Goal: Task Accomplishment & Management: Manage account settings

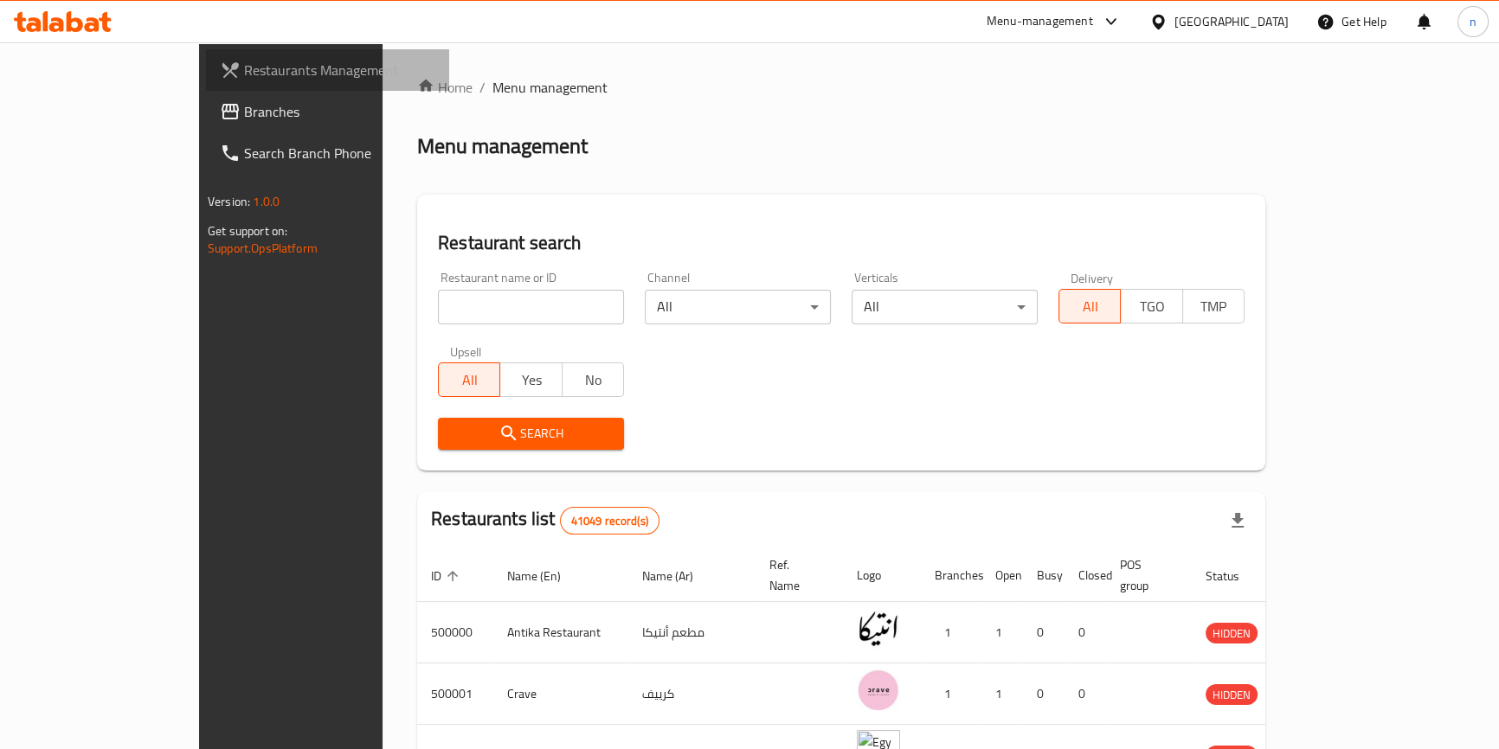
click at [244, 69] on span "Restaurants Management" at bounding box center [339, 70] width 191 height 21
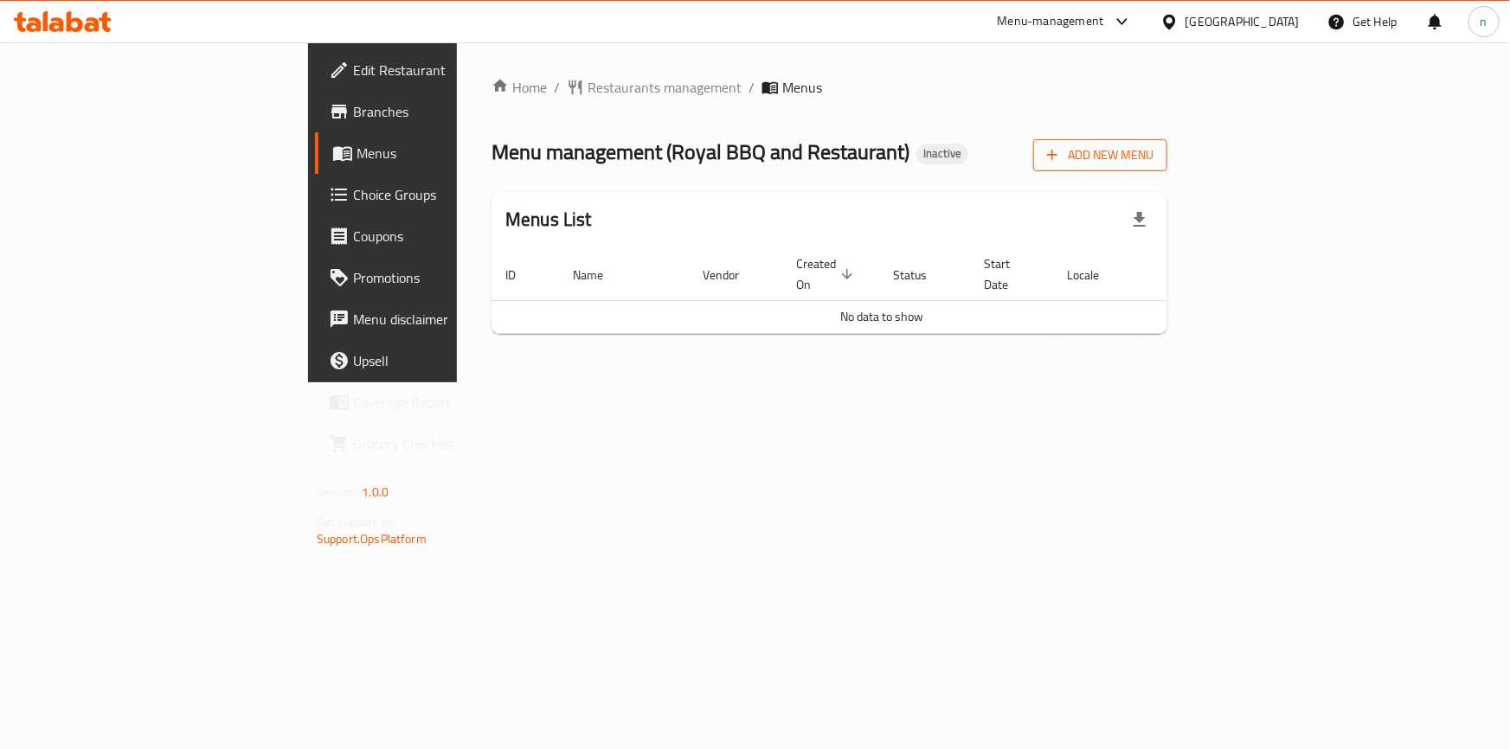
click at [1153, 147] on span "Add New Menu" at bounding box center [1100, 155] width 106 height 22
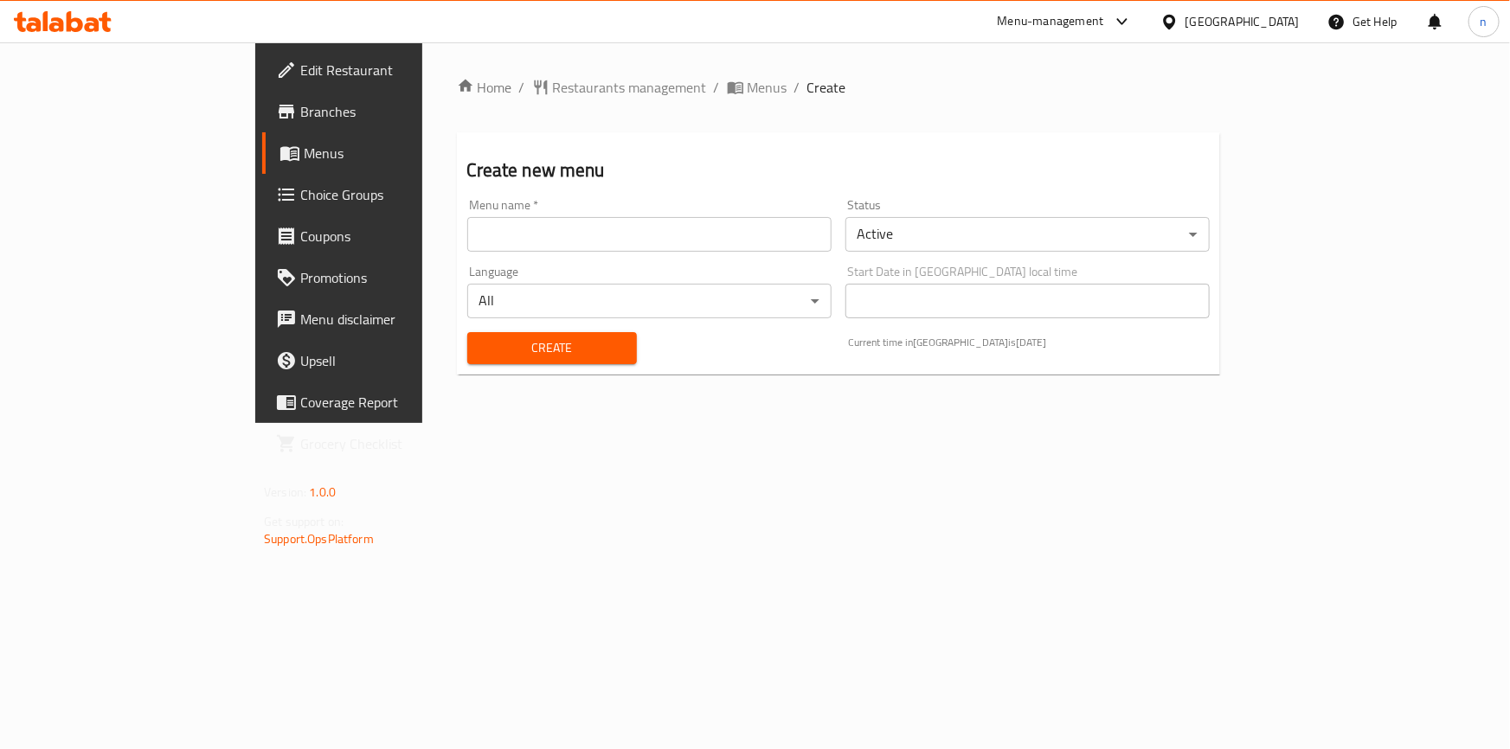
click at [739, 225] on input "text" at bounding box center [649, 234] width 364 height 35
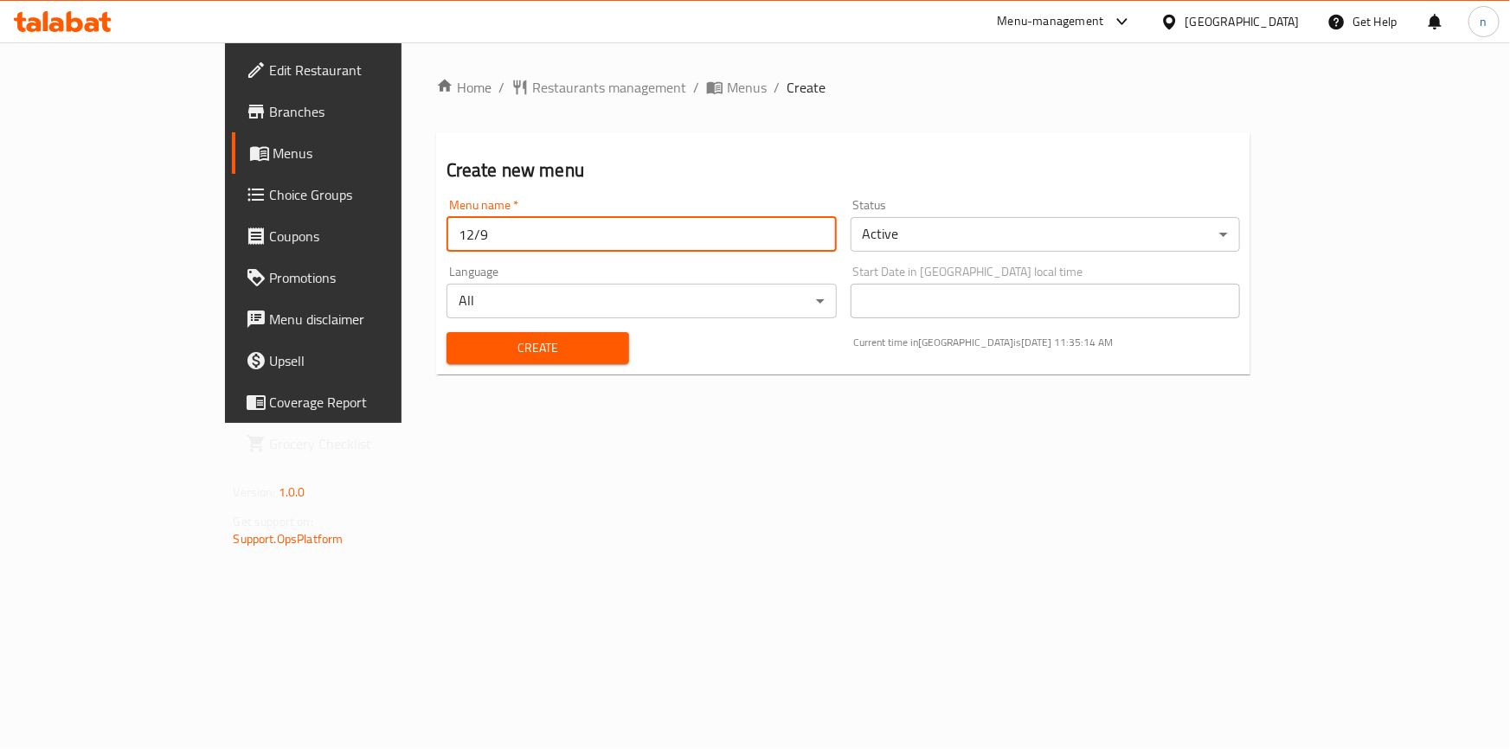
type input "12/9"
click at [446, 332] on button "Create" at bounding box center [537, 348] width 183 height 32
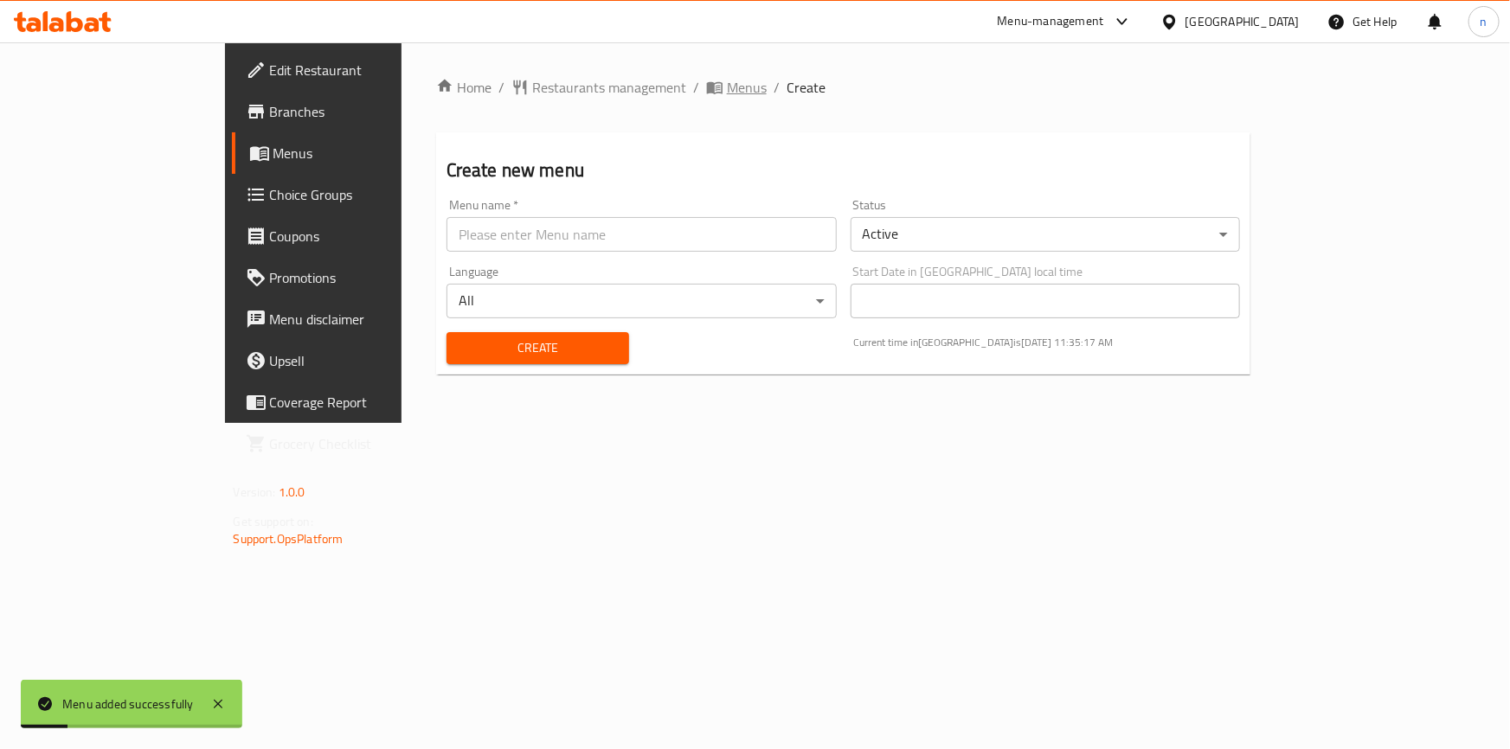
click at [727, 87] on span "Menus" at bounding box center [747, 87] width 40 height 21
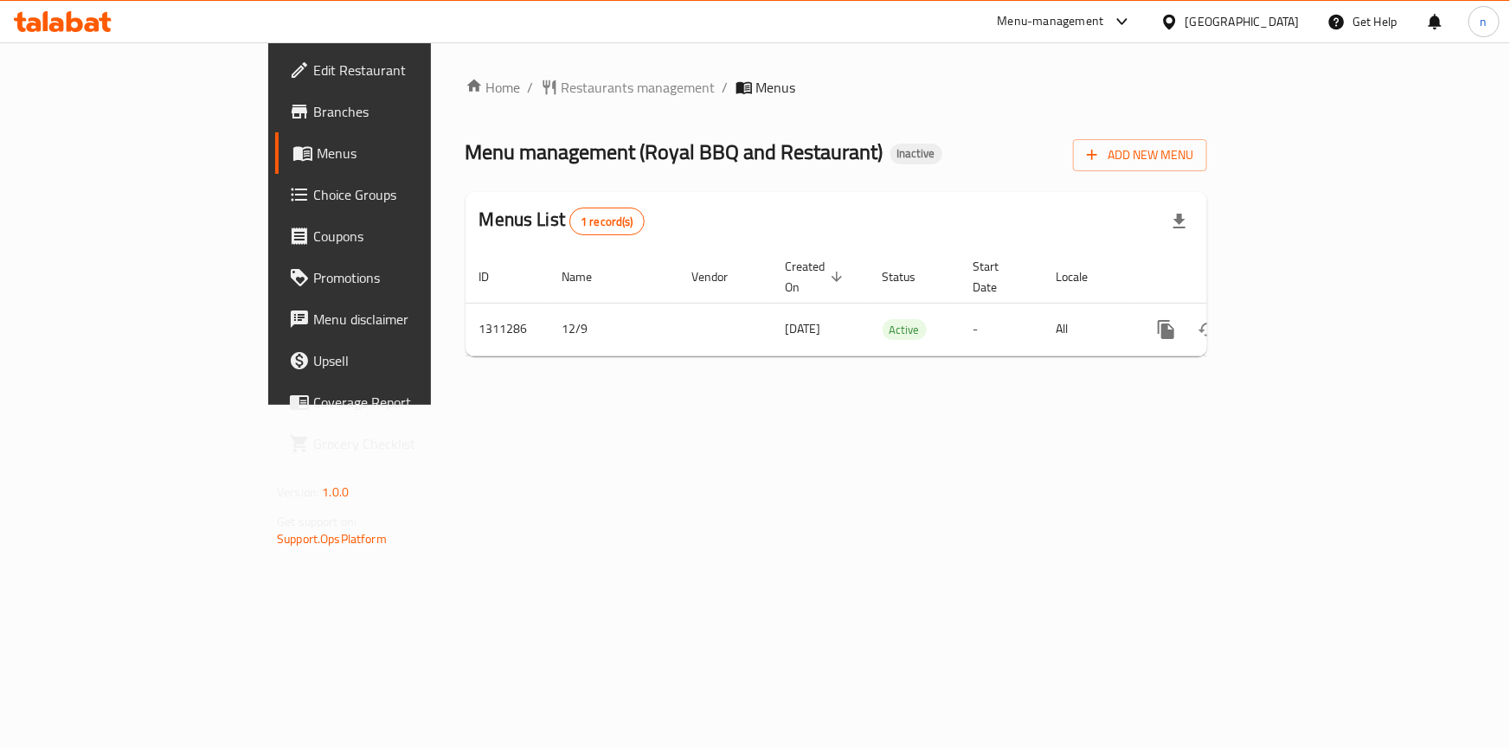
click at [313, 61] on span "Edit Restaurant" at bounding box center [409, 70] width 193 height 21
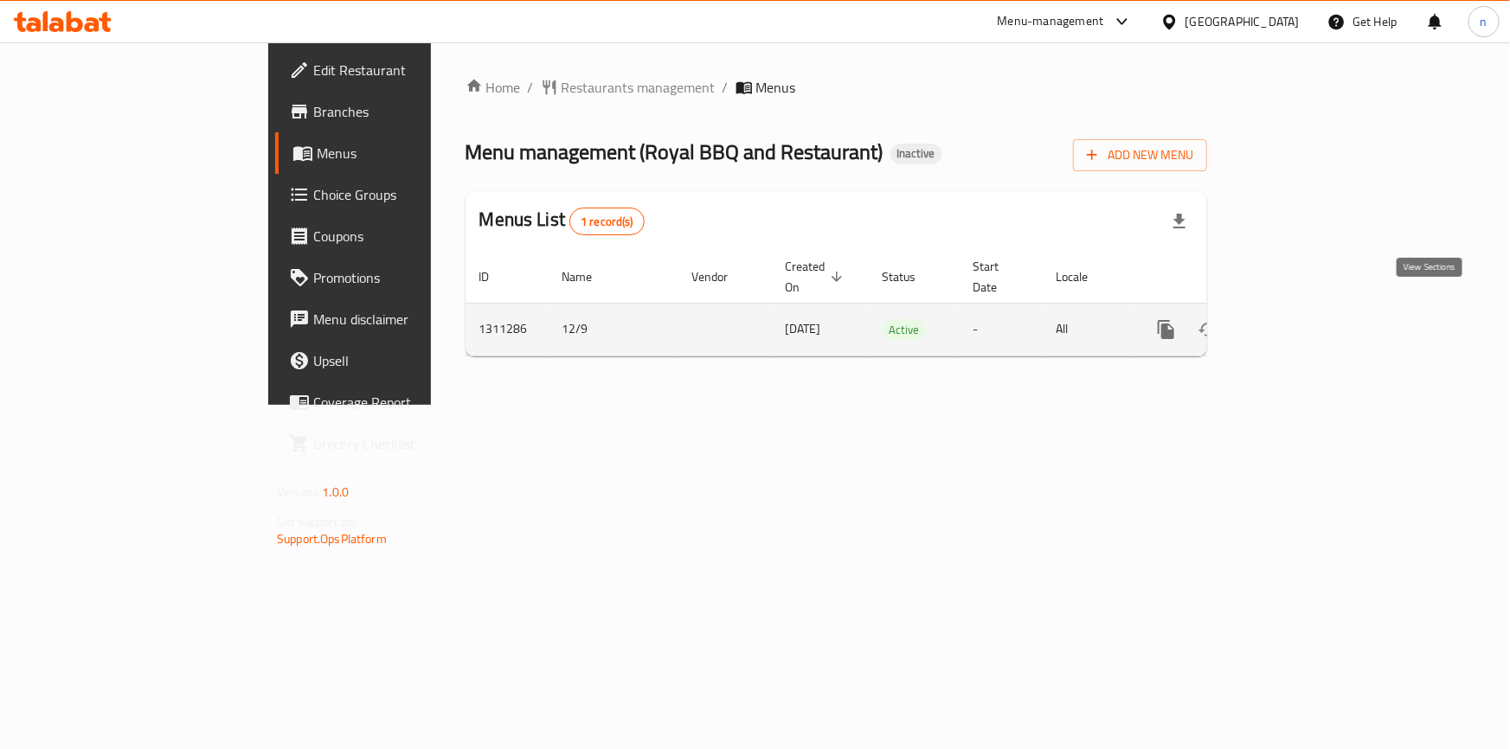
click at [1312, 309] on link "enhanced table" at bounding box center [1291, 330] width 42 height 42
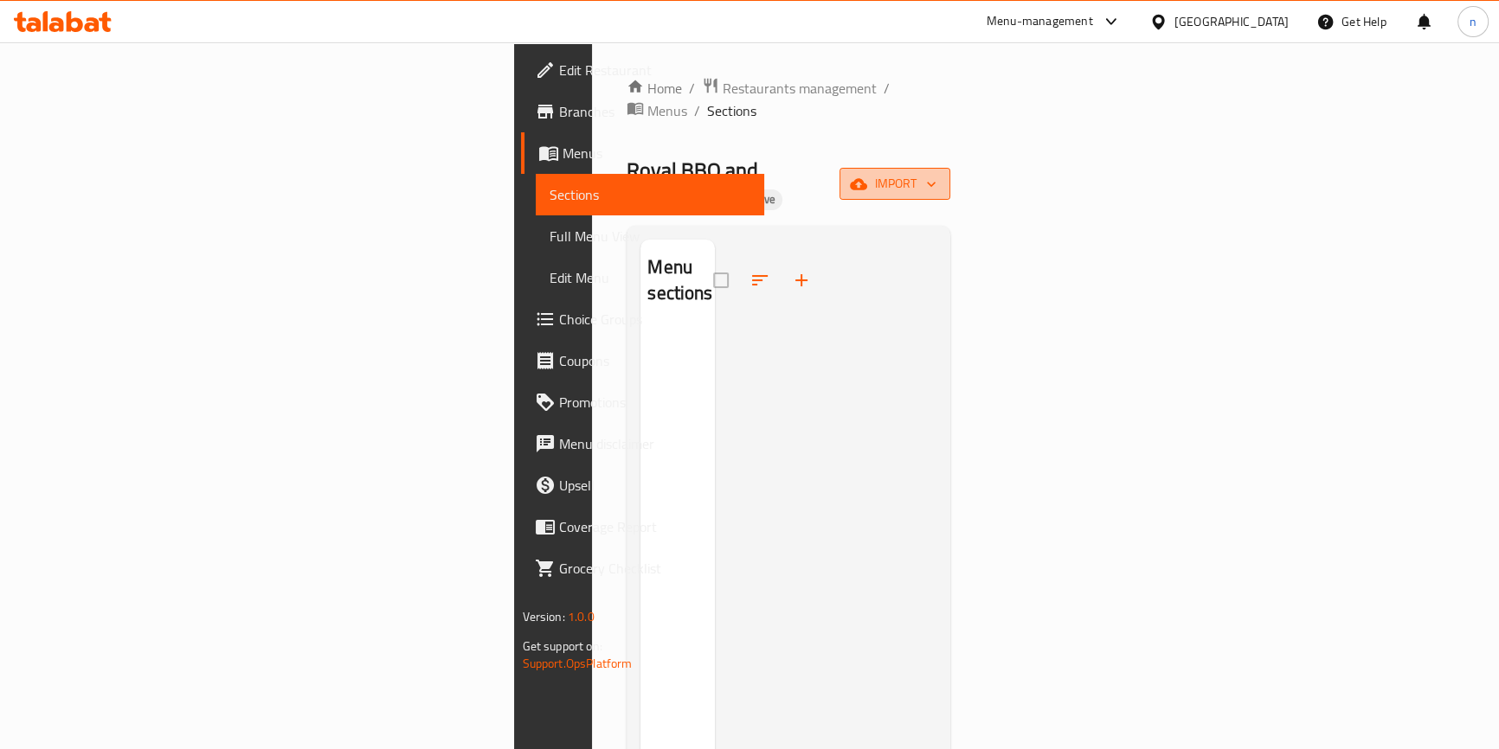
click at [936, 173] on span "import" at bounding box center [894, 184] width 83 height 22
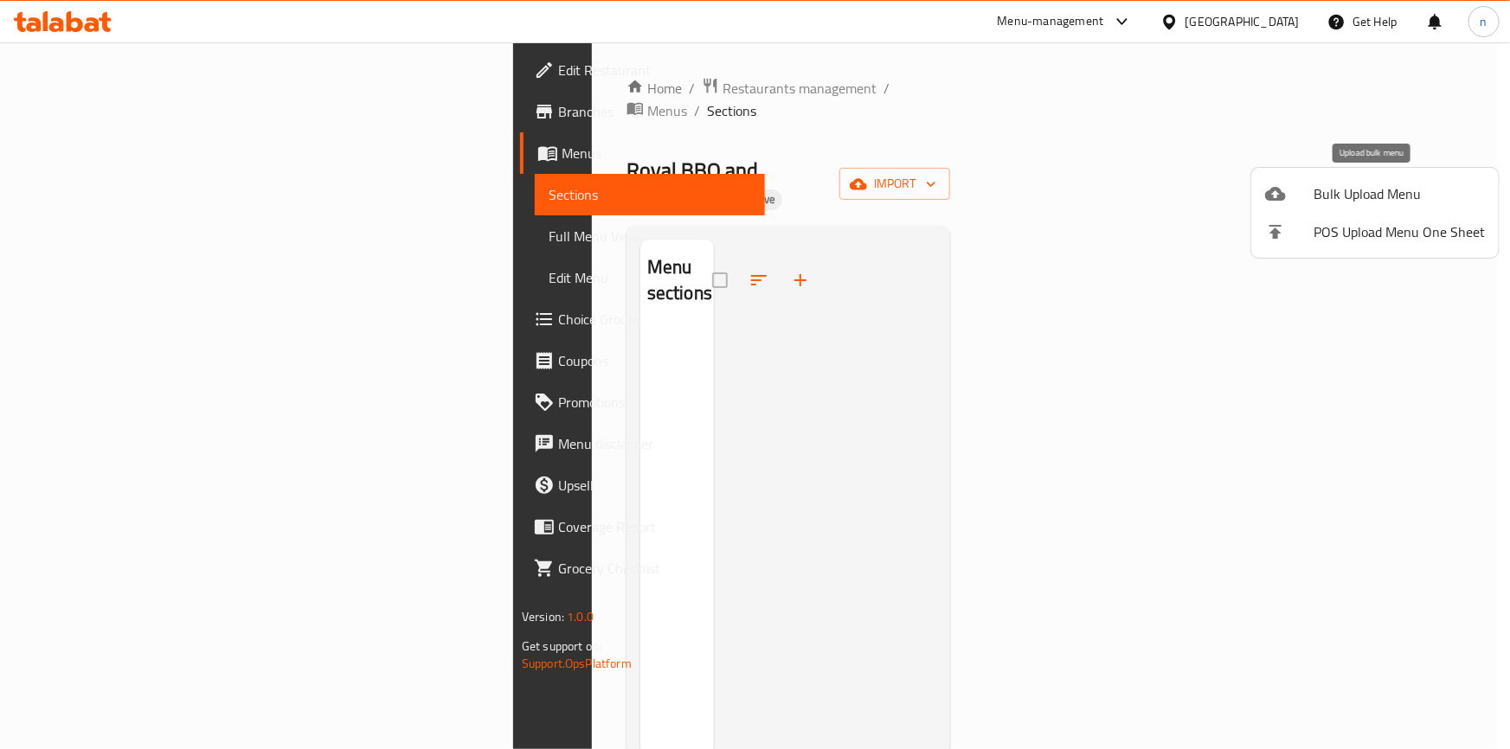
click at [1332, 197] on span "Bulk Upload Menu" at bounding box center [1398, 193] width 171 height 21
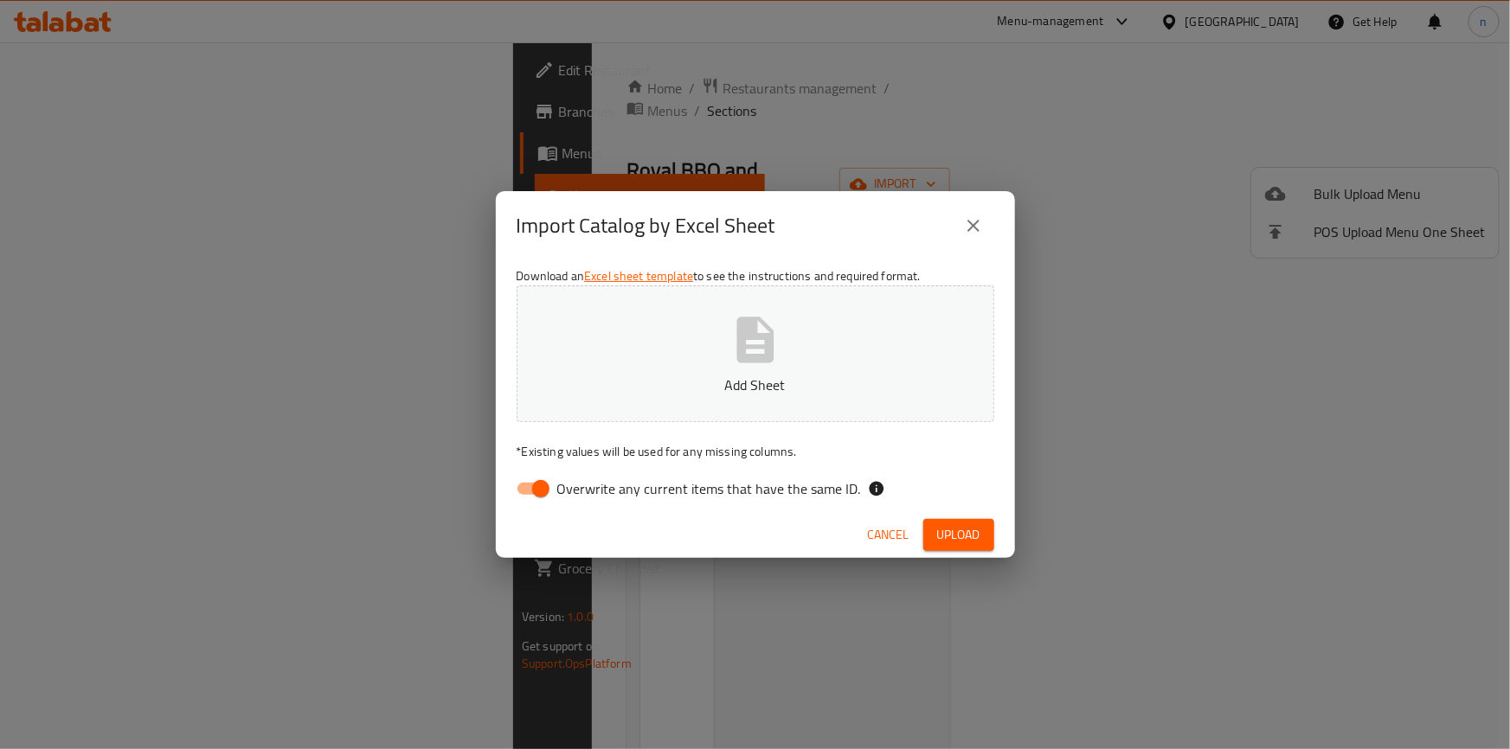
click at [524, 485] on input "Overwrite any current items that have the same ID." at bounding box center [540, 488] width 99 height 33
checkbox input "false"
click at [955, 524] on span "Upload" at bounding box center [958, 535] width 43 height 22
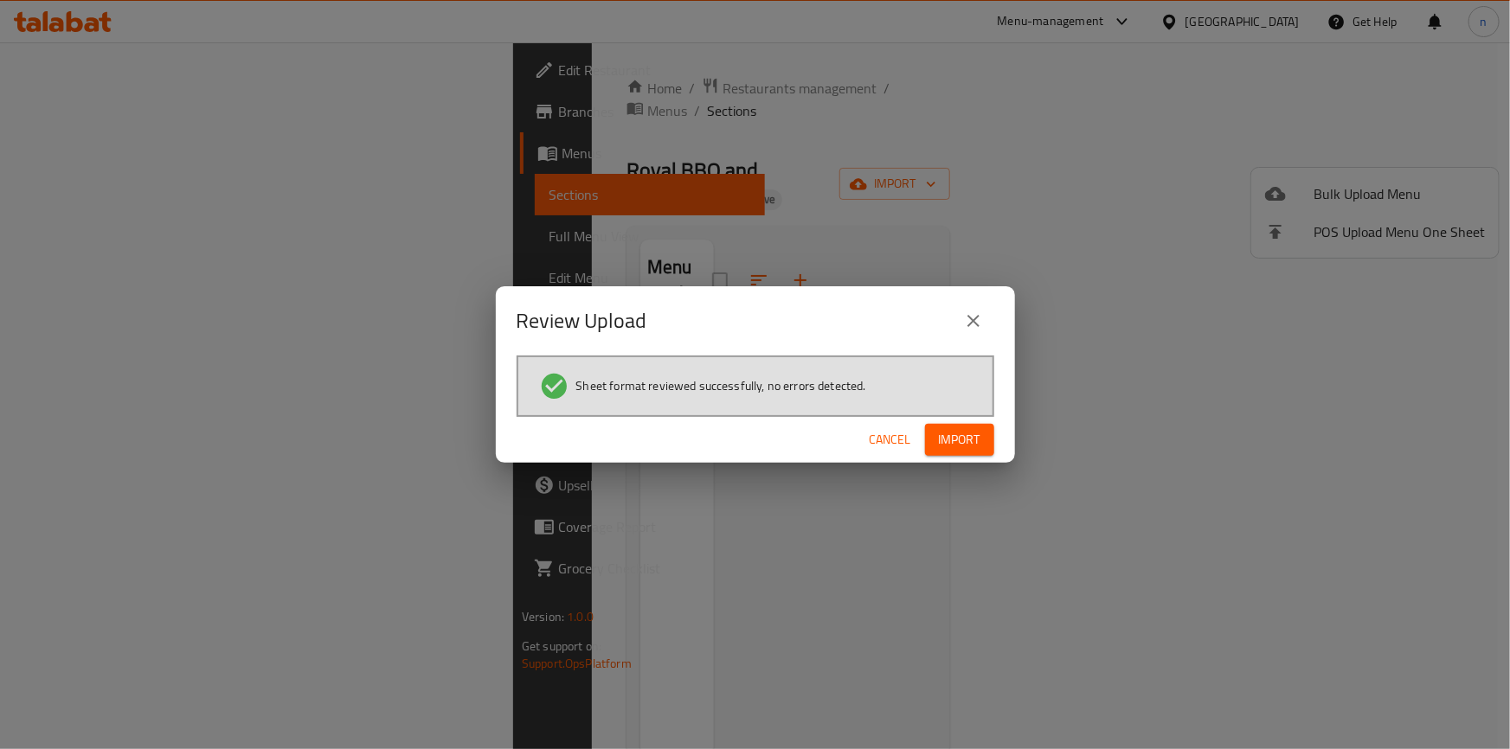
click at [982, 446] on button "Import" at bounding box center [959, 440] width 69 height 32
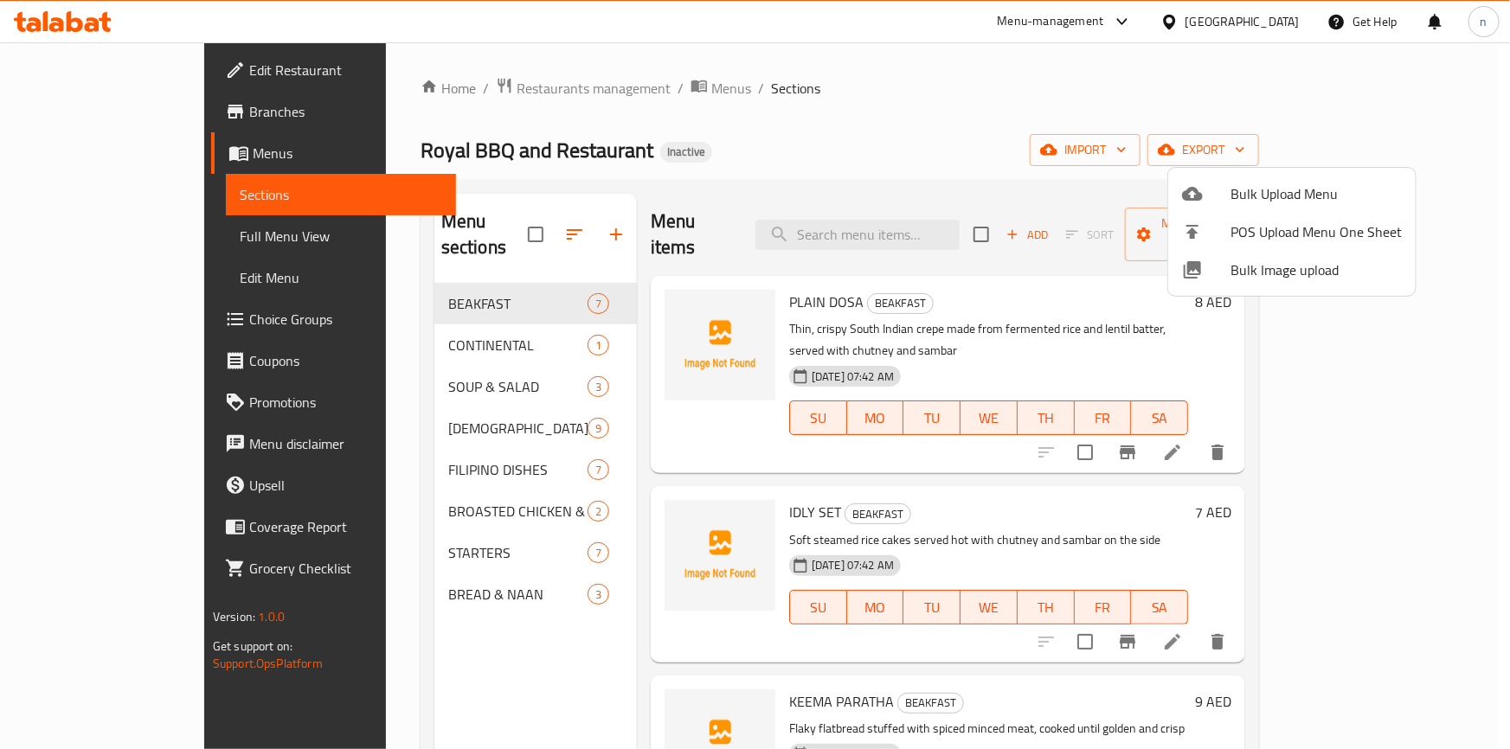
click at [1024, 61] on div at bounding box center [755, 374] width 1510 height 749
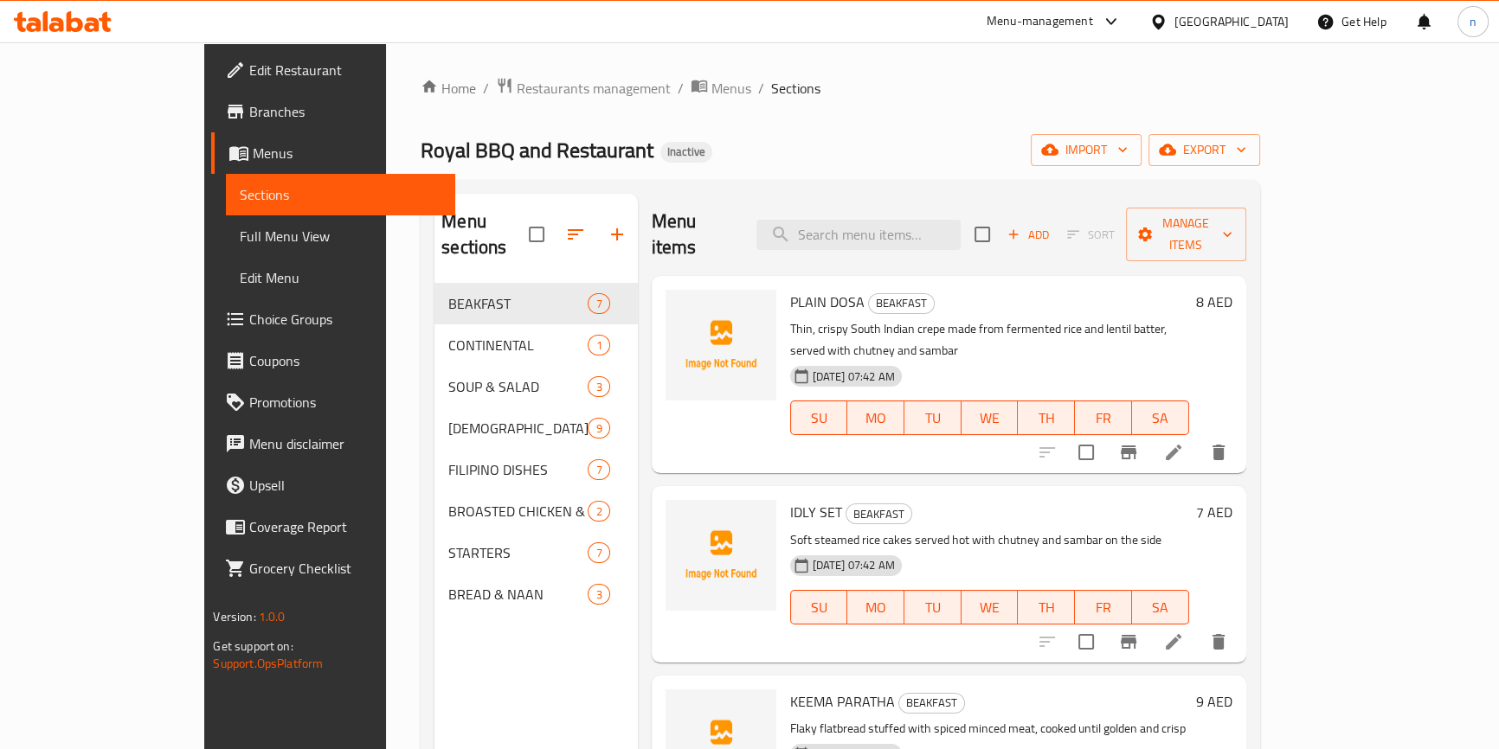
click at [1197, 437] on li at bounding box center [1173, 452] width 48 height 31
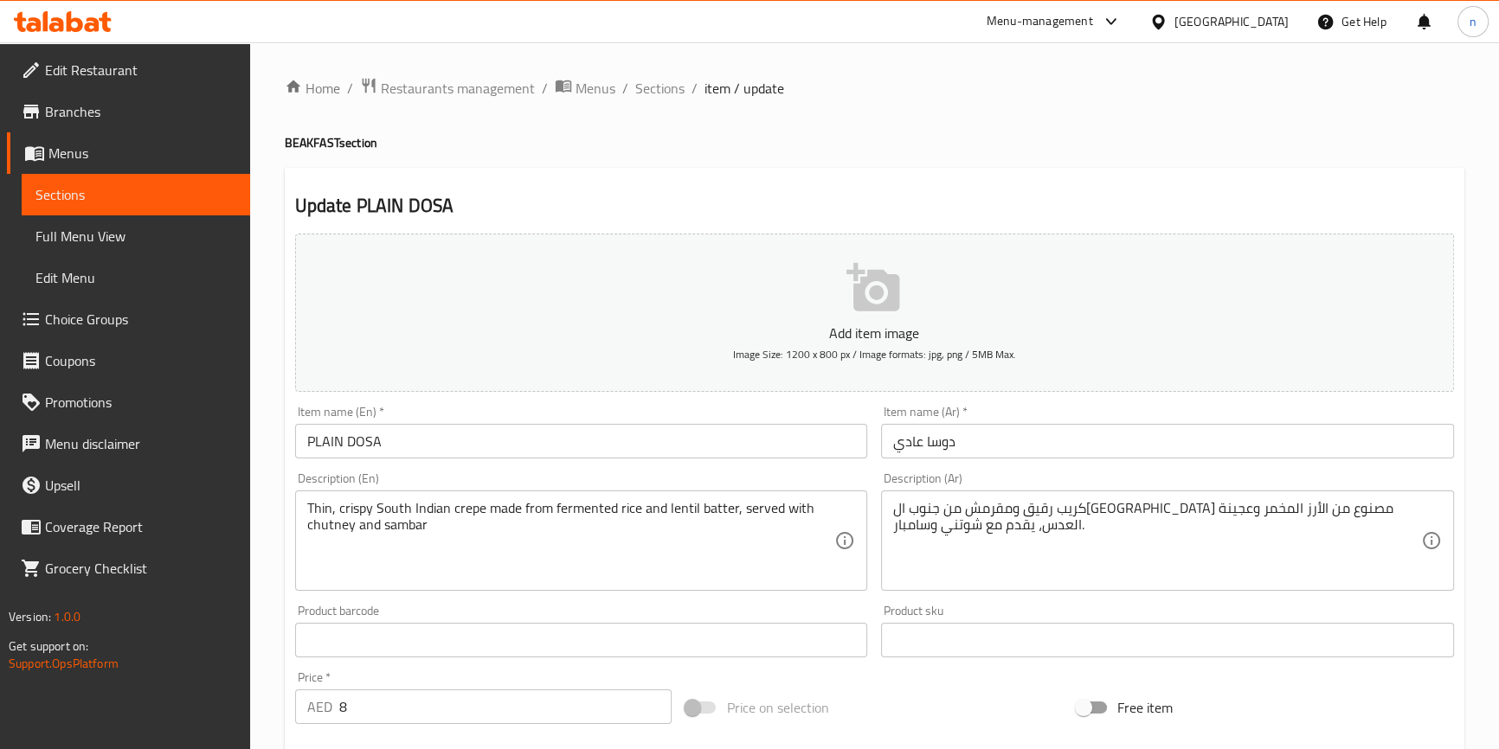
click at [318, 447] on input "PLAIN DOSA" at bounding box center [581, 441] width 573 height 35
click at [989, 435] on input "دوسا عادي" at bounding box center [1167, 441] width 573 height 35
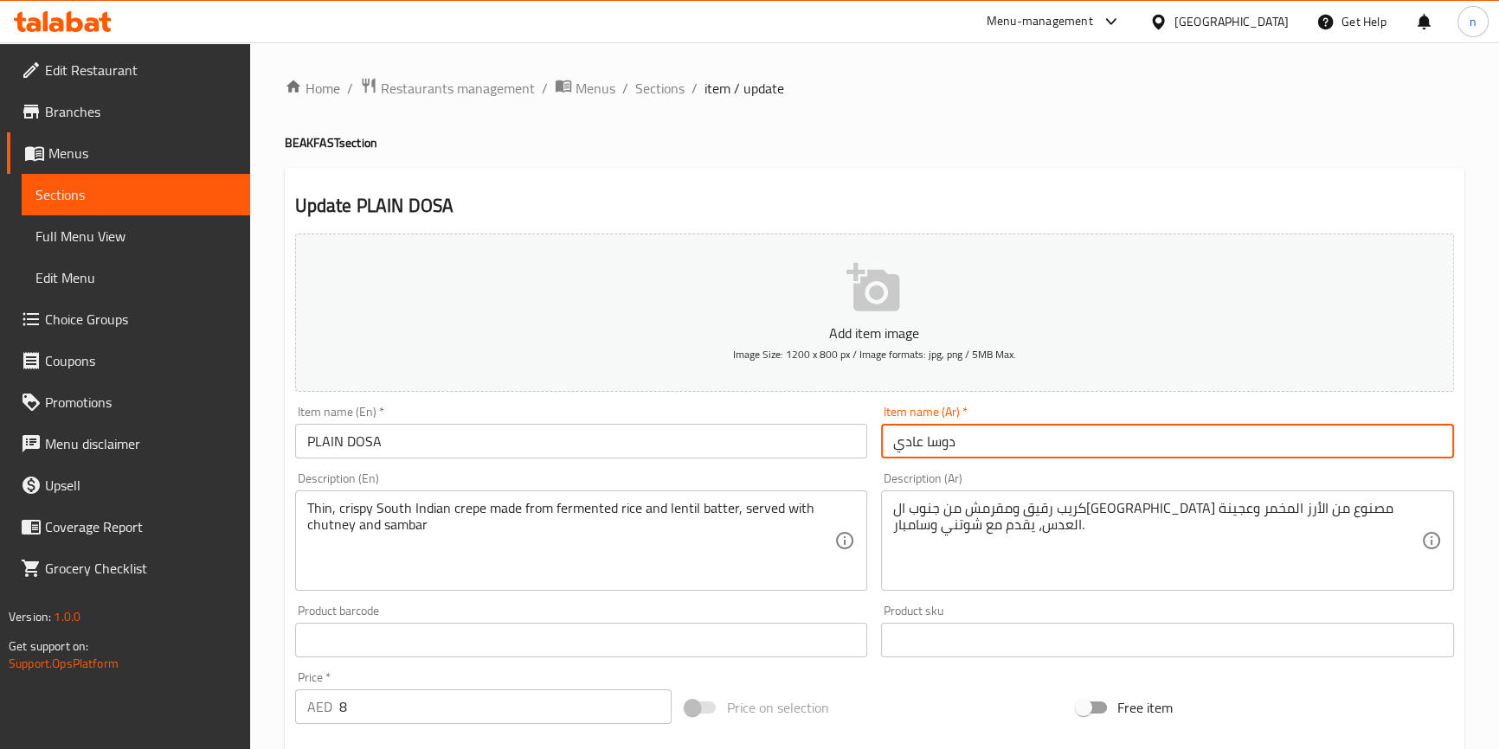
click at [916, 442] on input "دوسا عادي" at bounding box center [1167, 441] width 573 height 35
type input "دوسا سادة"
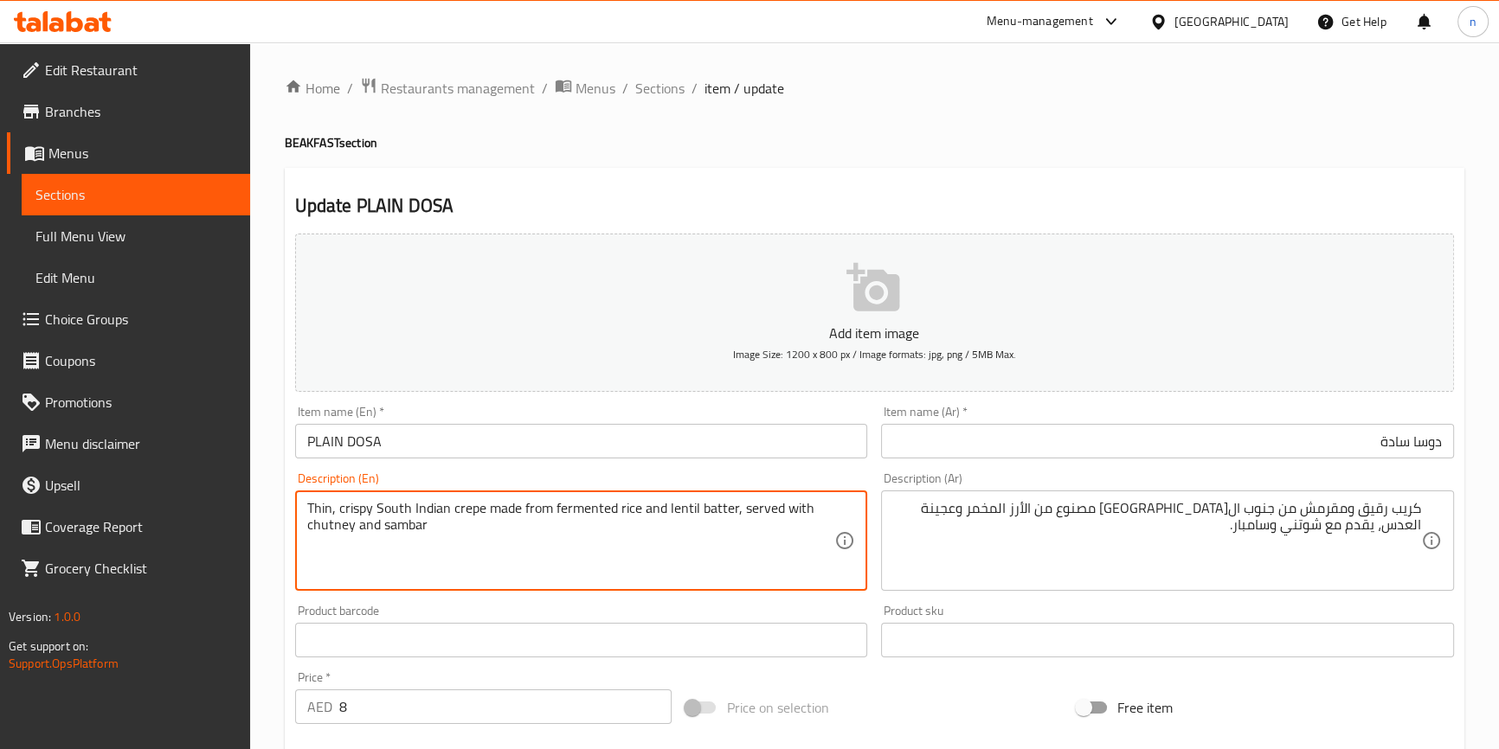
click at [601, 514] on textarea "Thin, crispy South Indian crepe made from fermented rice and lentil batter, ser…" at bounding box center [571, 541] width 528 height 82
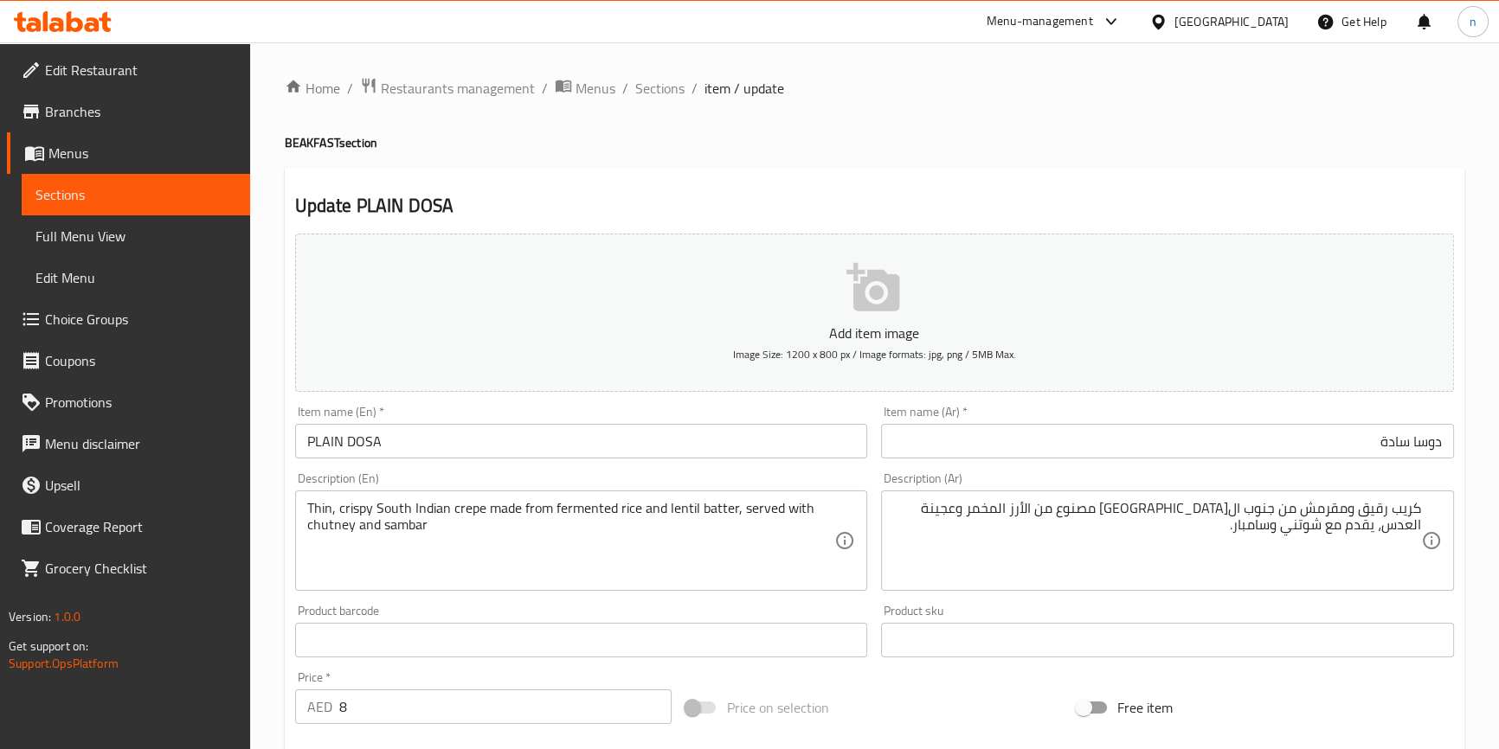
click at [809, 162] on div "Home / Restaurants management / Menus / Sections / item / update BEAKFAST secti…" at bounding box center [874, 632] width 1179 height 1111
click at [819, 164] on div "Home / Restaurants management / Menus / Sections / item / update BEAKFAST secti…" at bounding box center [874, 632] width 1179 height 1111
click at [577, 510] on textarea "Thin, crispy South Indian crepe made from fermented rice and lentil batter, ser…" at bounding box center [571, 541] width 528 height 82
click at [783, 510] on textarea "Thin, crispy South Indian crepe made from fermented rice and lentil batter, ser…" at bounding box center [571, 541] width 528 height 82
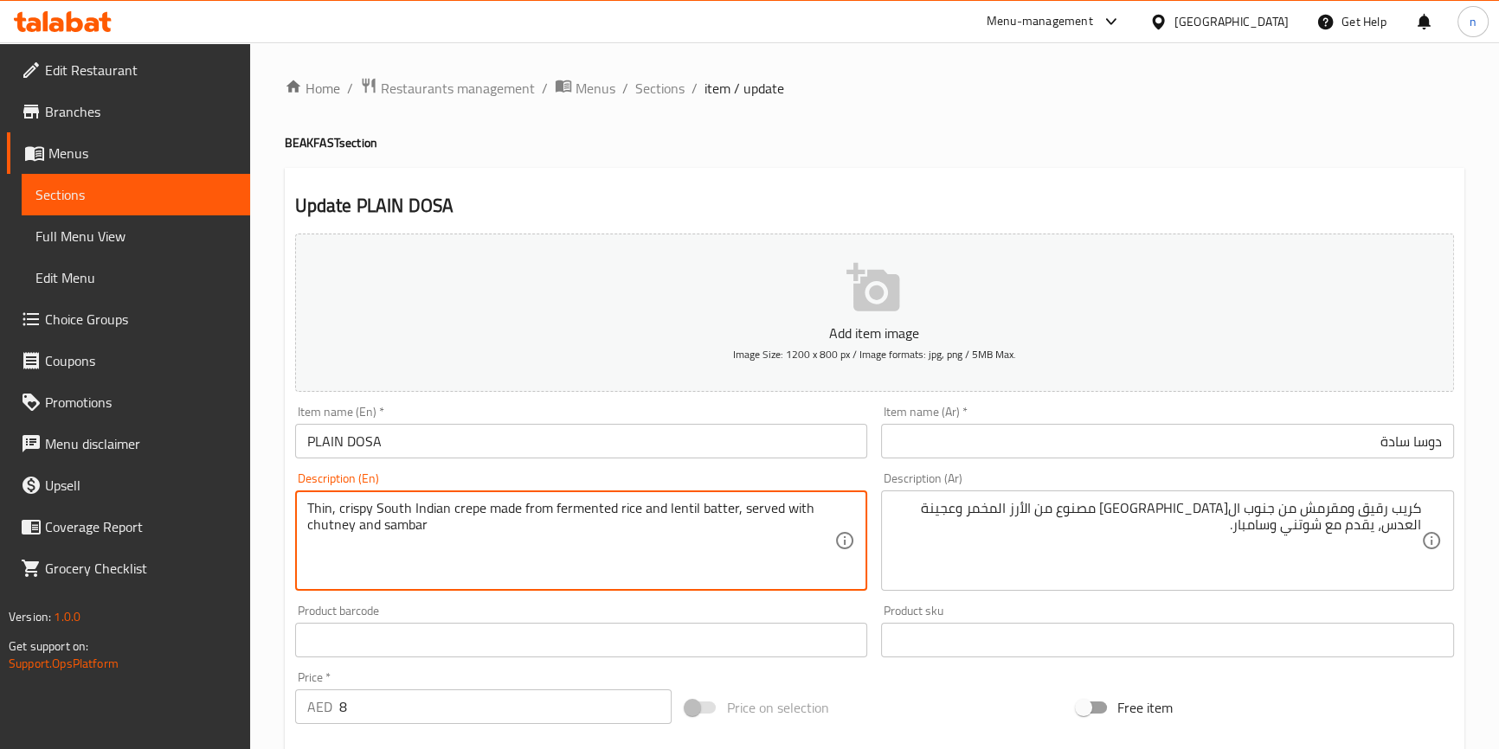
click at [721, 510] on textarea "Thin, crispy South Indian crepe made from fermented rice and lentil batter, ser…" at bounding box center [571, 541] width 528 height 82
click at [642, 519] on textarea "Thin, crispy South Indian crepe made from fermented rice and lentil batter, ser…" at bounding box center [571, 541] width 528 height 82
drag, startPoint x: 664, startPoint y: 507, endPoint x: 734, endPoint y: 517, distance: 70.7
click at [734, 517] on textarea "Thin, crispy South Indian crepe made from fermented rice and lentil batter, ser…" at bounding box center [571, 541] width 528 height 82
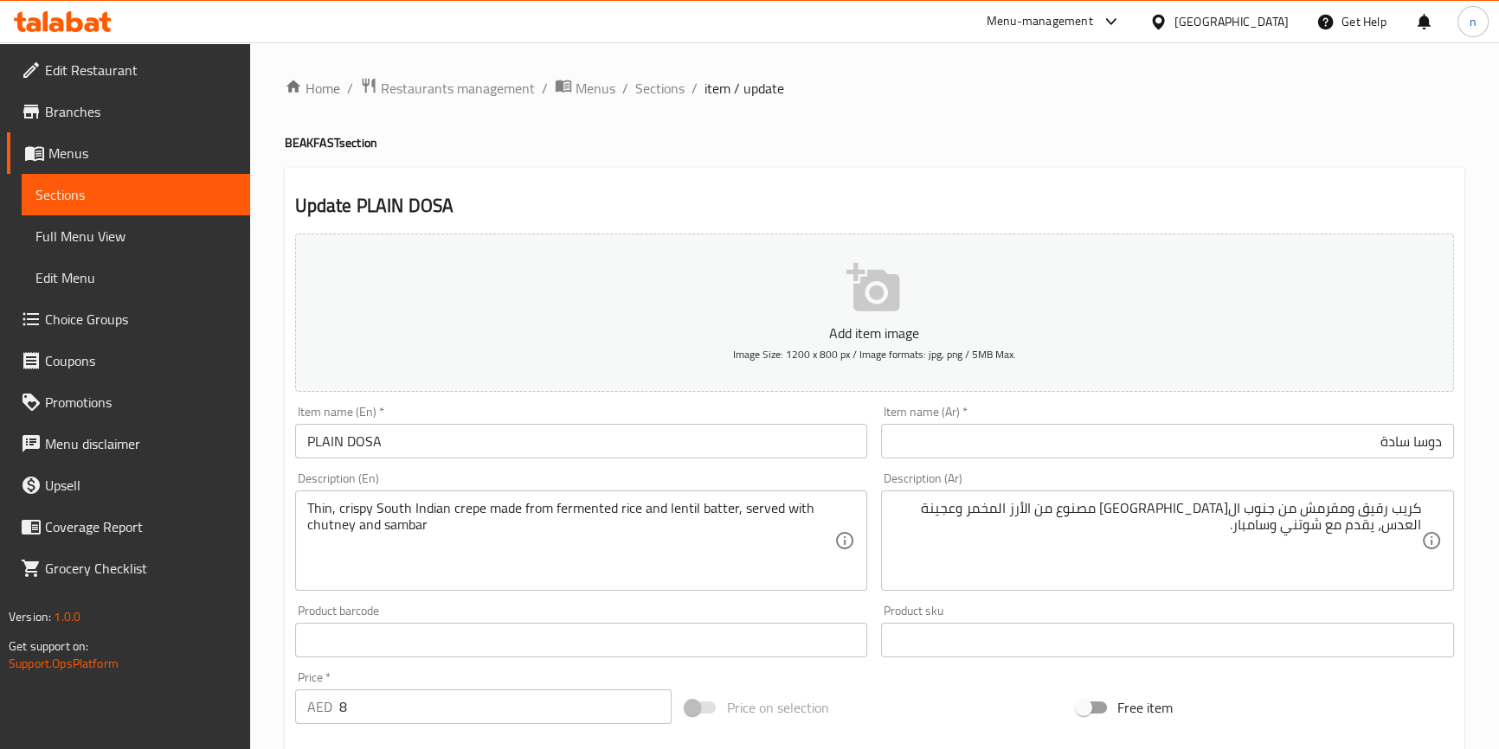
click at [882, 703] on div "Price on selection" at bounding box center [873, 707] width 391 height 47
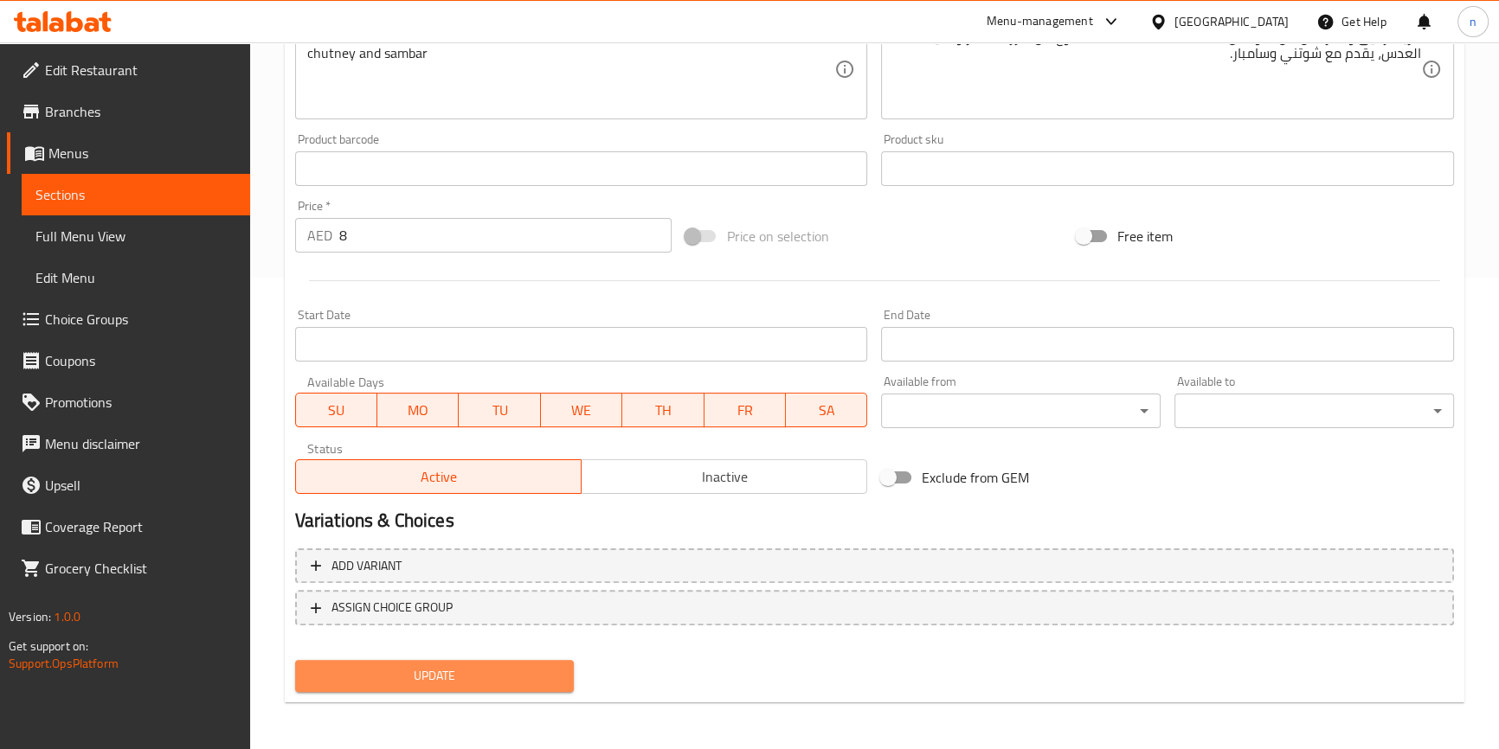
click at [446, 660] on button "Update" at bounding box center [434, 676] width 279 height 32
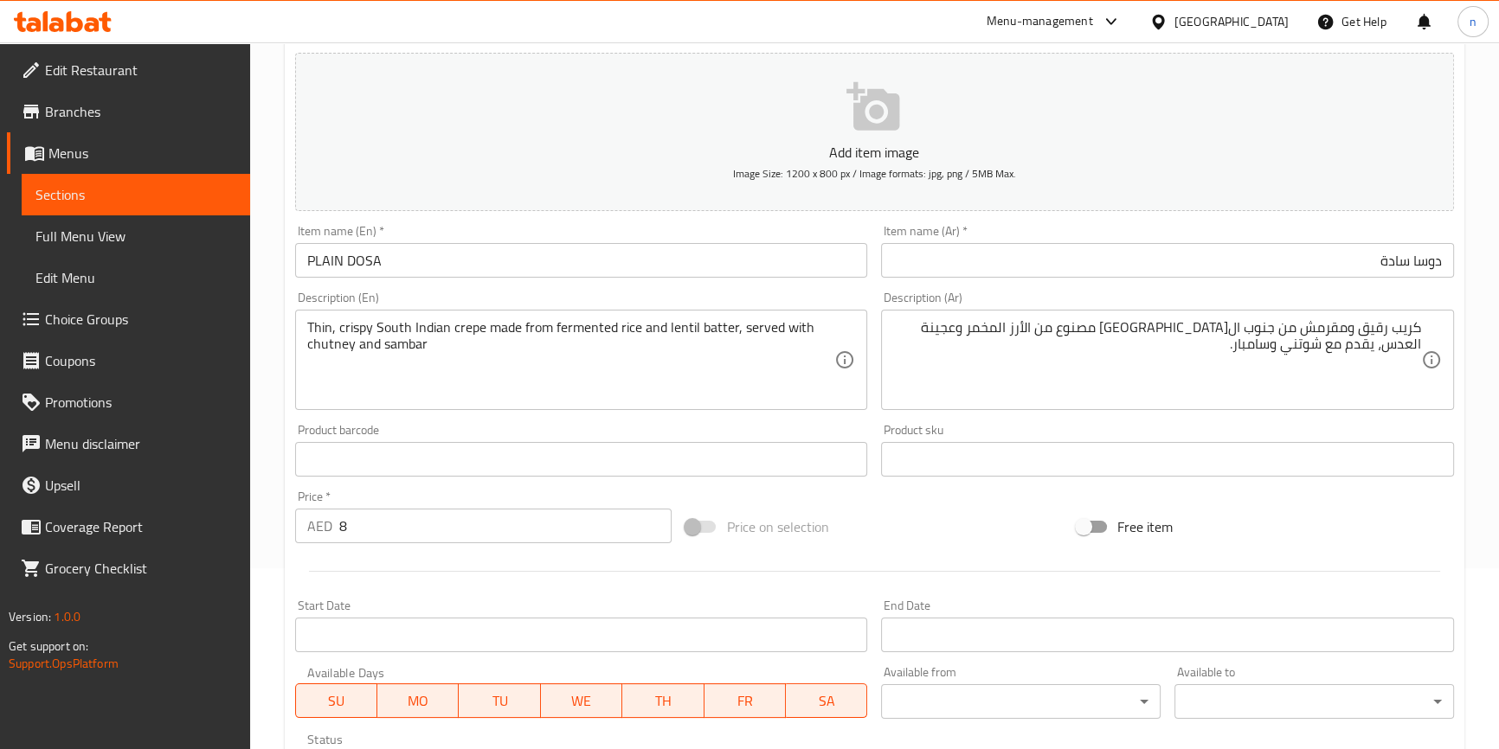
scroll to position [0, 0]
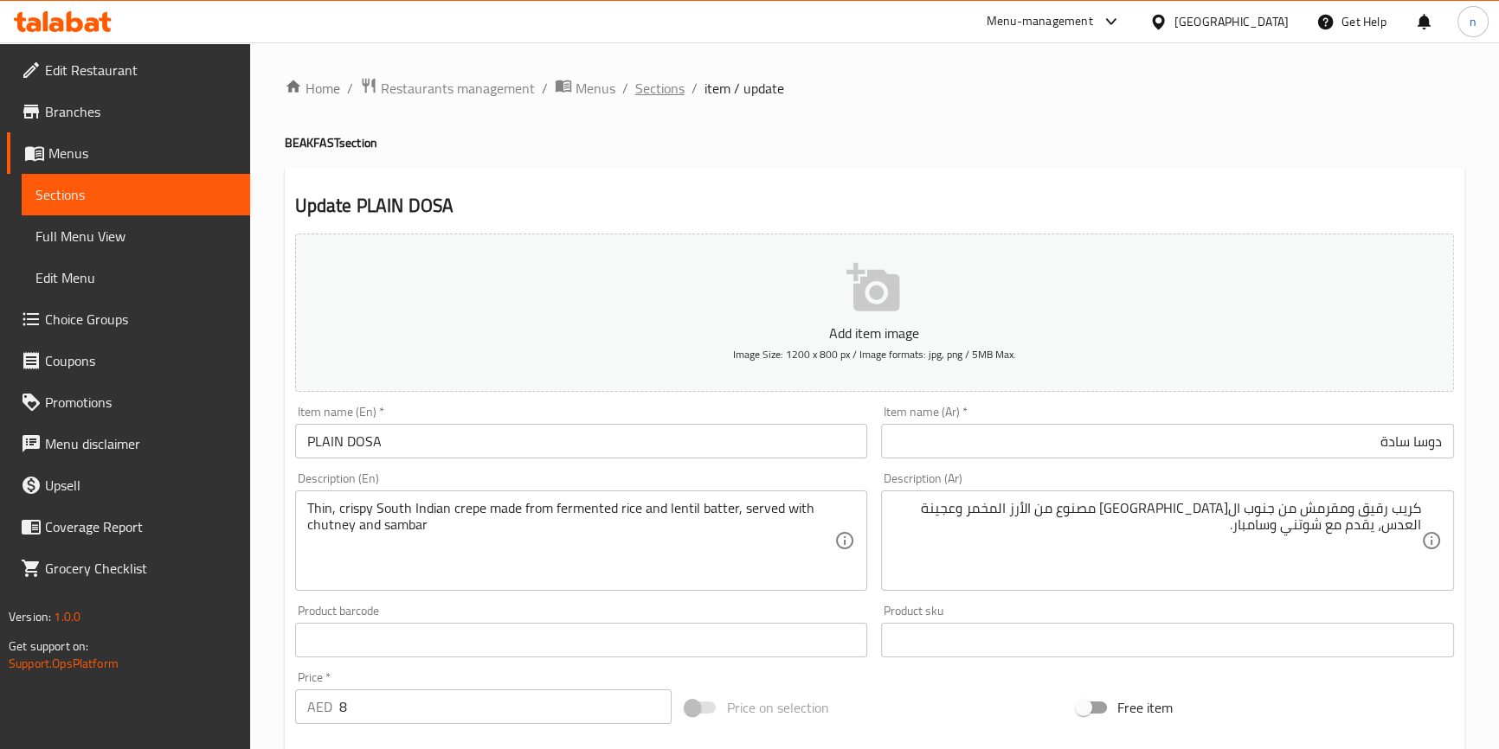
click at [656, 87] on span "Sections" at bounding box center [659, 88] width 49 height 21
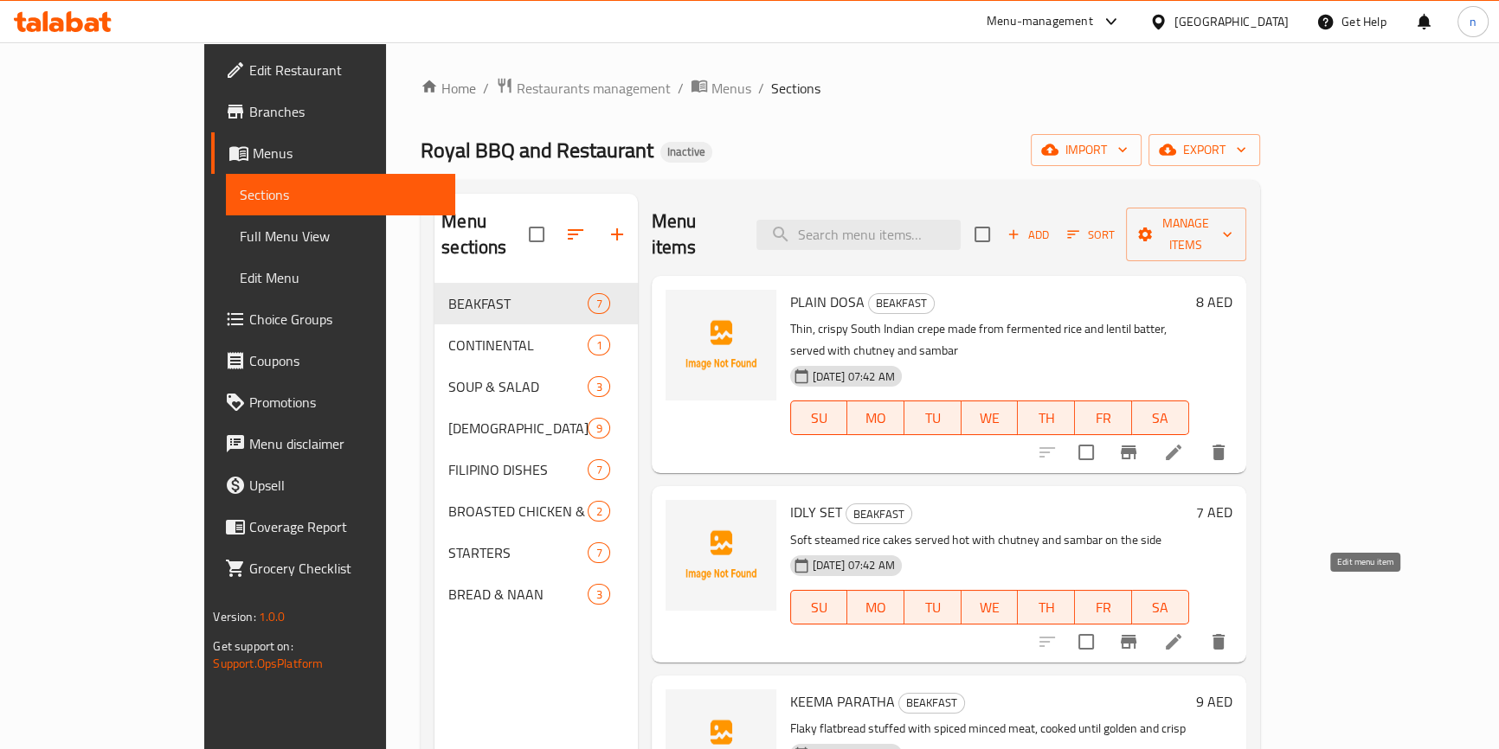
click at [1184, 632] on icon at bounding box center [1173, 642] width 21 height 21
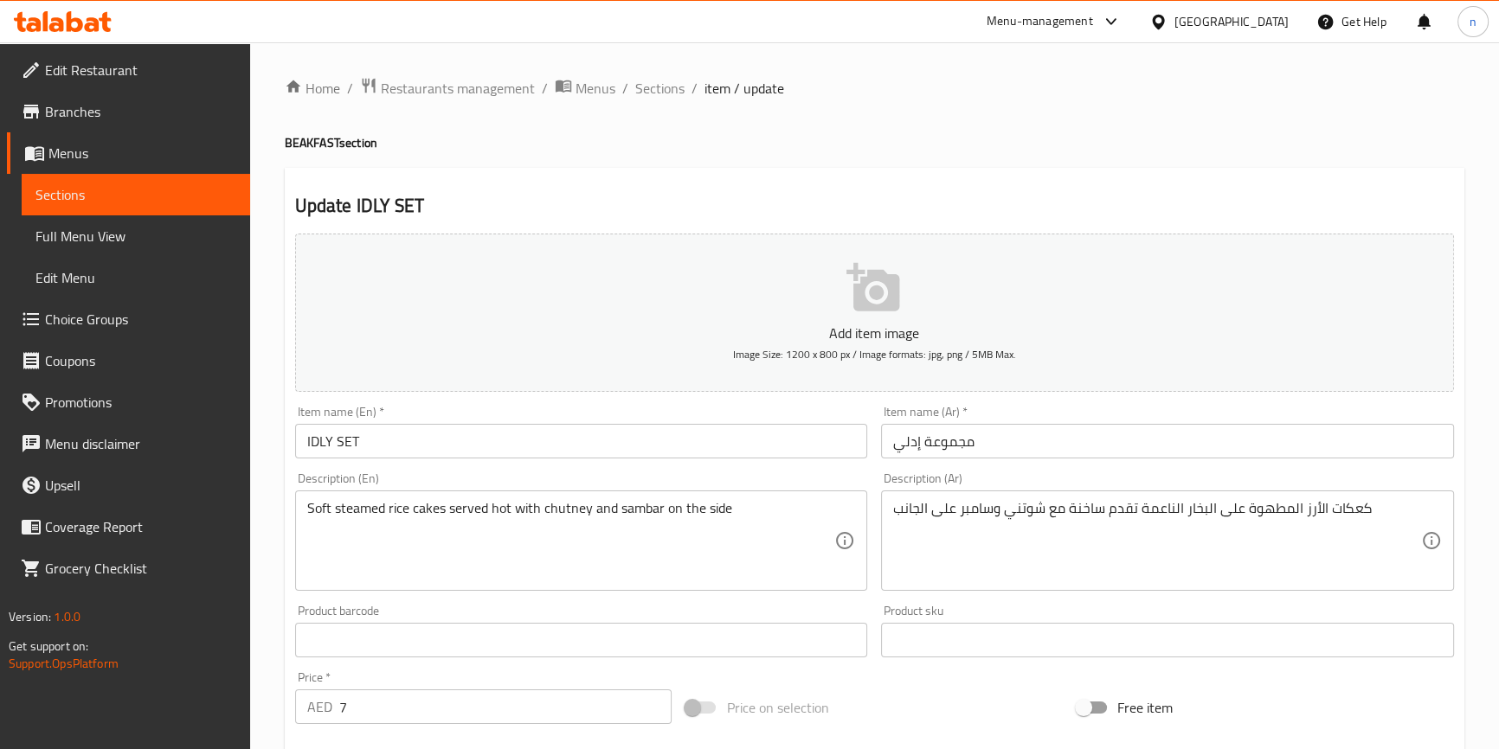
click at [908, 436] on input "مجموعة إدلي" at bounding box center [1167, 441] width 573 height 35
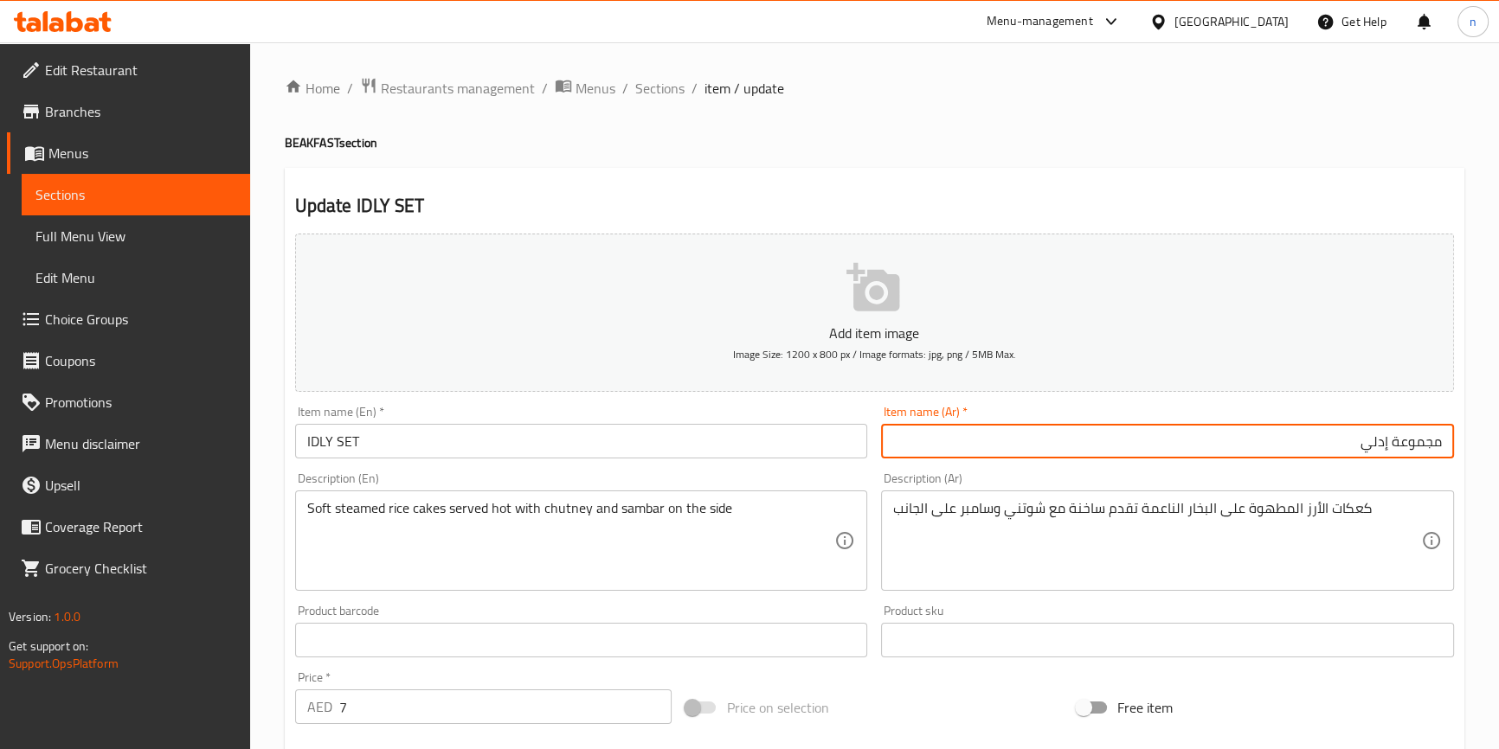
click at [1415, 441] on input "مجموعة إدلي" at bounding box center [1167, 441] width 573 height 35
type input "ست إدلي"
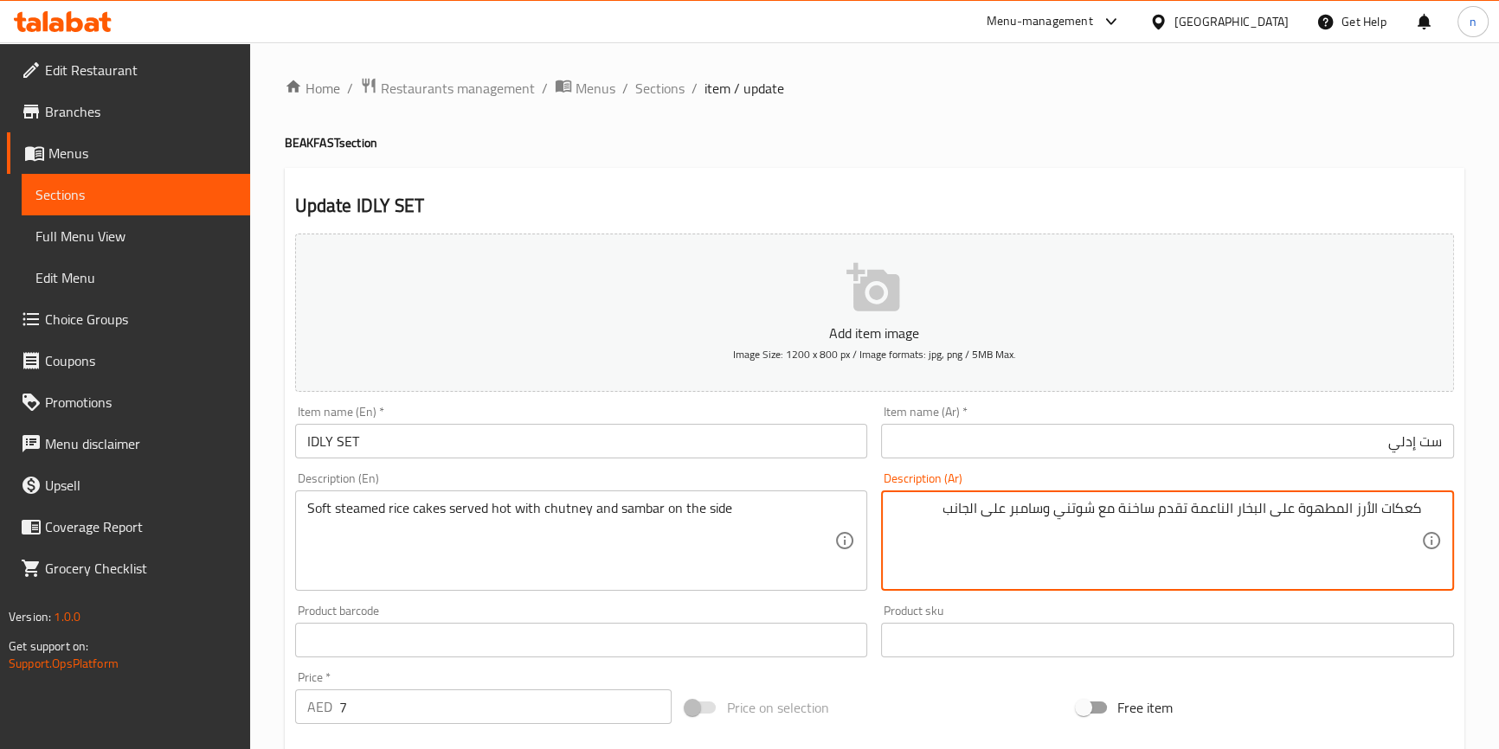
drag, startPoint x: 1299, startPoint y: 509, endPoint x: 1352, endPoint y: 519, distance: 54.6
click at [1352, 519] on textarea "كعكات الأرز المطهوة على البخار الناعمة تقدم ساخنة مع شوتني وسامبر على الجانب" at bounding box center [1157, 541] width 528 height 82
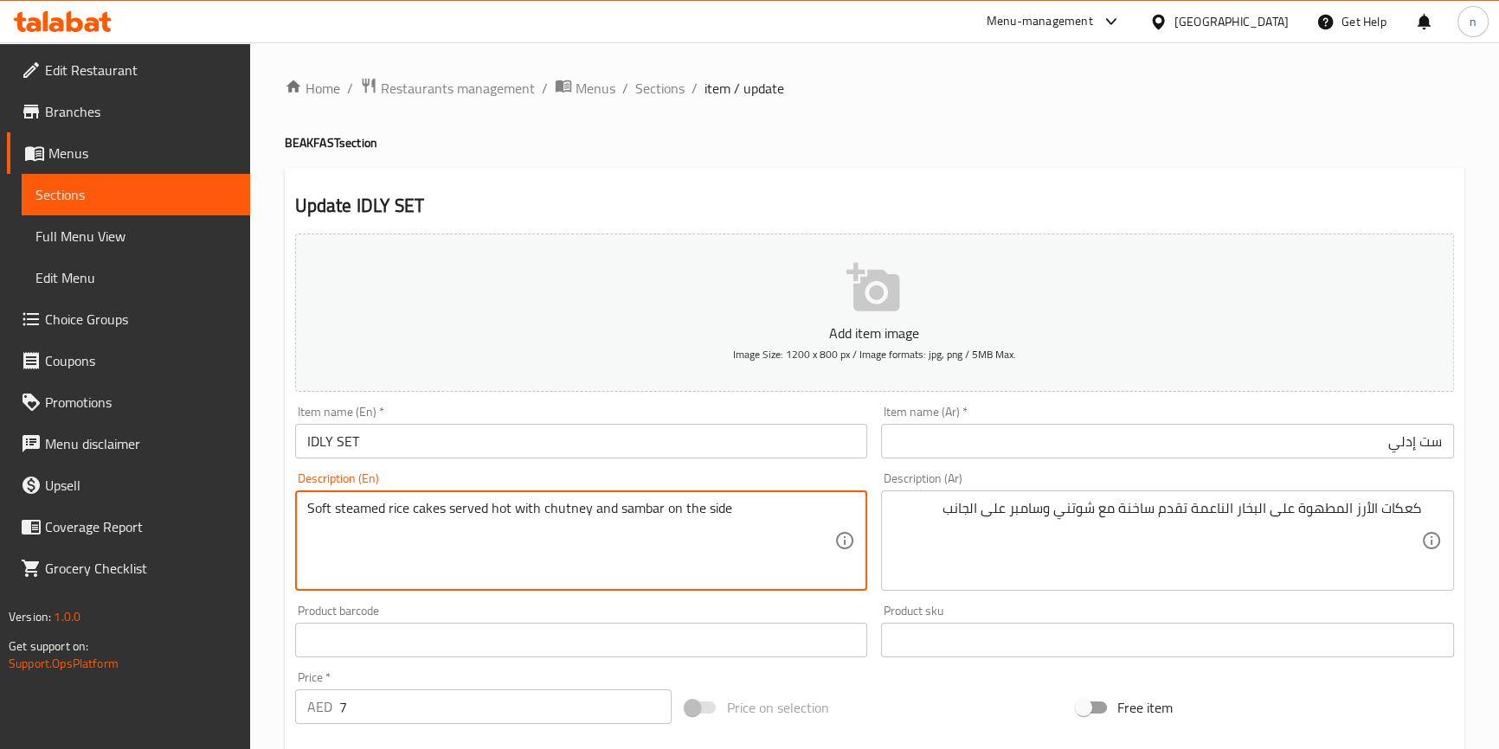
click at [366, 506] on textarea "Soft steamed rice cakes served hot with chutney and sambar on the side" at bounding box center [571, 541] width 528 height 82
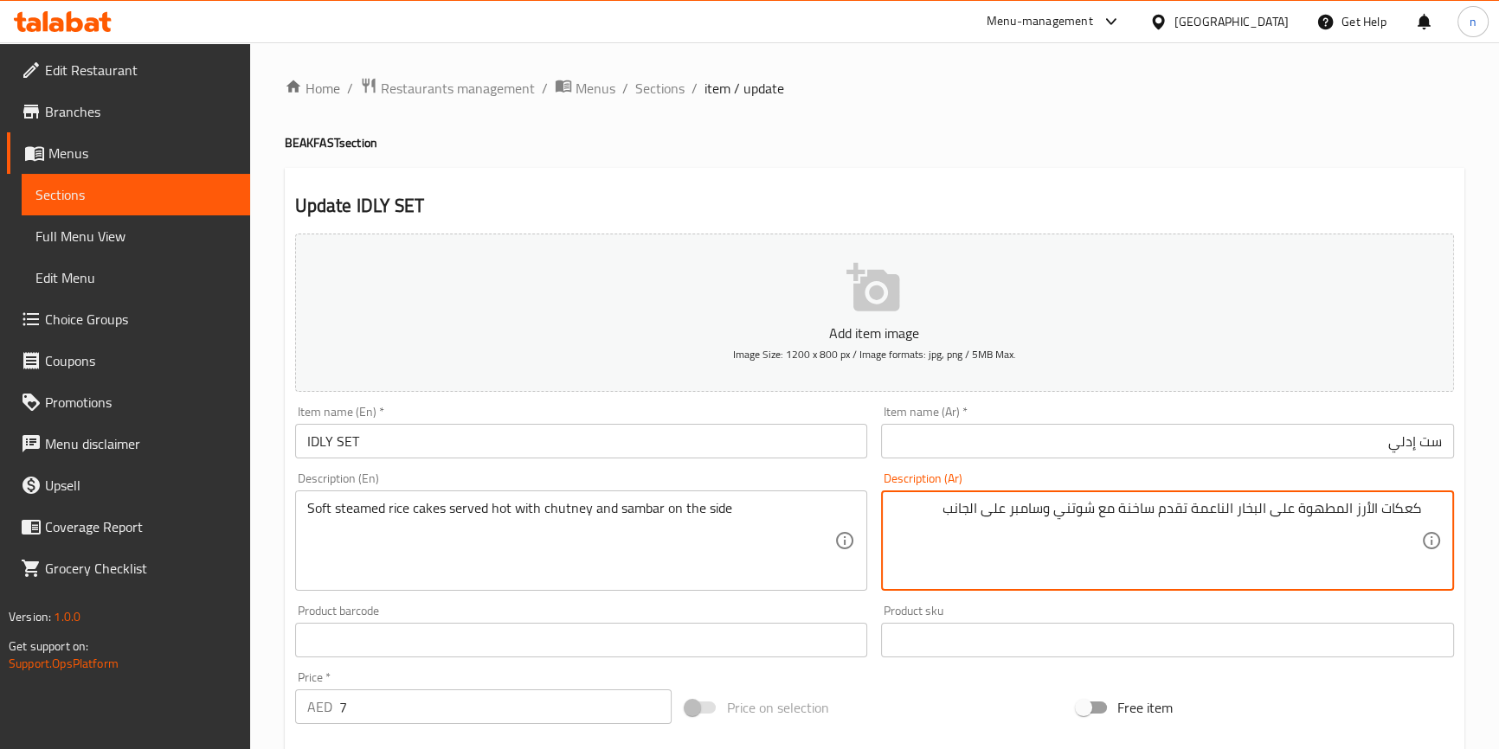
click at [1306, 504] on textarea "كعكات الأرز المطهوة على البخار الناعمة تقدم ساخنة مع شوتني وسامبر على الجانب" at bounding box center [1157, 541] width 528 height 82
type textarea "كعكات الأرز على البخار الناعمة تقدم ساخنة مع شوتني وسامبر على الجانب"
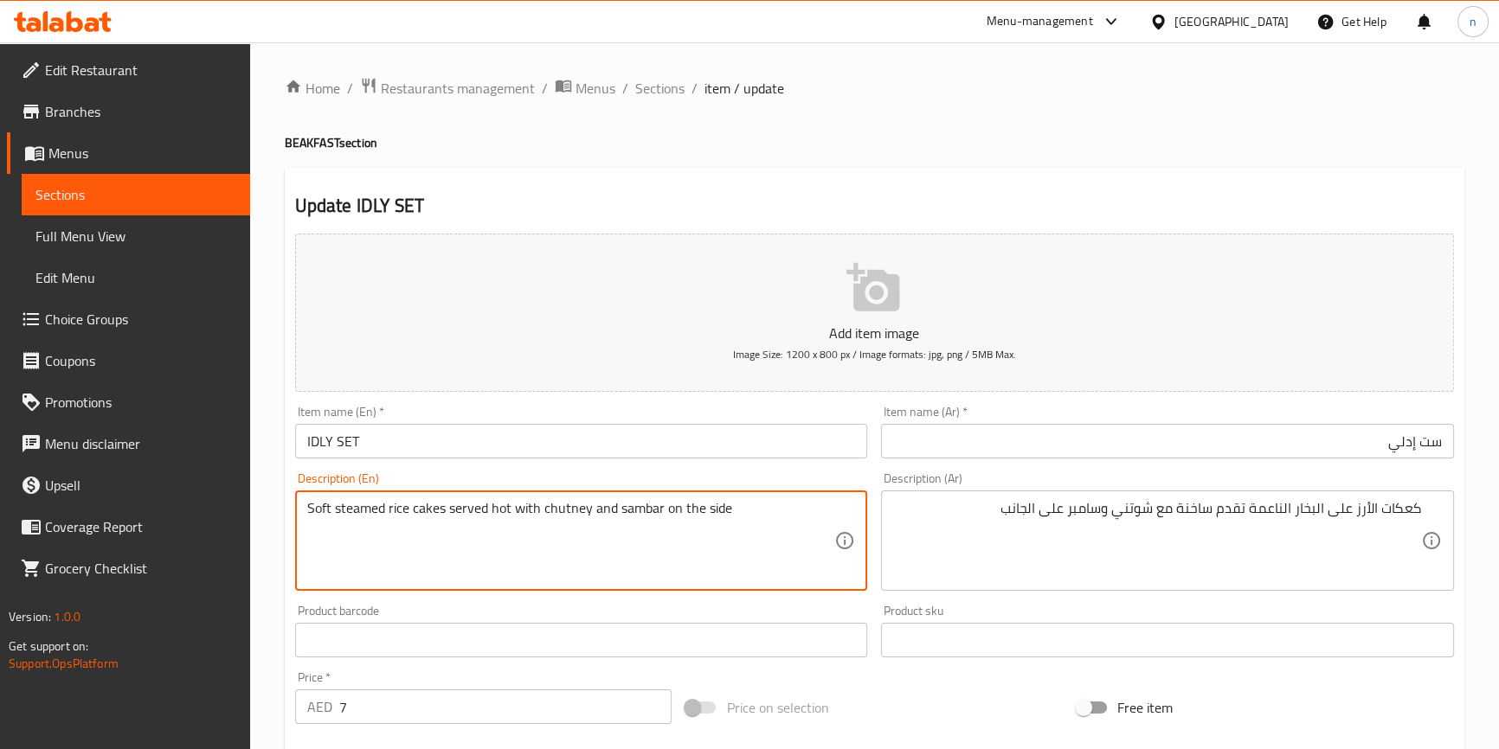
click at [430, 512] on textarea "Soft steamed rice cakes served hot with chutney and sambar on the side" at bounding box center [571, 541] width 528 height 82
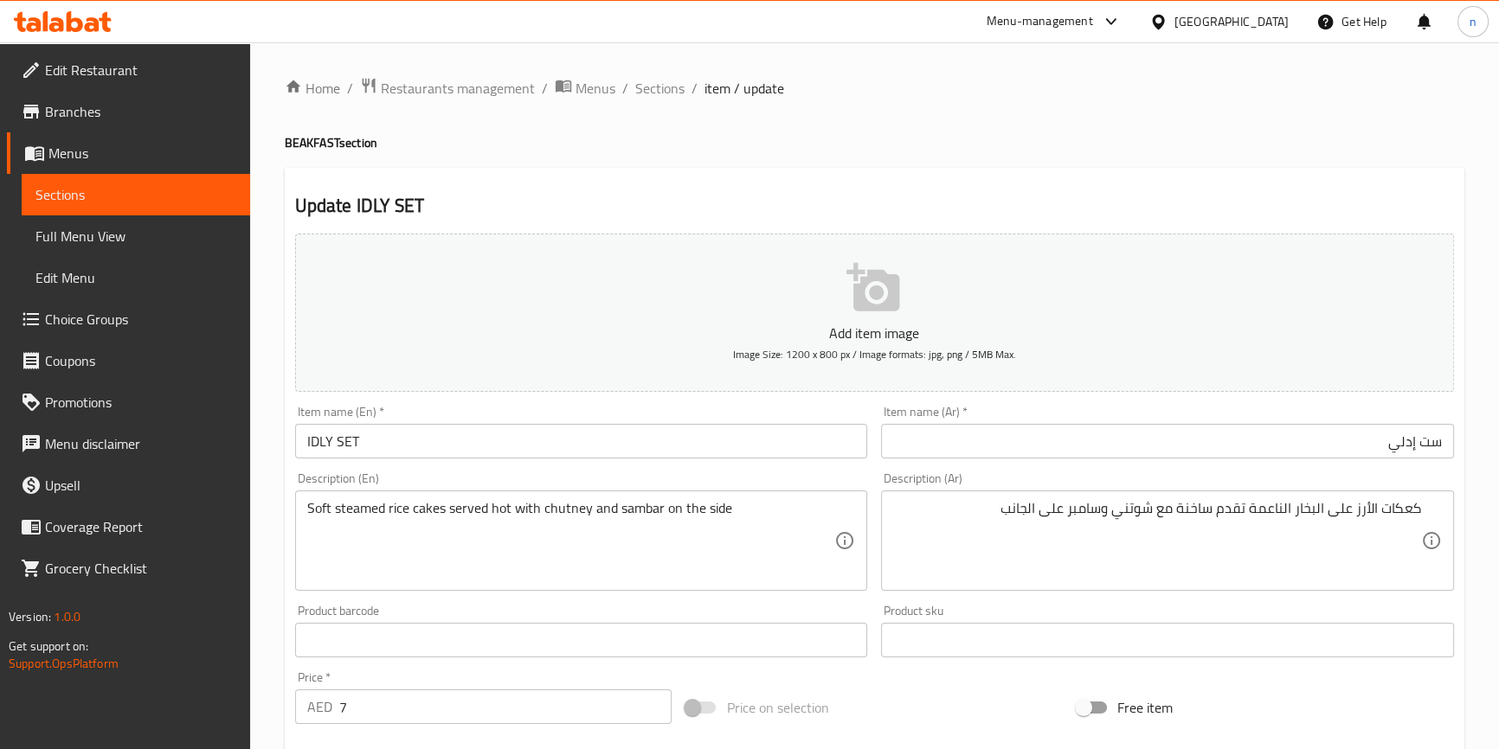
click at [882, 722] on div "Price on selection" at bounding box center [873, 707] width 391 height 47
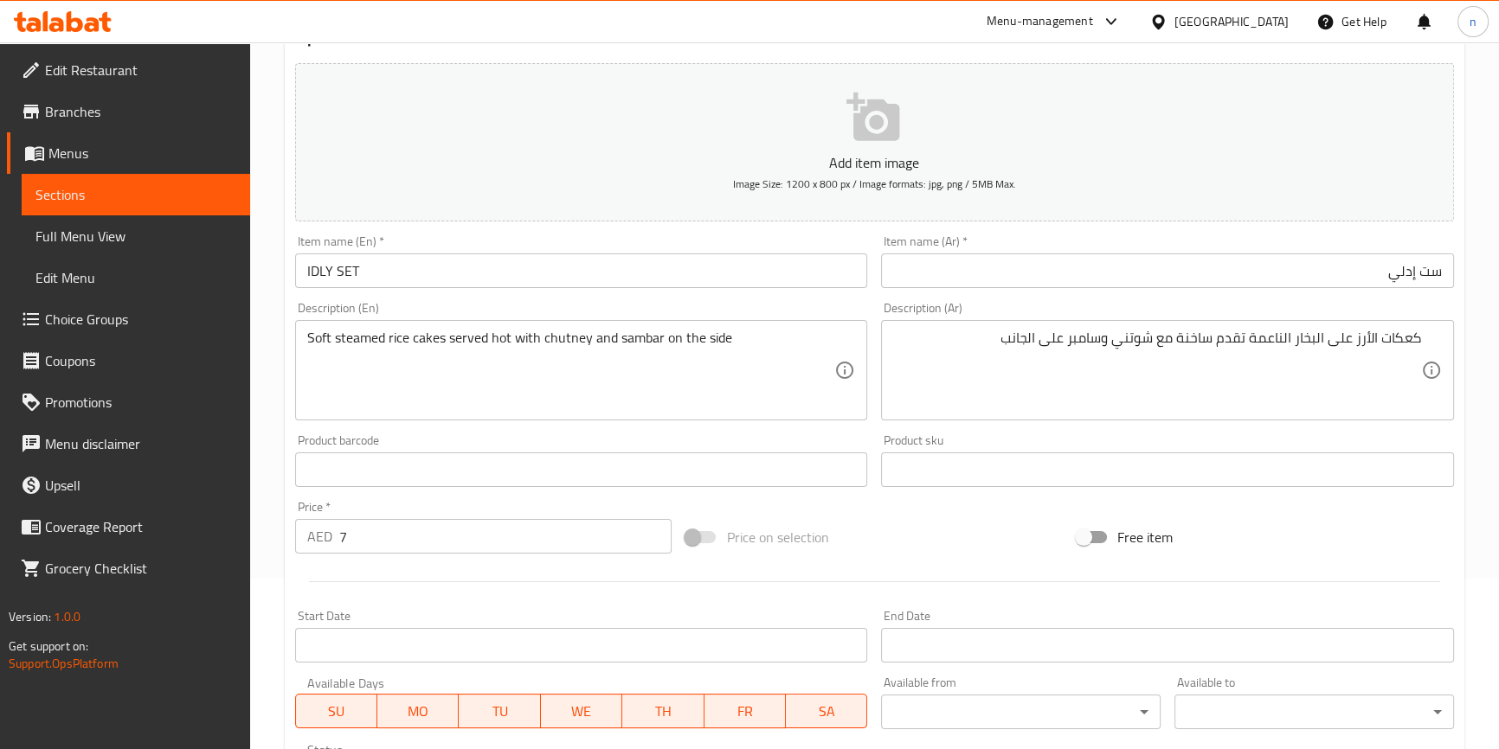
scroll to position [472, 0]
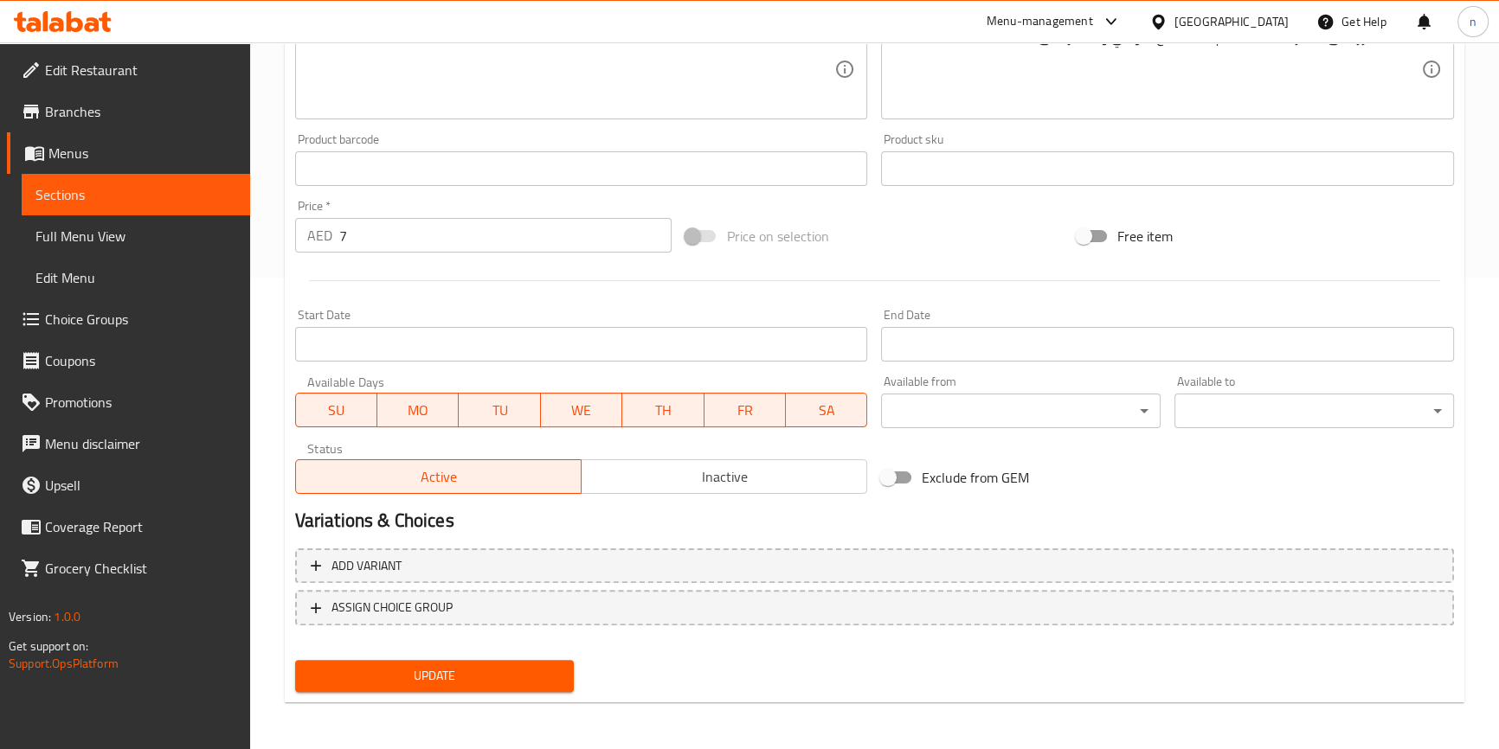
click at [377, 665] on span "Update" at bounding box center [435, 676] width 252 height 22
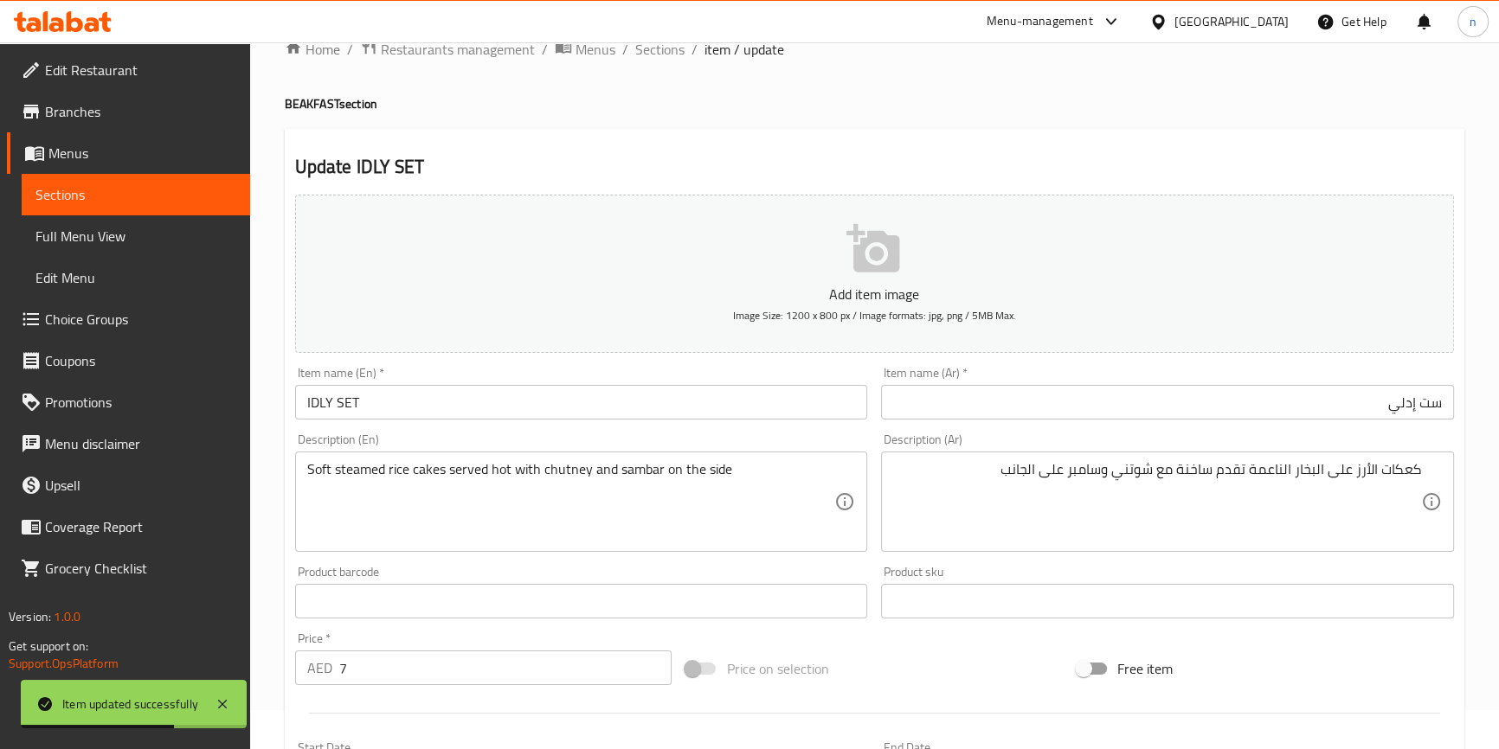
scroll to position [0, 0]
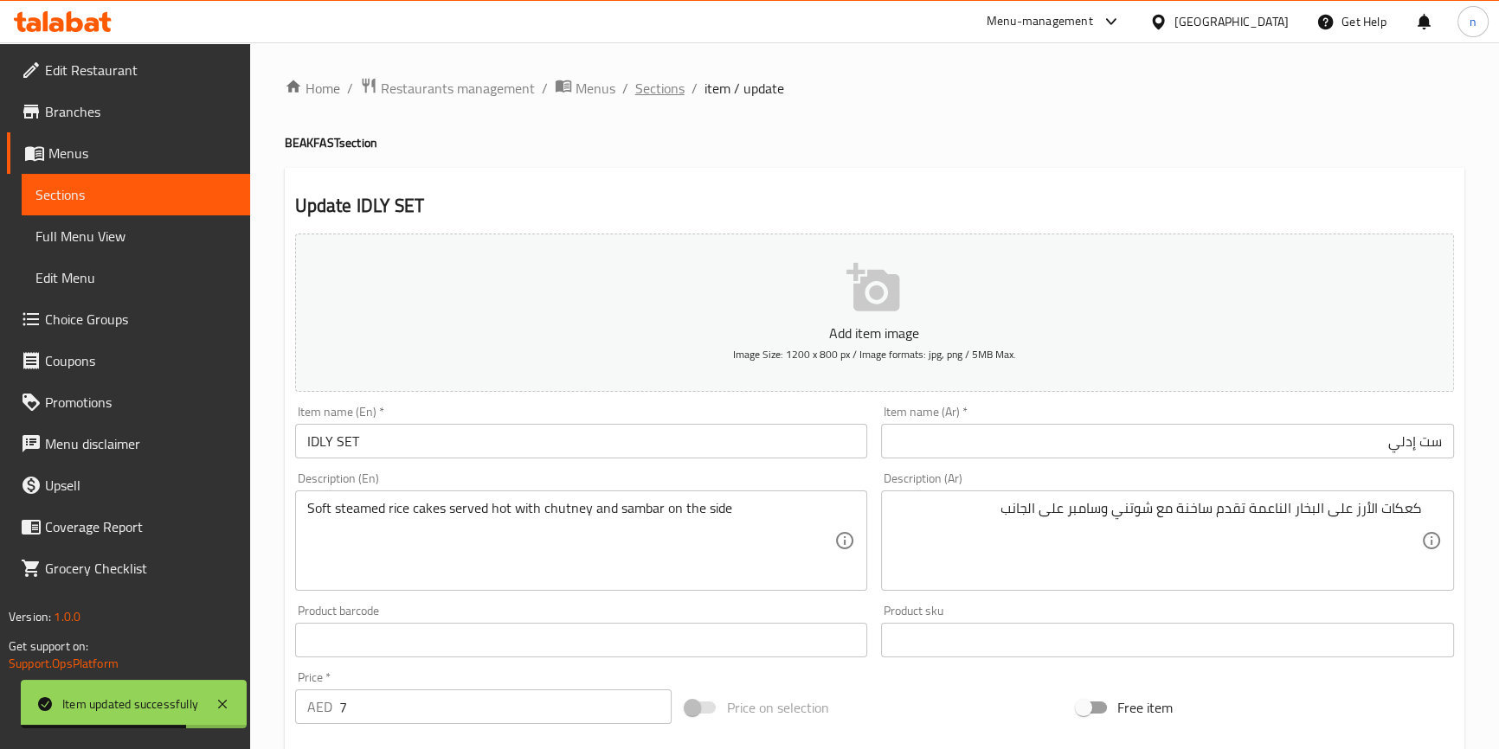
click at [663, 91] on span "Sections" at bounding box center [659, 88] width 49 height 21
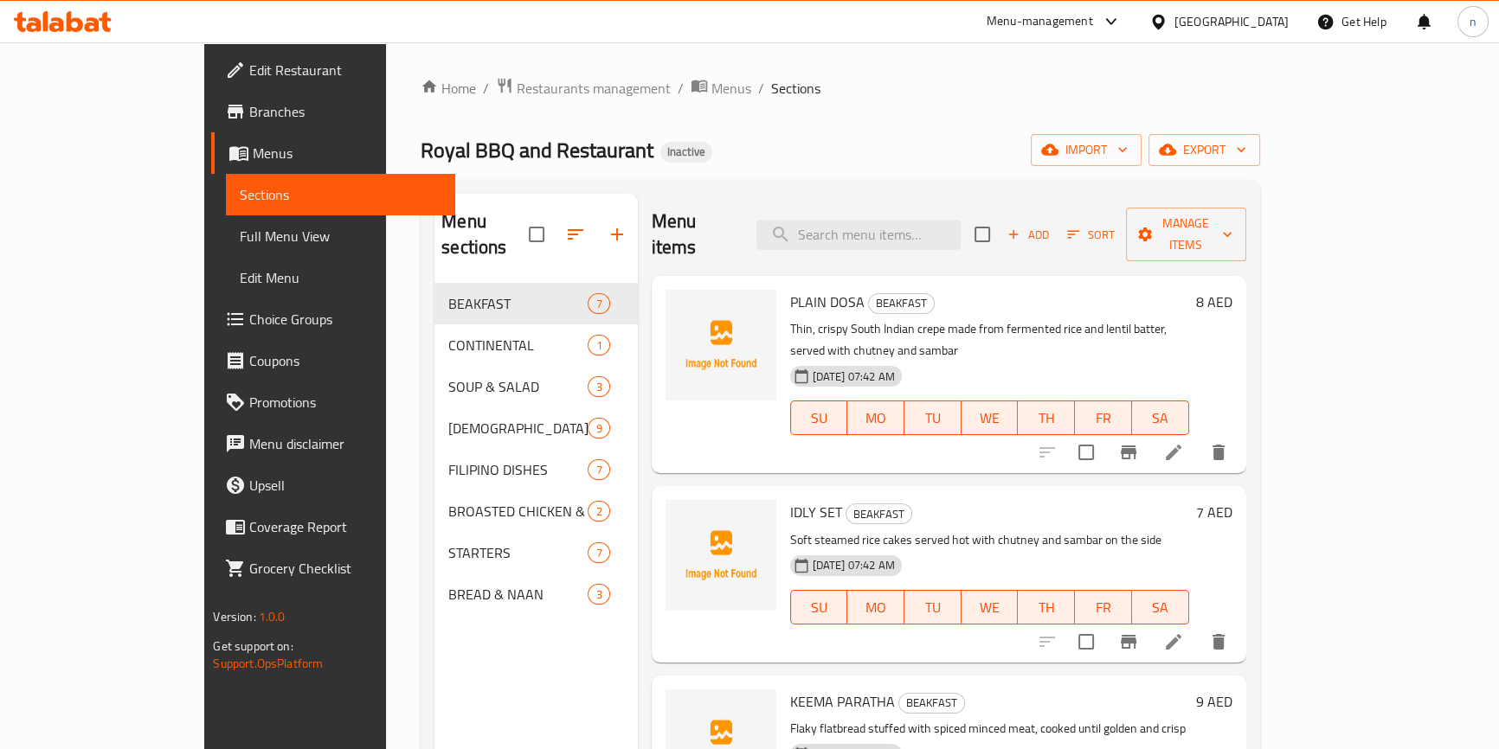
click at [1090, 119] on div "Home / Restaurants management / Menus / Sections Royal BBQ and Restaurant Inact…" at bounding box center [839, 517] width 838 height 880
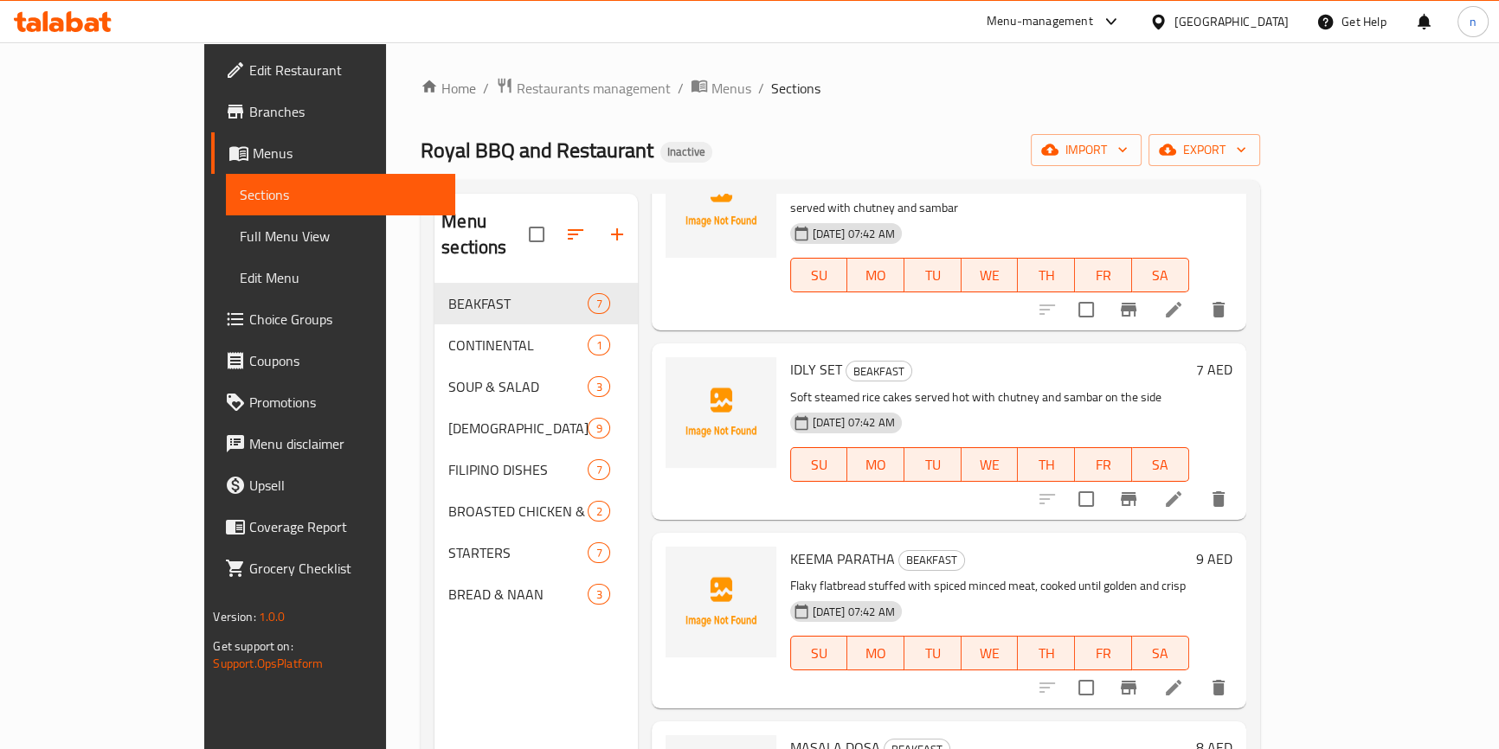
scroll to position [157, 0]
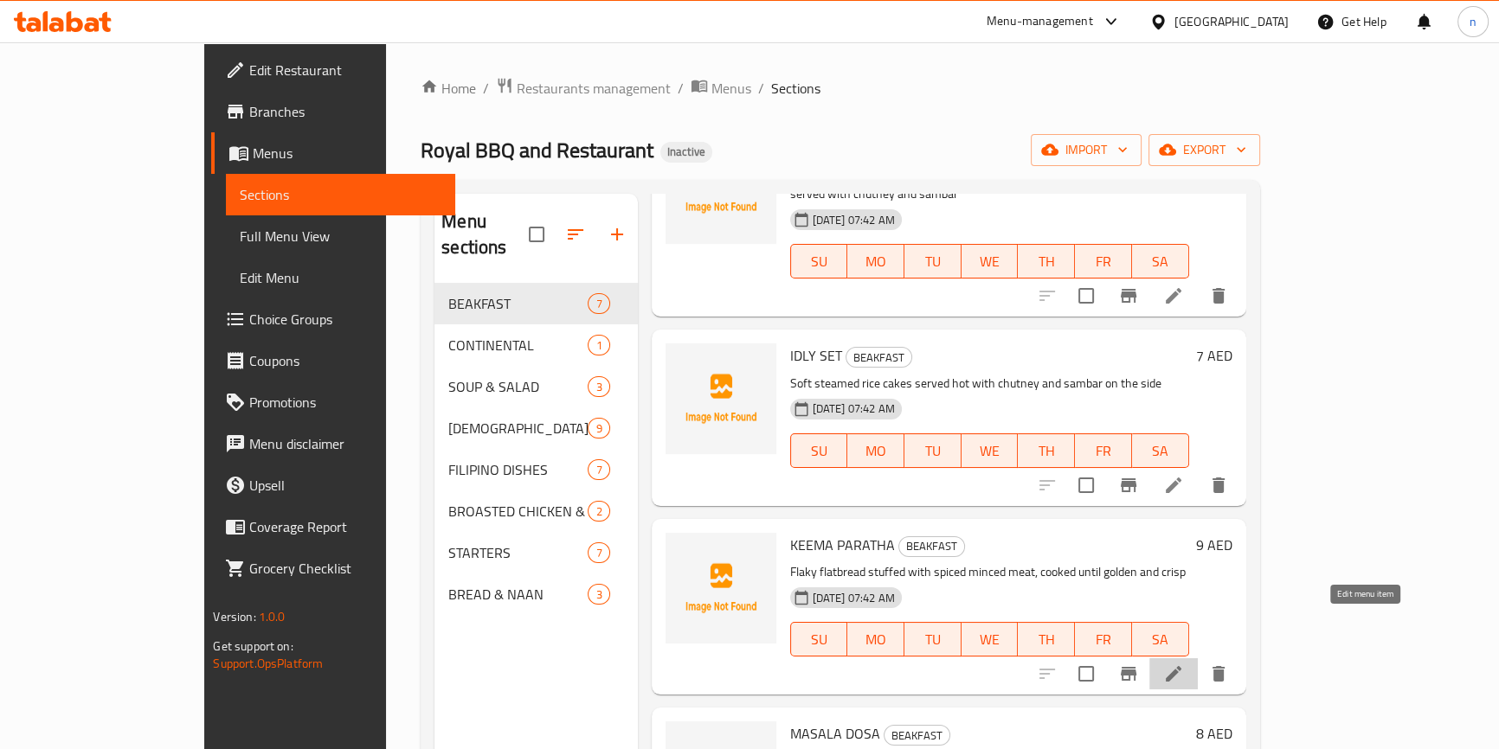
click at [1184, 664] on icon at bounding box center [1173, 674] width 21 height 21
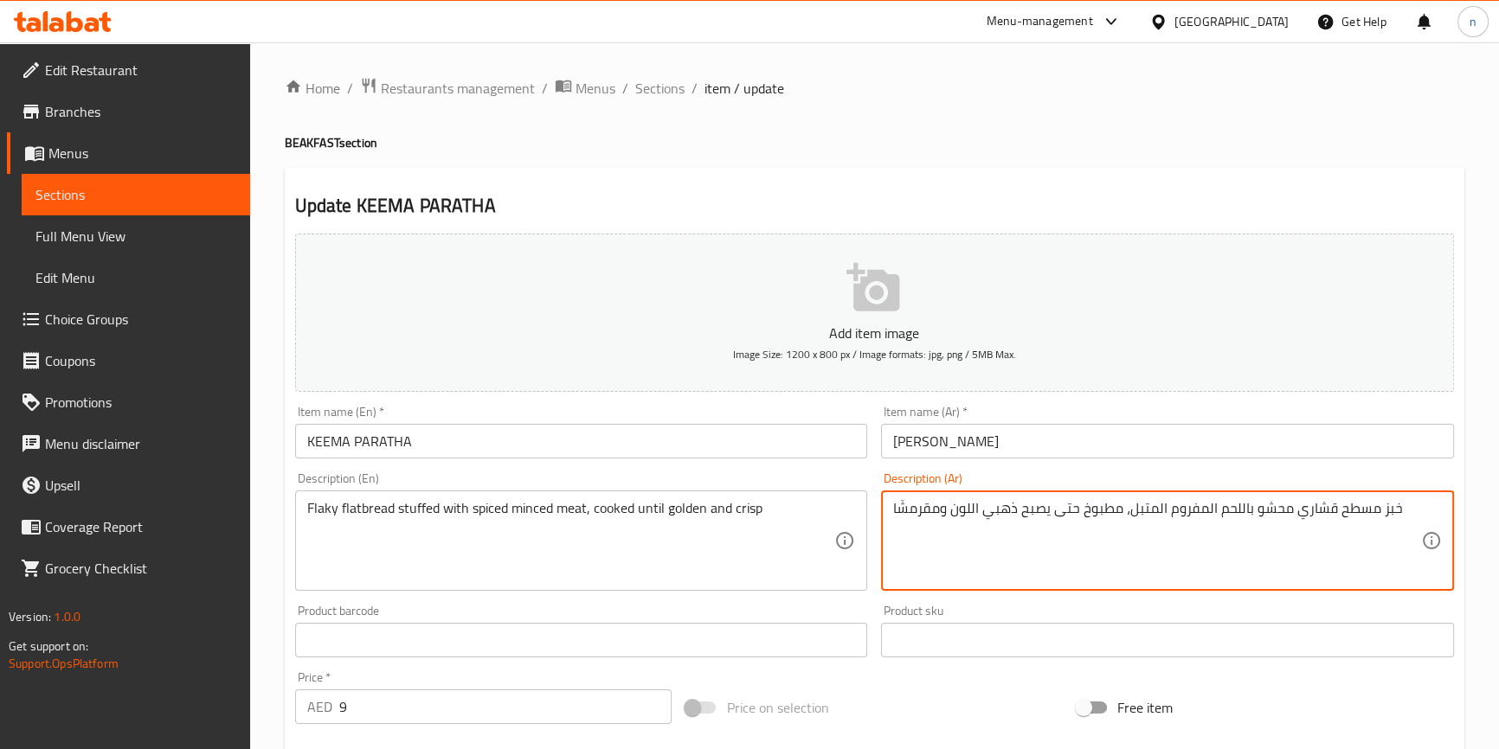
click at [1314, 505] on textarea "خبز مسطح قشاري محشو باللحم المفروم المتبل، مطبوخ حتى يصبح ذهبي اللون ومقرمشًا" at bounding box center [1157, 541] width 528 height 82
click at [993, 510] on textarea "خبز مسطح فلاكي محشو باللحم المفروم المتبل، مطبوخ حتى يصبح ذهبي اللون ومقرمشًا" at bounding box center [1157, 541] width 528 height 82
type textarea "خبز مسطح فلاكي محشو باللحم المفروم المتبل، مطبوخ حتى يصبح ذهبي ومقرمشًا"
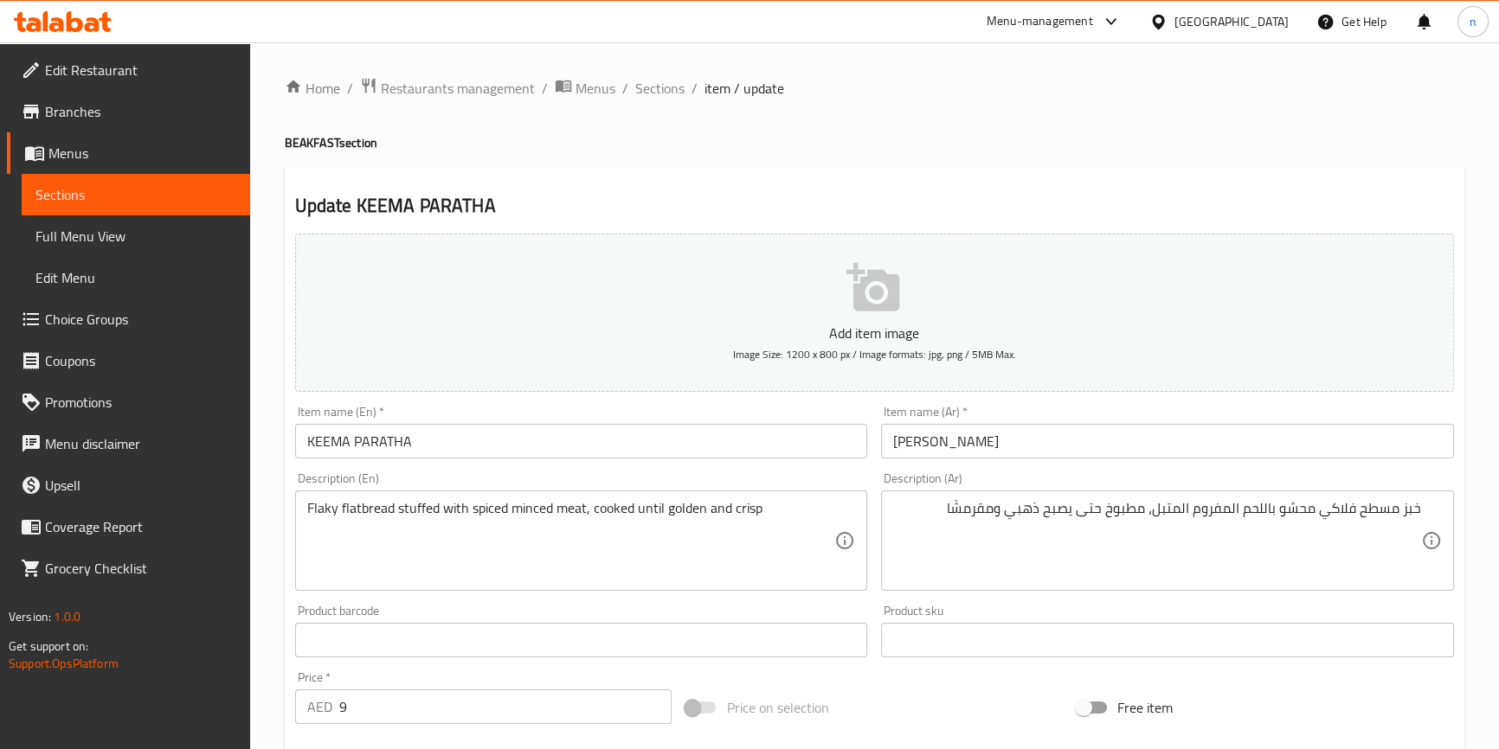
click at [943, 703] on div "Price on selection" at bounding box center [873, 707] width 391 height 47
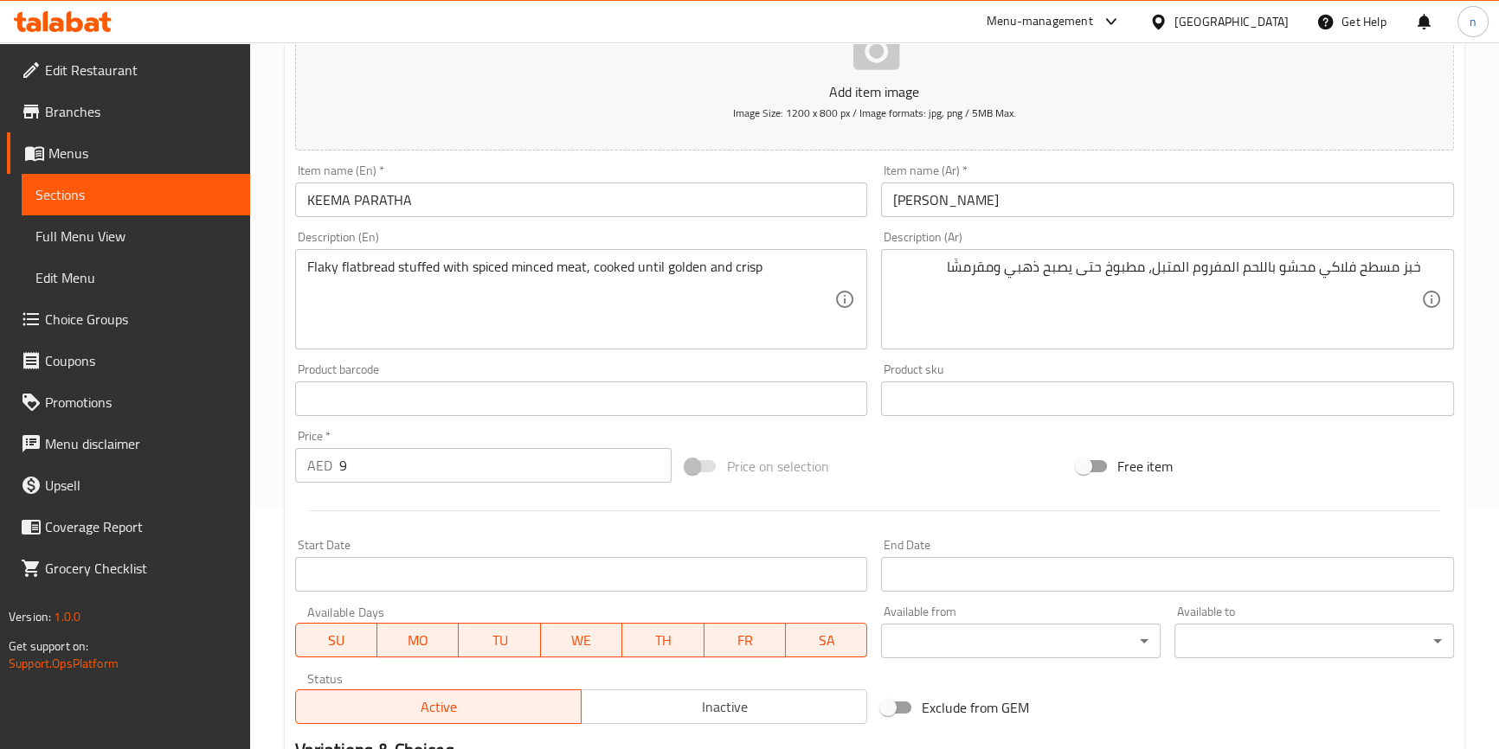
scroll to position [472, 0]
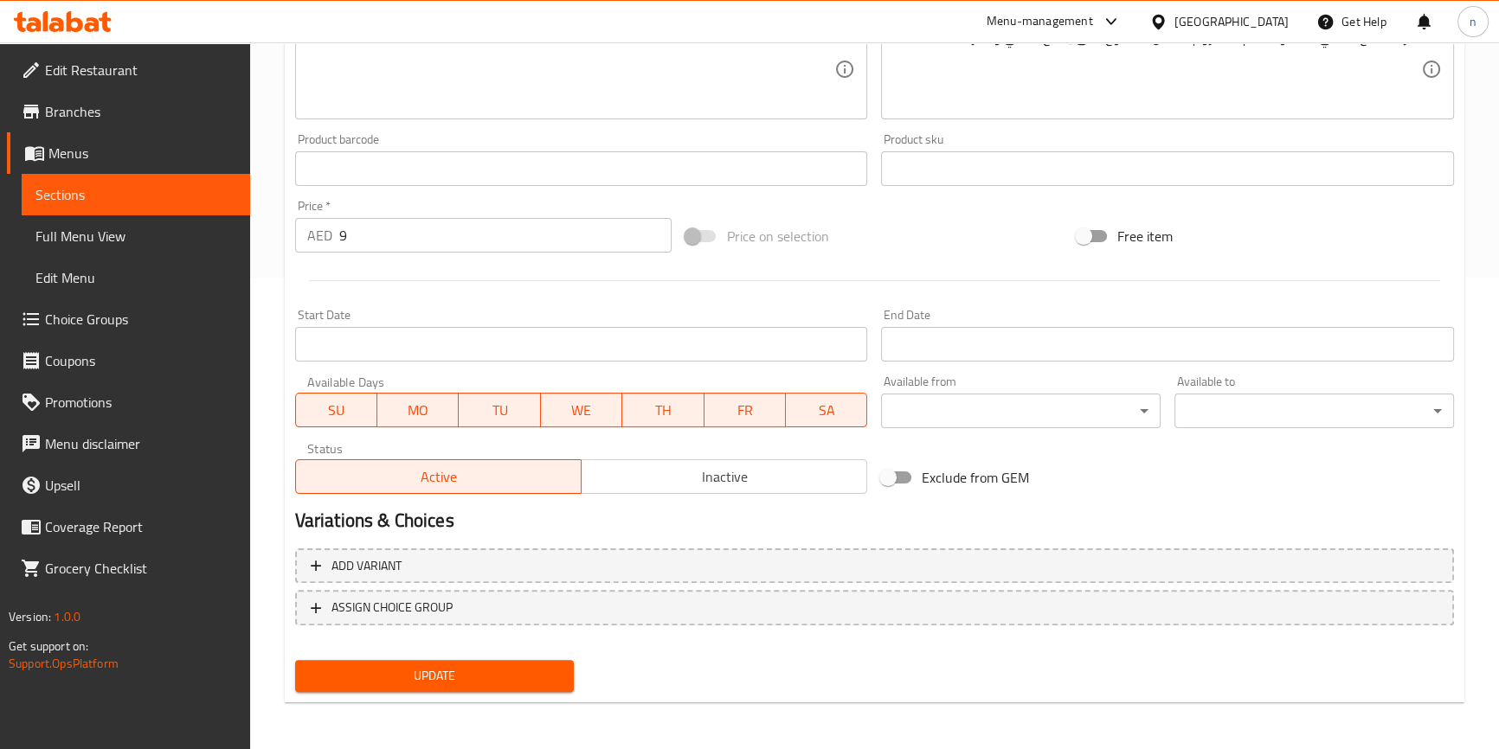
click at [404, 654] on div "Update" at bounding box center [434, 676] width 293 height 46
click at [403, 656] on div "Update" at bounding box center [434, 676] width 293 height 46
click at [398, 679] on span "Update" at bounding box center [435, 676] width 252 height 22
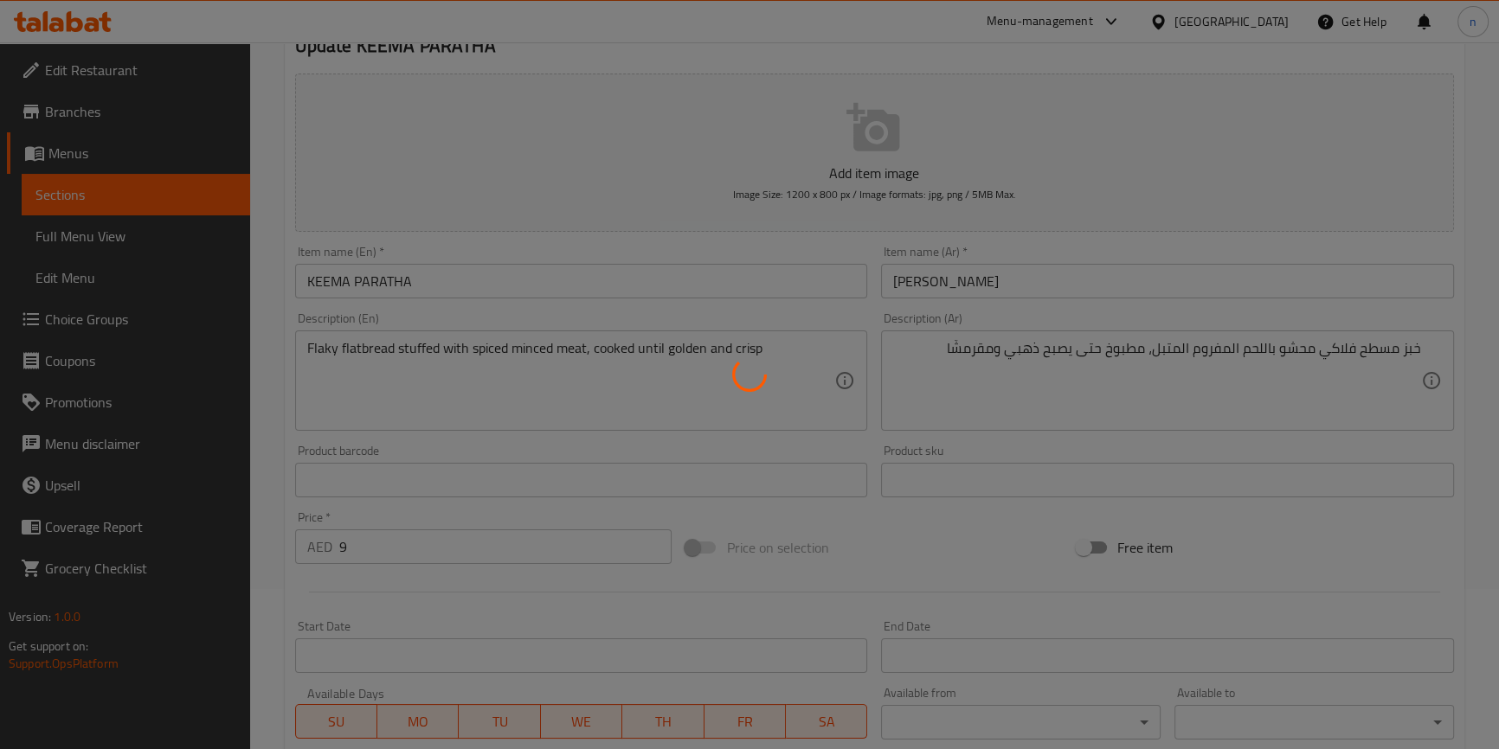
scroll to position [157, 0]
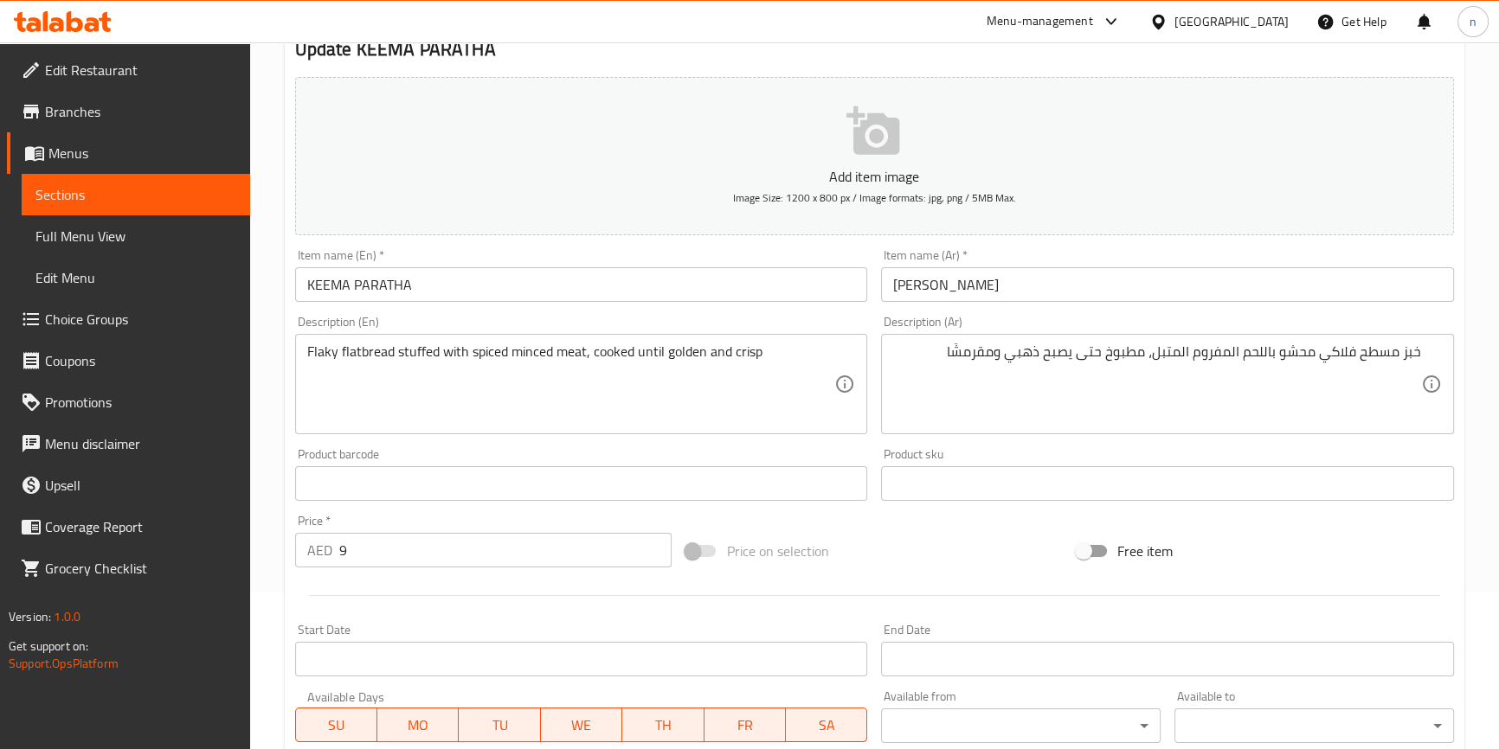
click at [1085, 125] on button "Add item image Image Size: 1200 x 800 px / Image formats: jpg, png / 5MB Max." at bounding box center [874, 156] width 1159 height 158
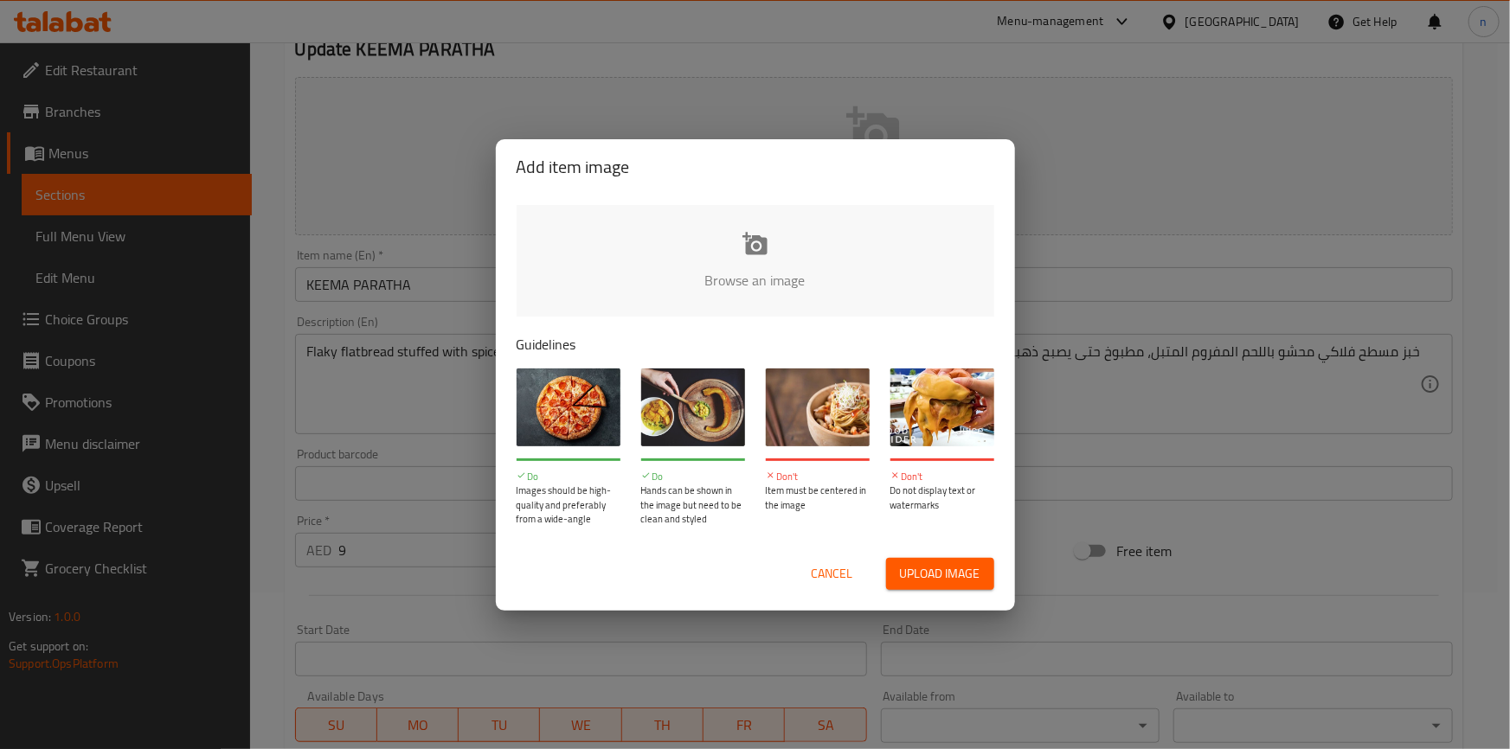
click at [1294, 552] on div "Add item image Browse an image Guidelines Do Images should be high-quality and …" at bounding box center [755, 374] width 1510 height 749
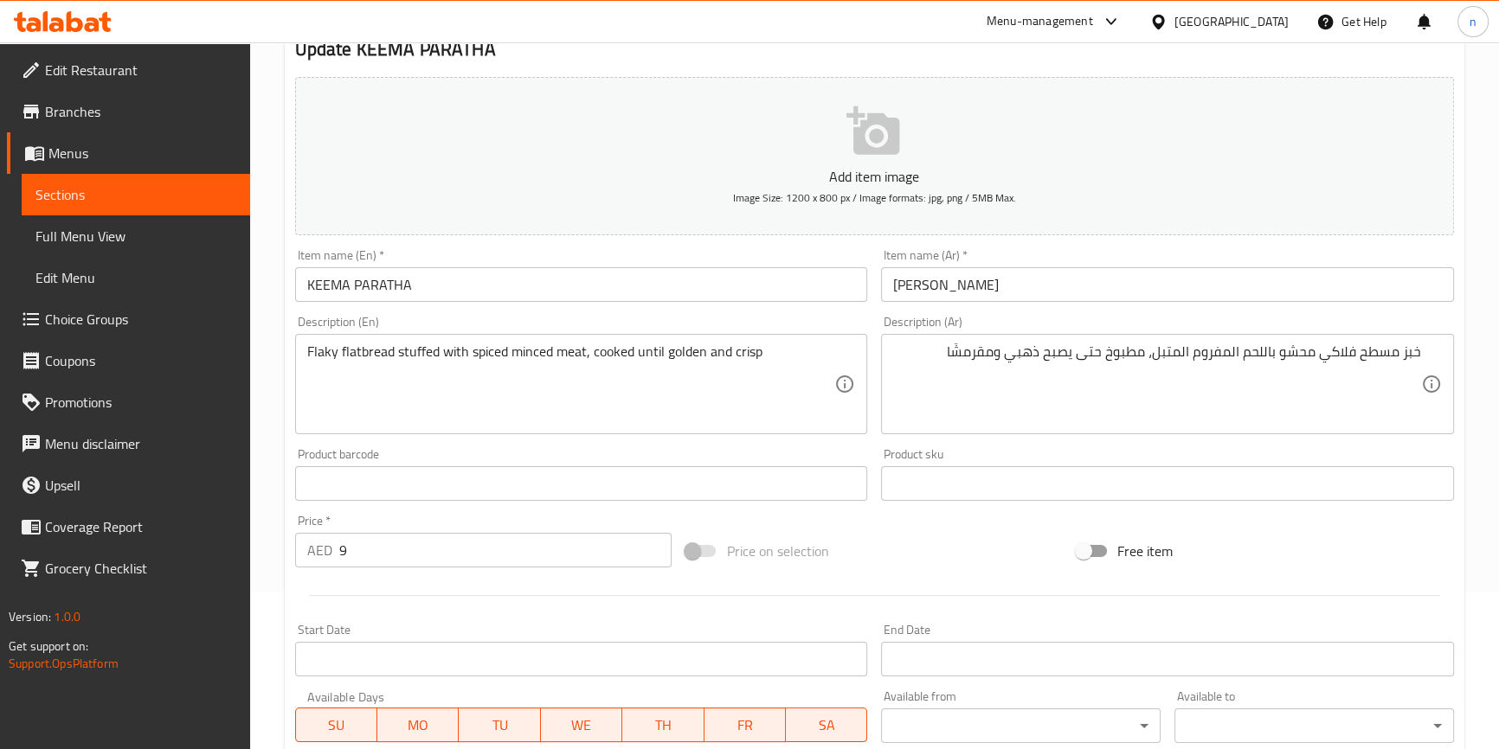
click at [904, 574] on div at bounding box center [874, 595] width 1172 height 42
click at [868, 558] on div "Price on selection" at bounding box center [873, 551] width 391 height 47
click at [891, 562] on div "Price on selection" at bounding box center [873, 551] width 391 height 47
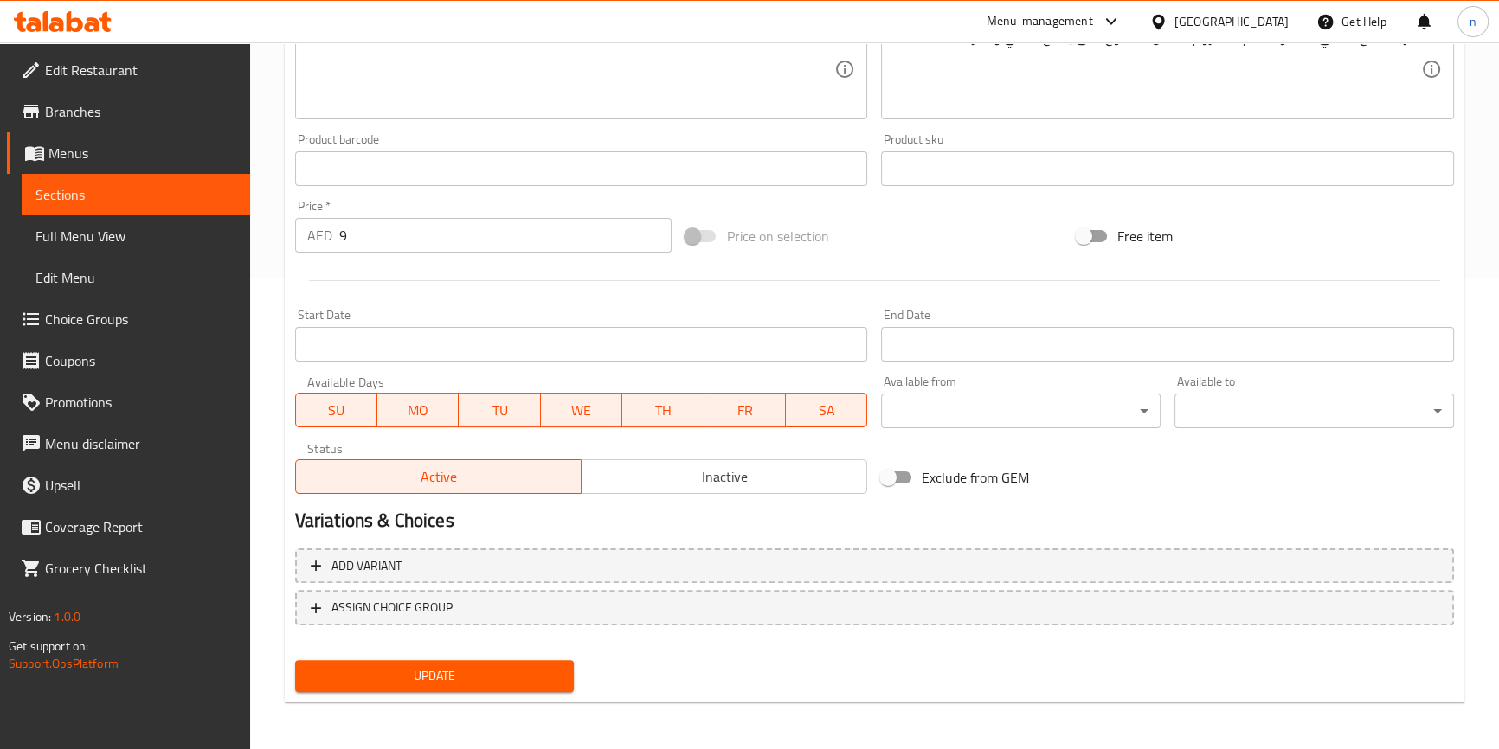
click at [448, 666] on span "Update" at bounding box center [435, 676] width 252 height 22
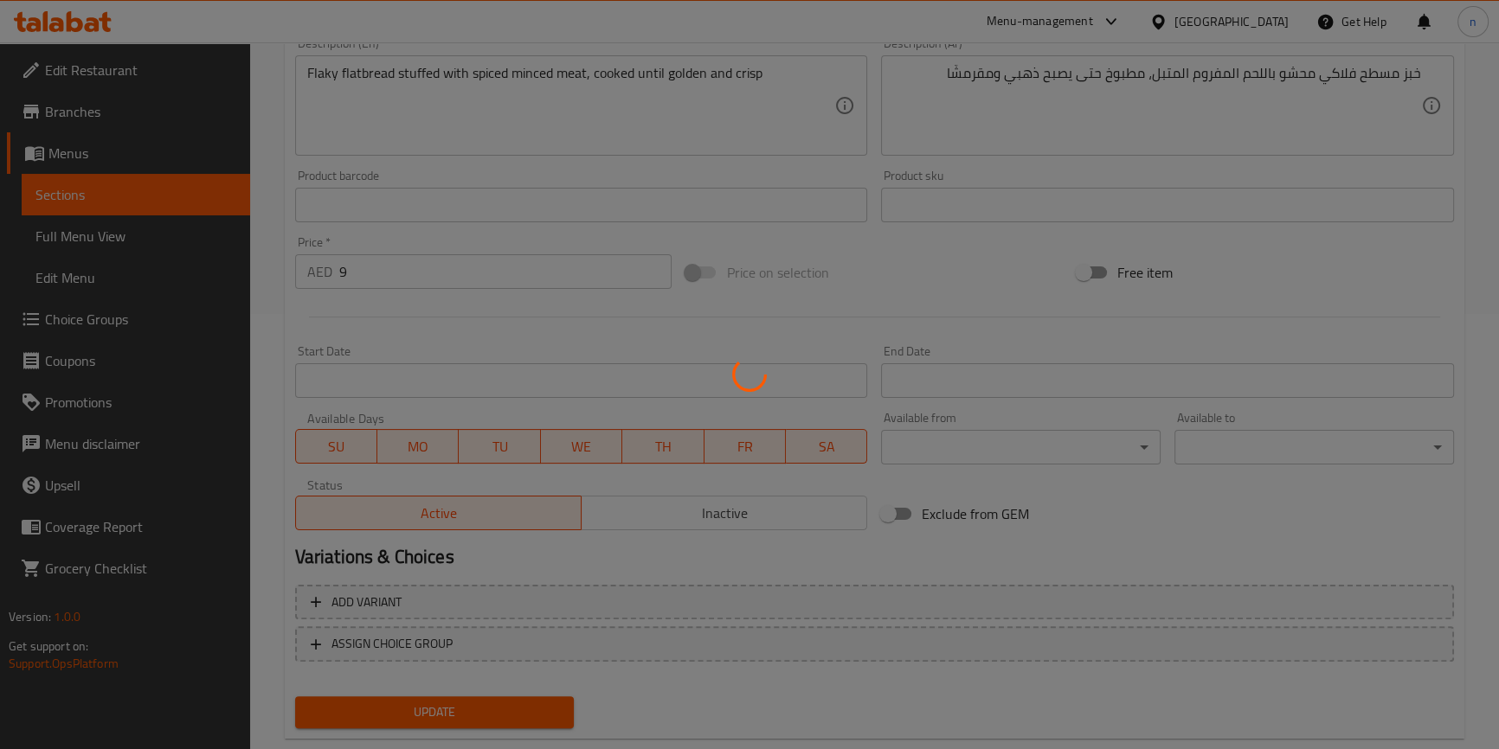
scroll to position [0, 0]
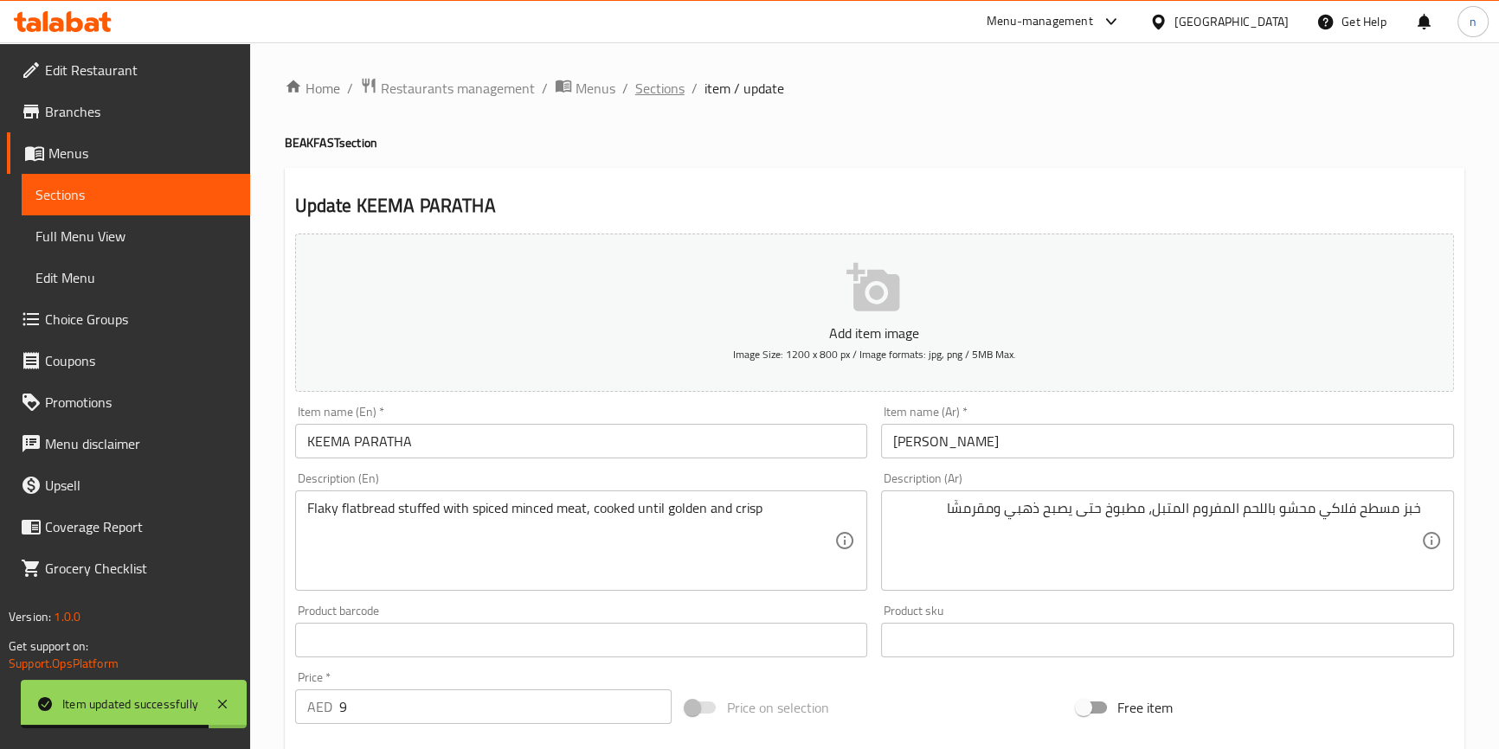
click at [673, 86] on span "Sections" at bounding box center [659, 88] width 49 height 21
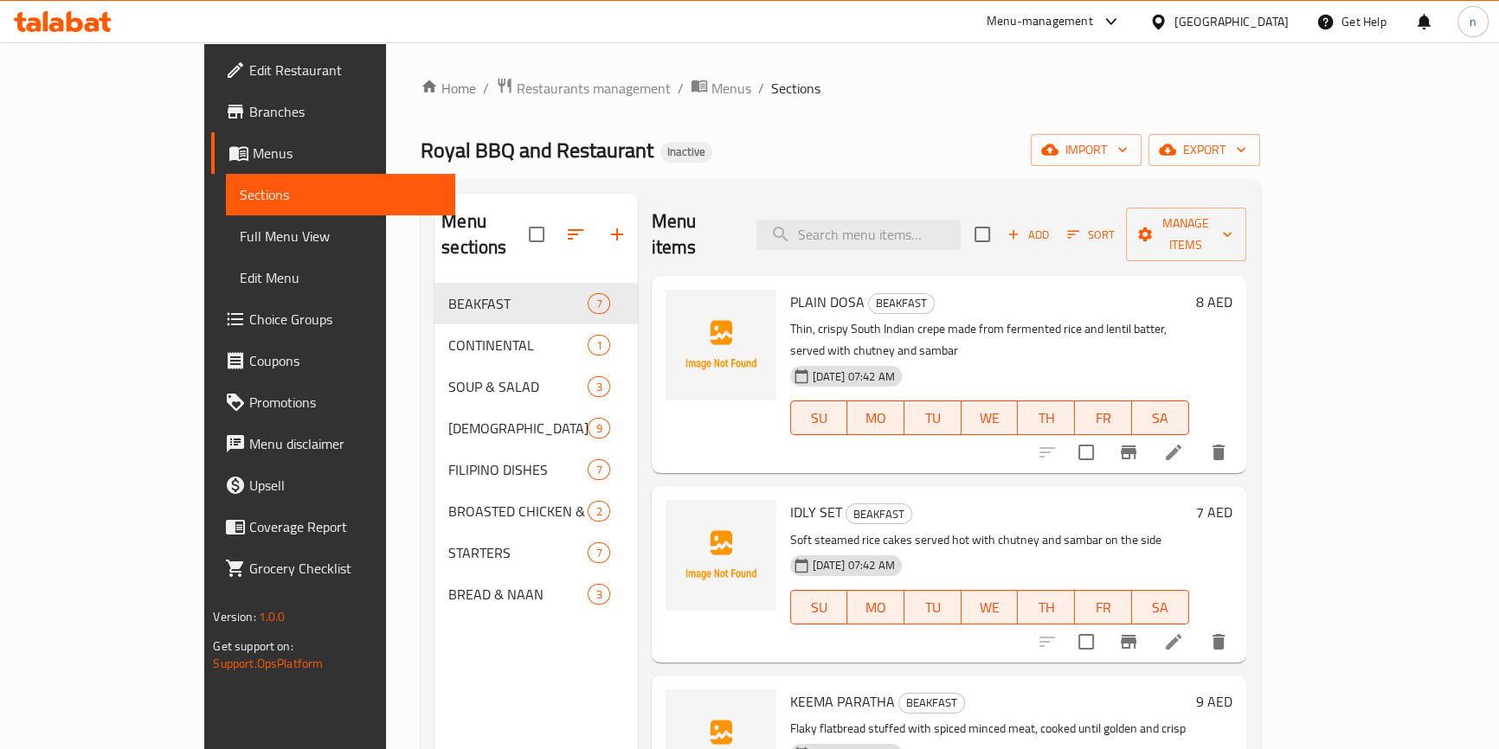
click at [1228, 65] on div "Home / Restaurants management / Menus / Sections Royal BBQ and Restaurant Inact…" at bounding box center [840, 516] width 908 height 949
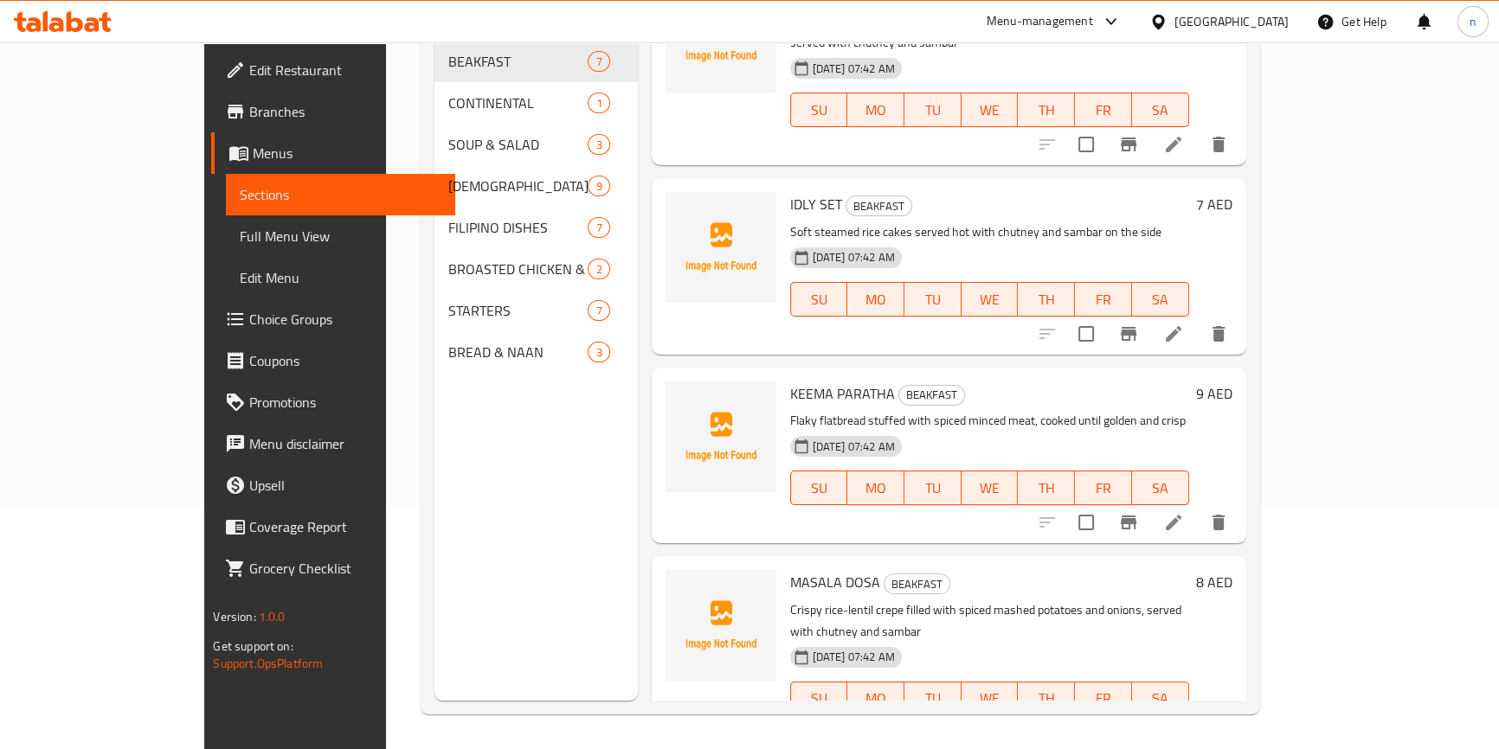
scroll to position [157, 0]
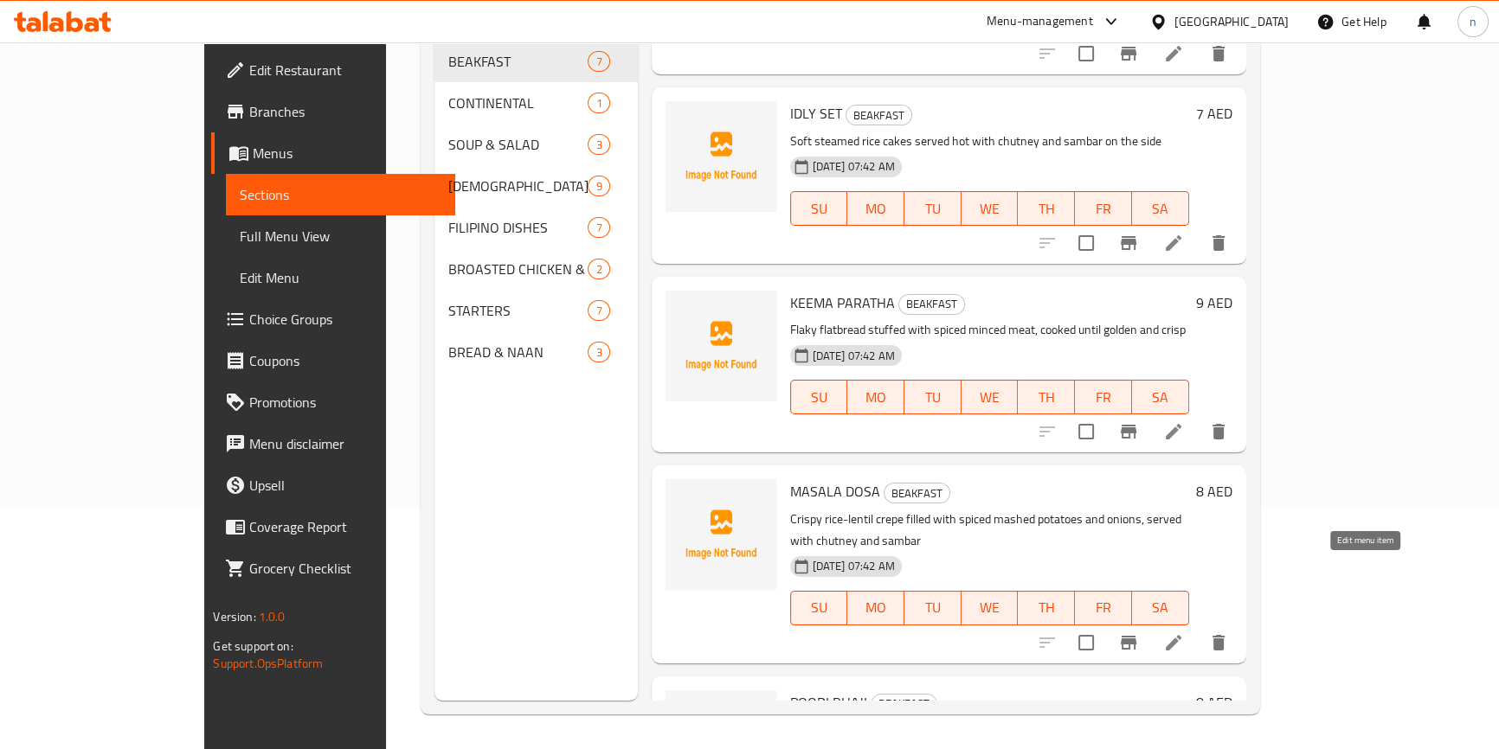
click at [1184, 632] on icon at bounding box center [1173, 642] width 21 height 21
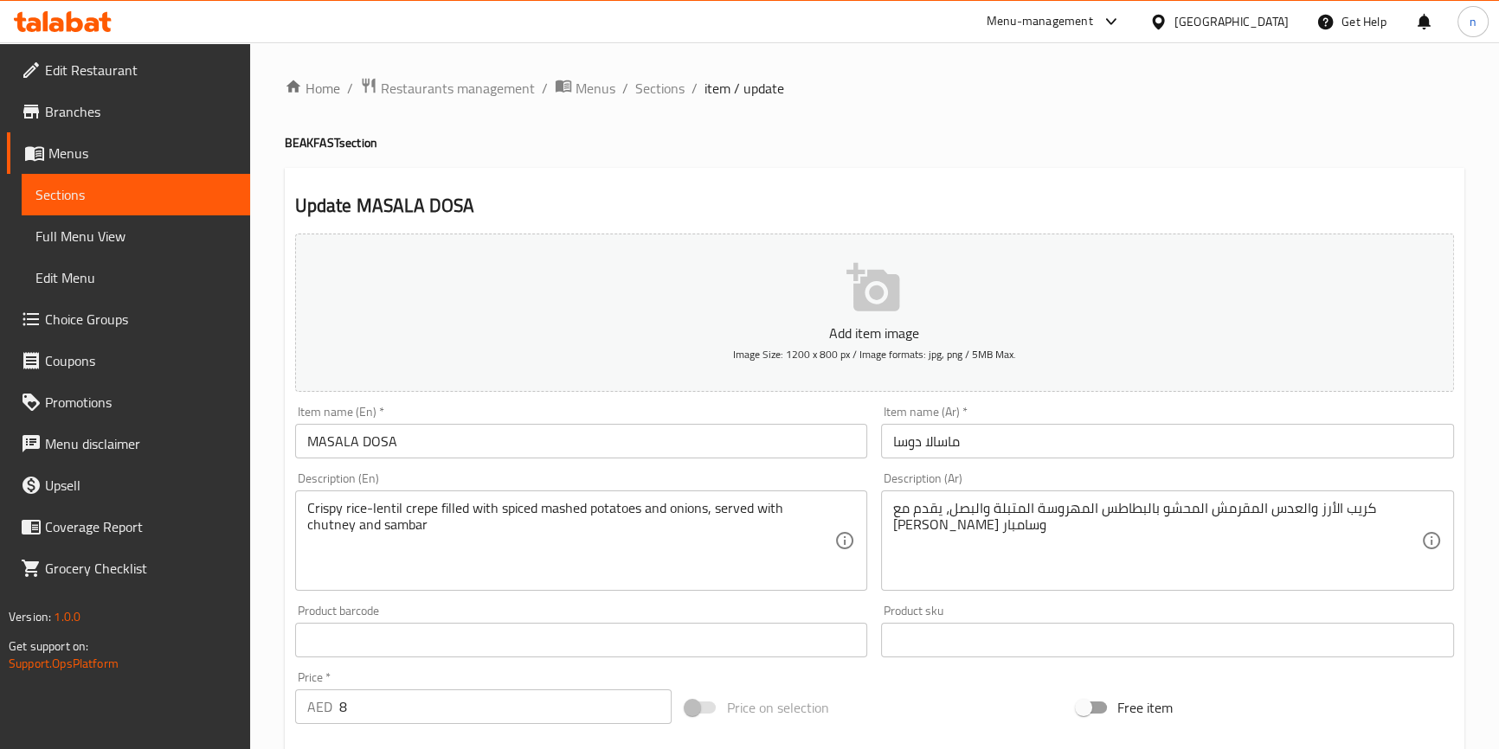
click at [1010, 425] on input "ماسالا دوسا" at bounding box center [1167, 441] width 573 height 35
click at [939, 705] on div "Price on selection" at bounding box center [873, 707] width 391 height 47
click at [866, 703] on div "Price on selection" at bounding box center [873, 707] width 391 height 47
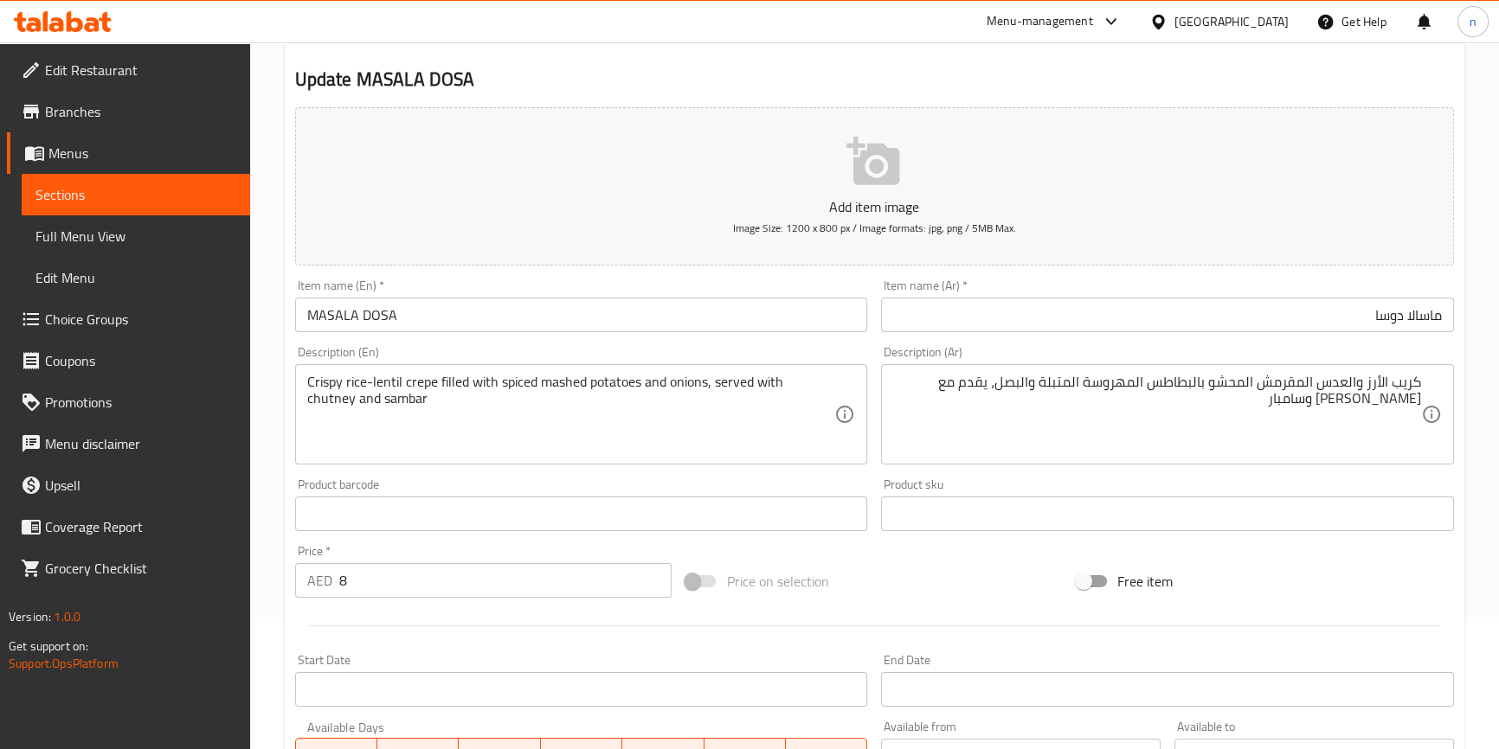
scroll to position [472, 0]
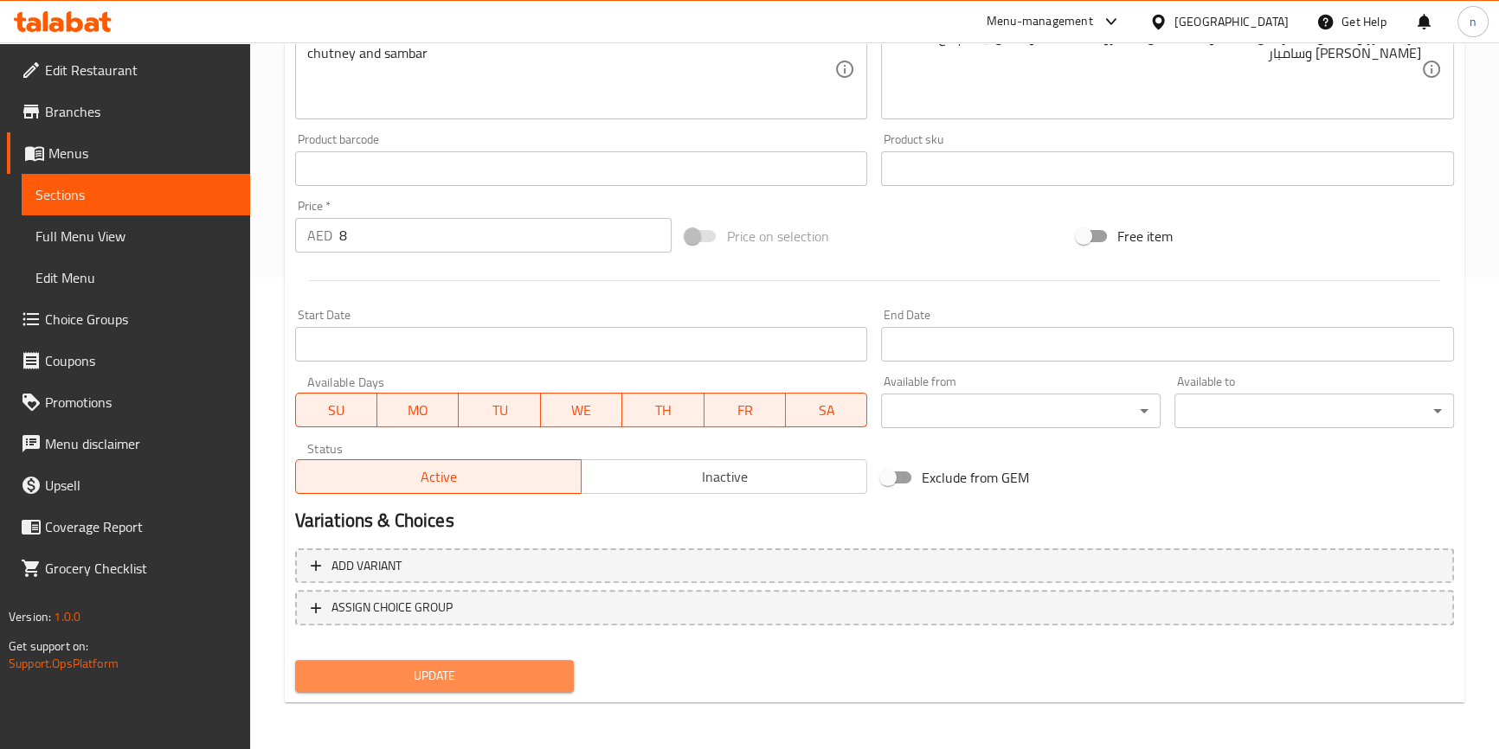
click at [481, 673] on span "Update" at bounding box center [435, 676] width 252 height 22
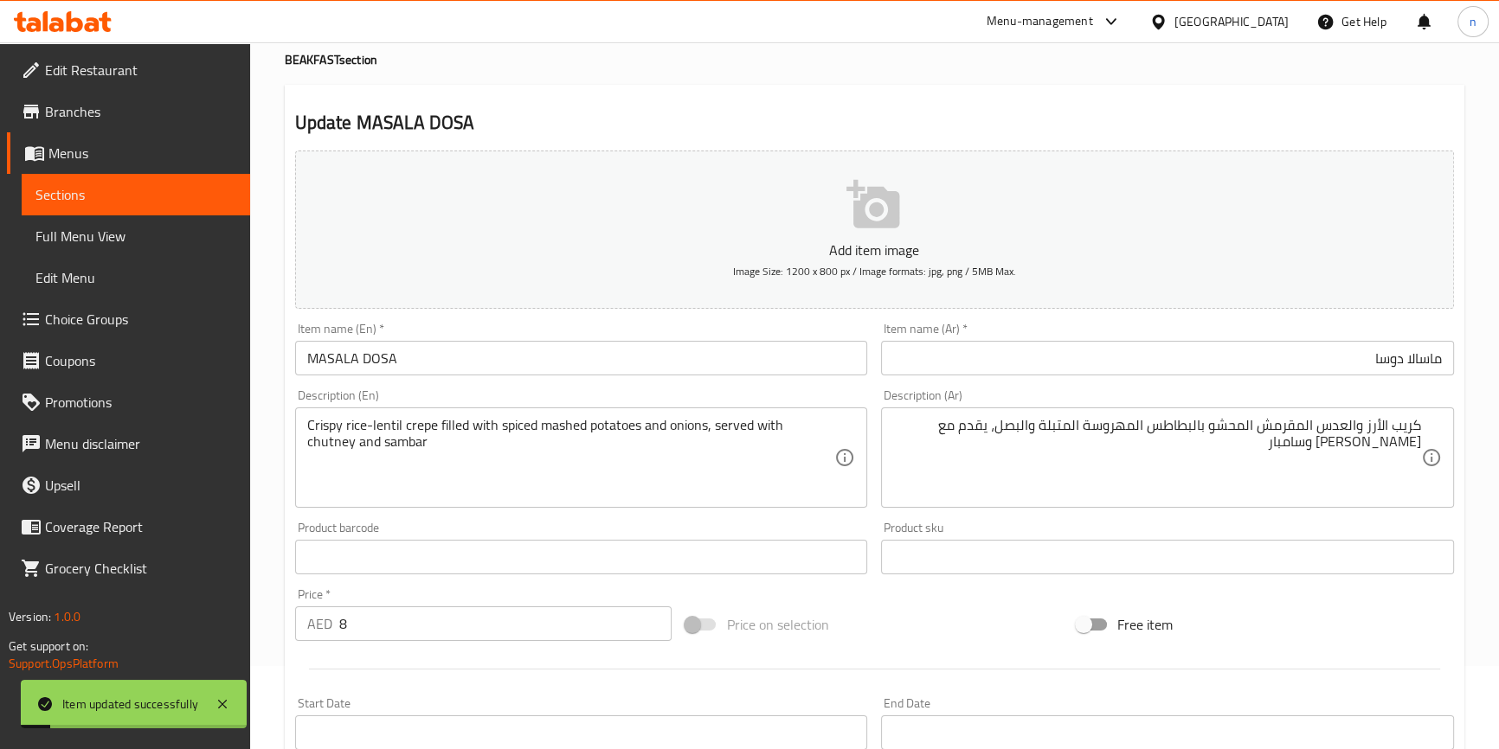
scroll to position [0, 0]
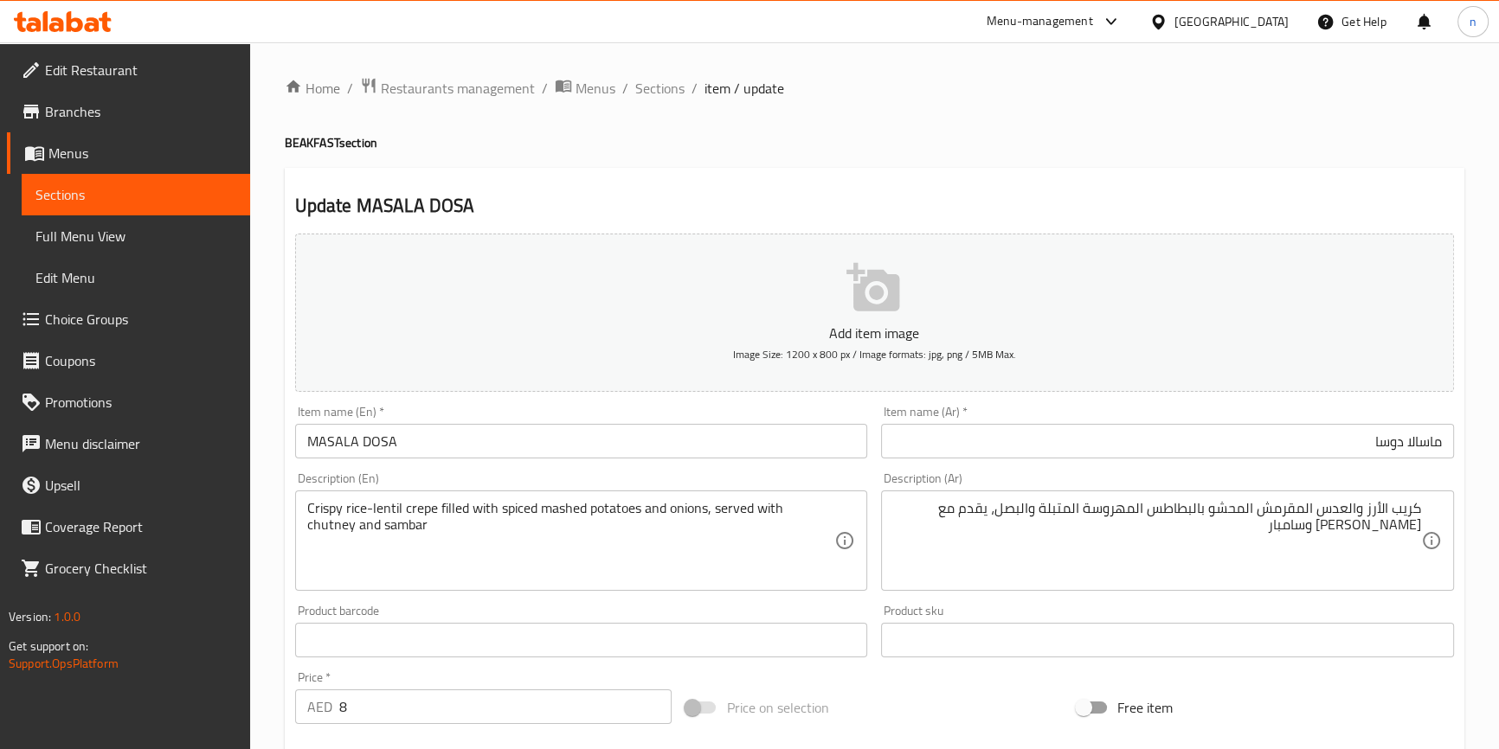
click at [869, 682] on div "Add item image Image Size: 1200 x 800 px / Image formats: jpg, png / 5MB Max. I…" at bounding box center [874, 600] width 1172 height 746
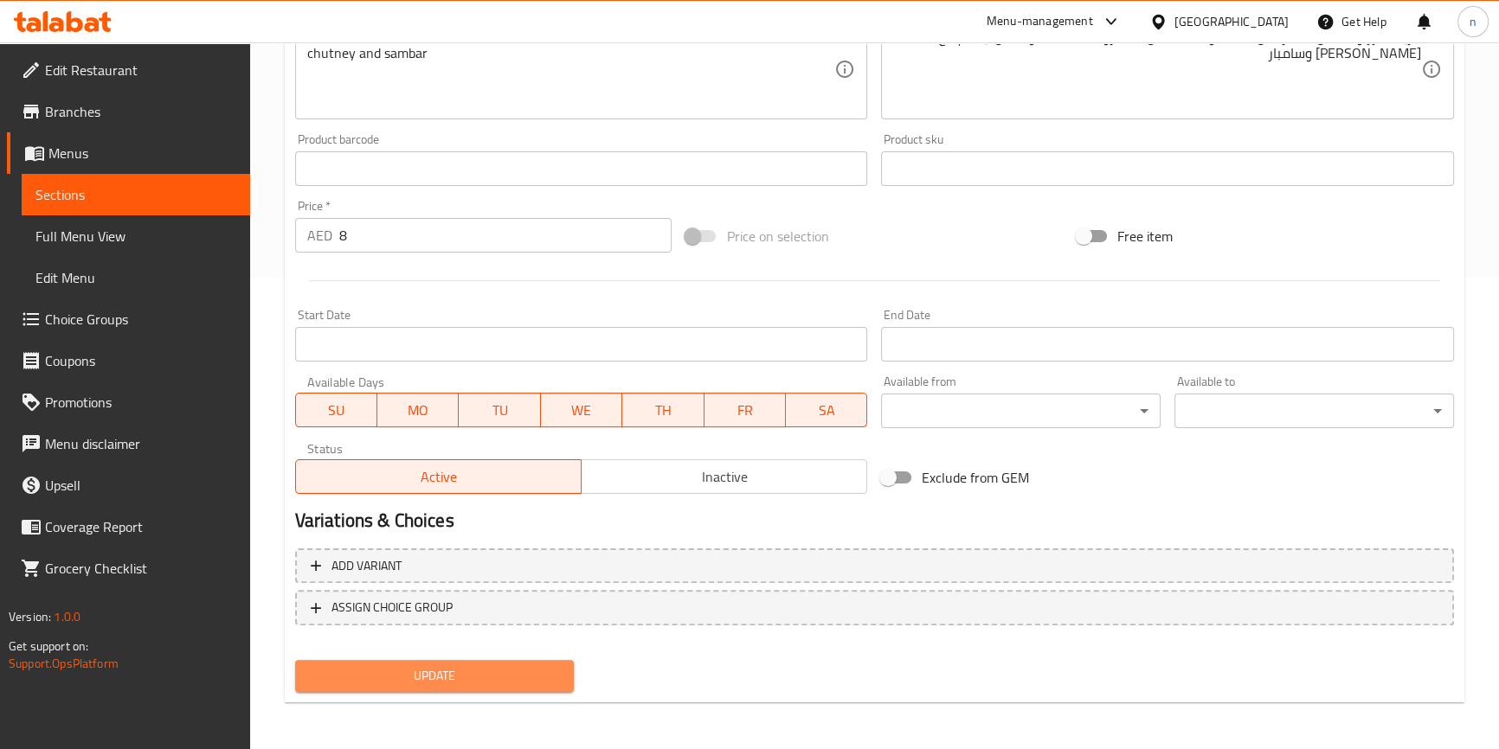
click at [425, 665] on span "Update" at bounding box center [435, 676] width 252 height 22
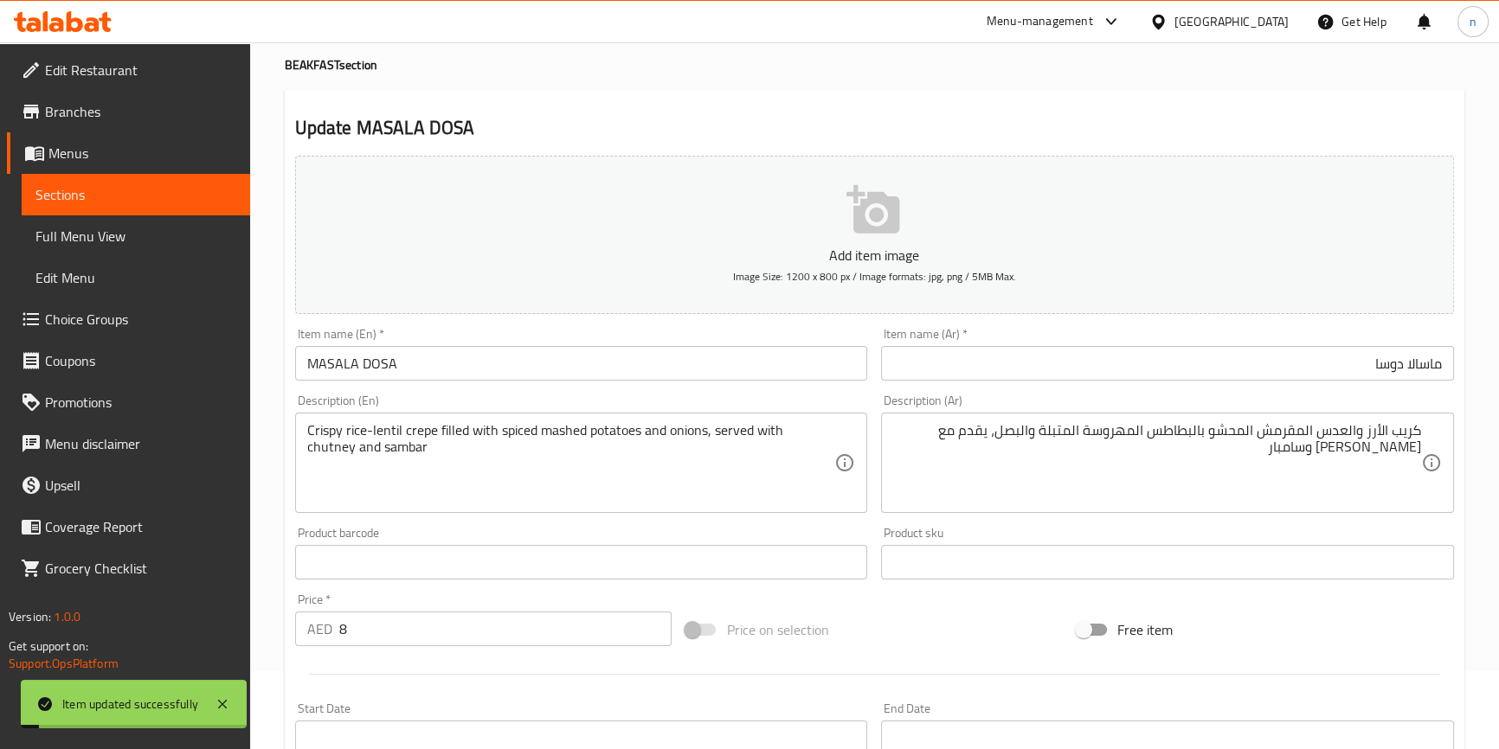
scroll to position [0, 0]
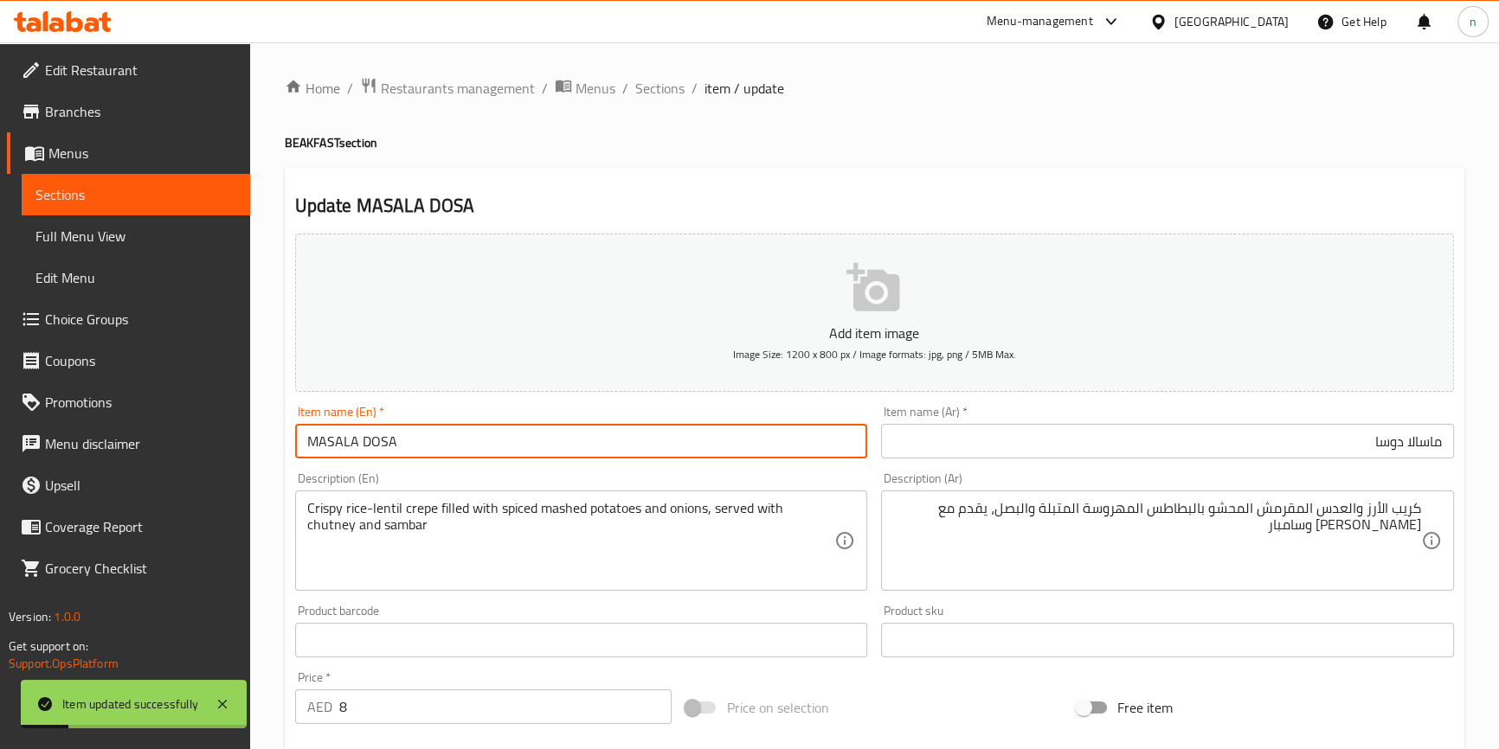
click at [363, 438] on input "MASALA DOSA" at bounding box center [581, 441] width 573 height 35
click at [568, 254] on button "Add item image Image Size: 1200 x 800 px / Image formats: jpg, png / 5MB Max." at bounding box center [874, 313] width 1159 height 158
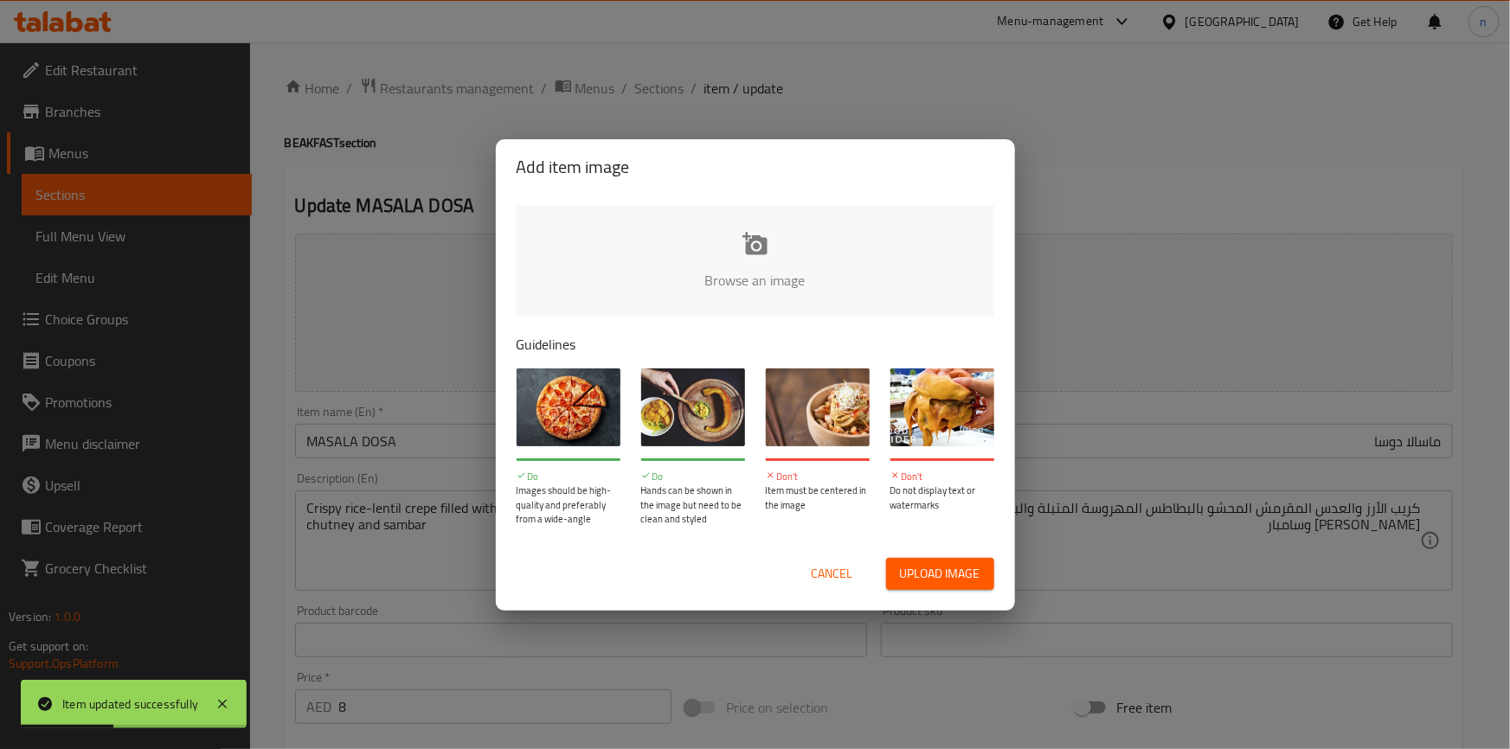
click at [1095, 144] on div "Add item image Browse an image Guidelines Do Images should be high-quality and …" at bounding box center [755, 374] width 1510 height 749
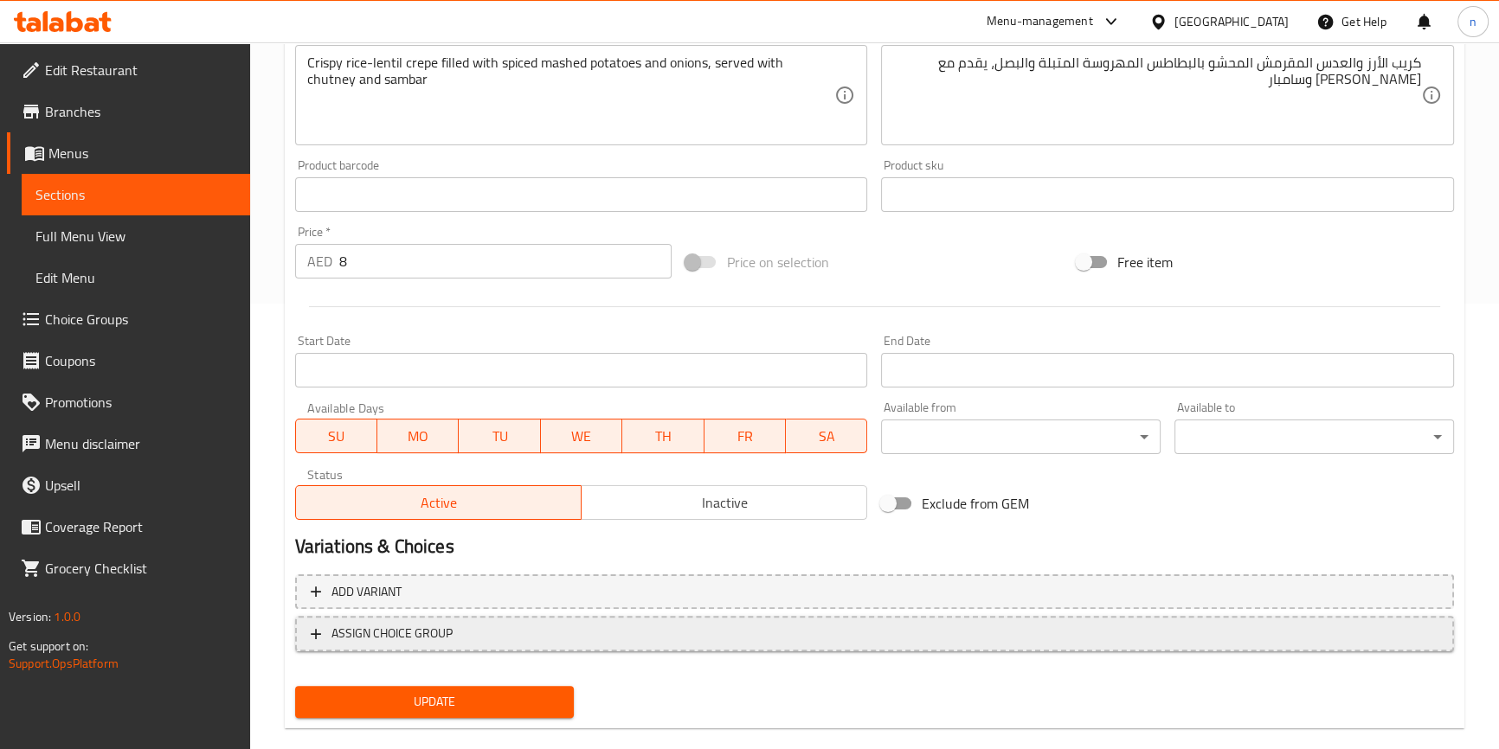
scroll to position [472, 0]
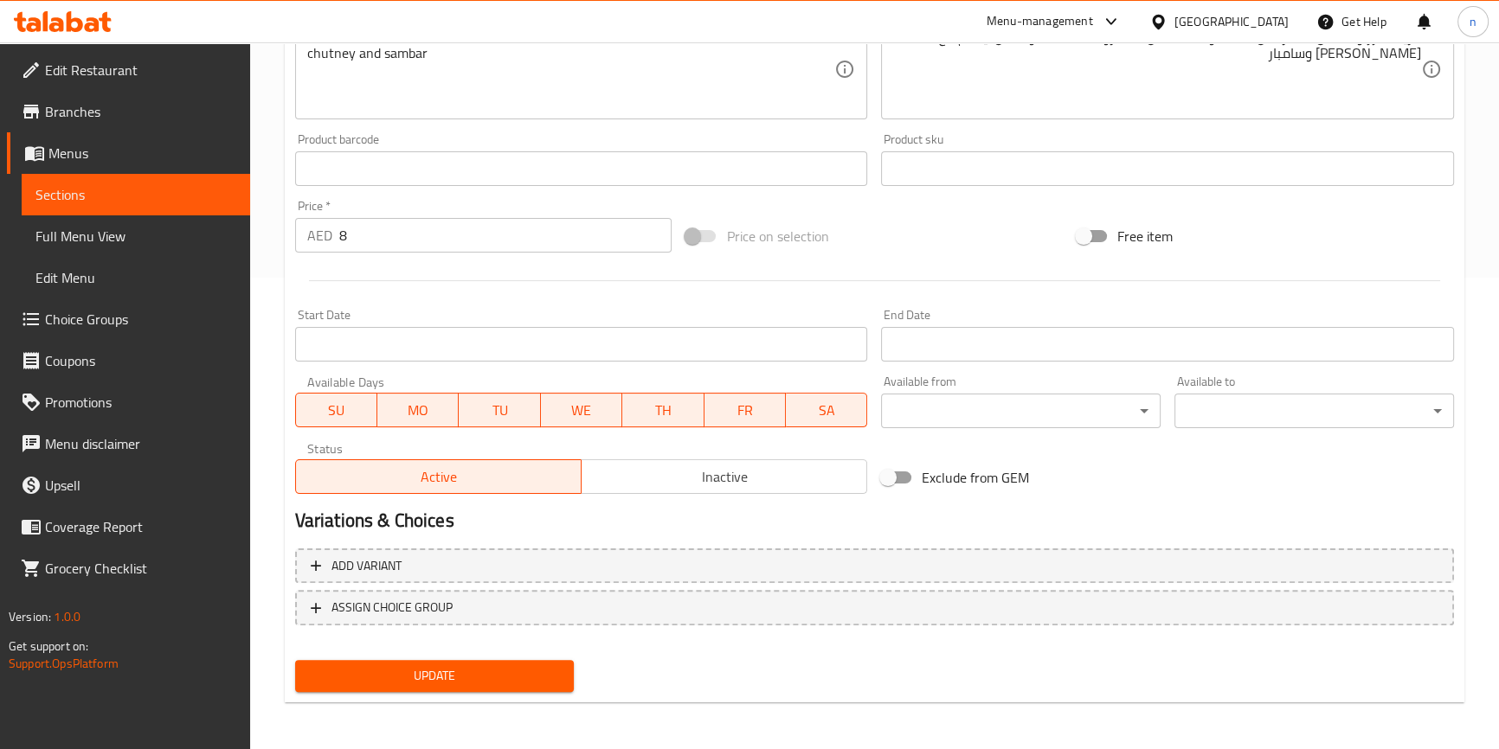
click at [485, 681] on span "Update" at bounding box center [435, 676] width 252 height 22
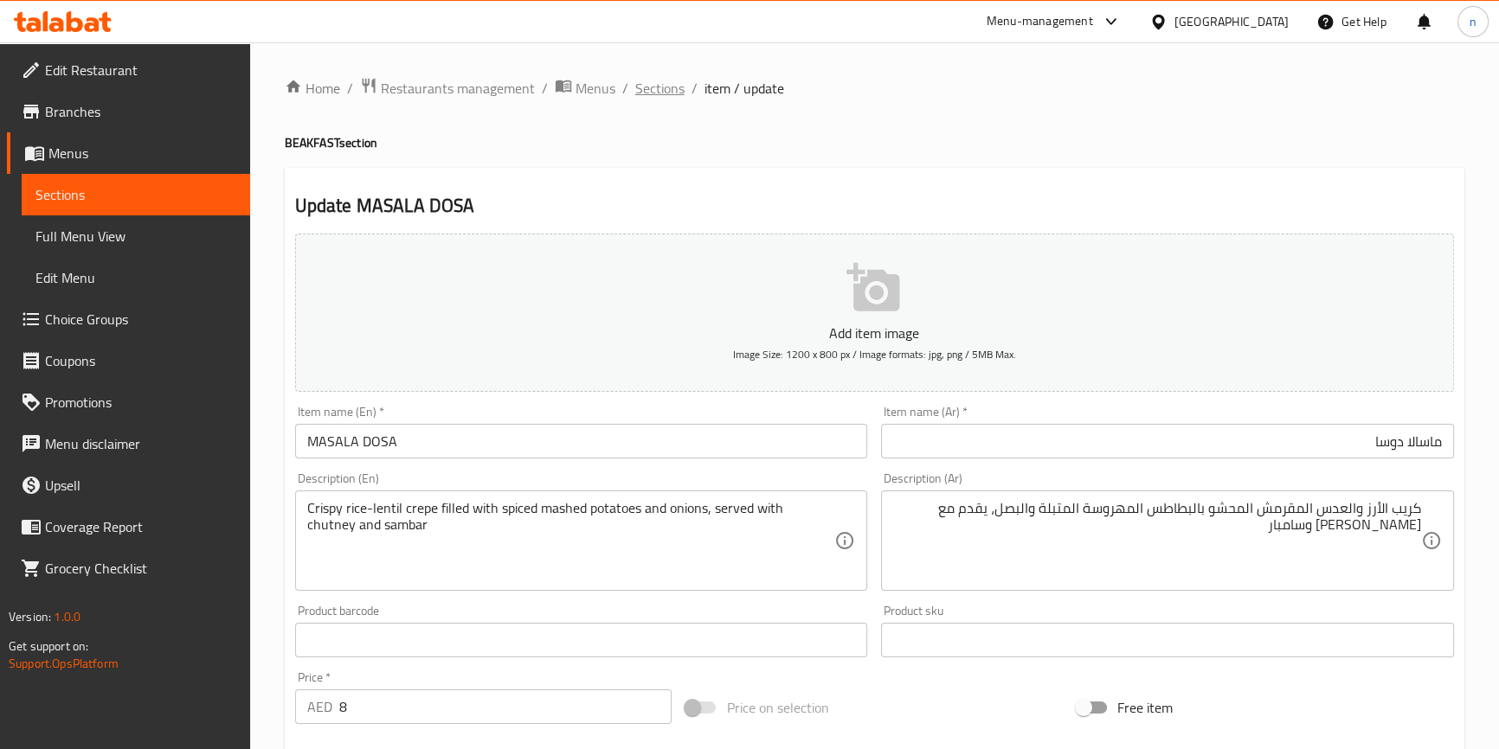
click at [662, 93] on span "Sections" at bounding box center [659, 88] width 49 height 21
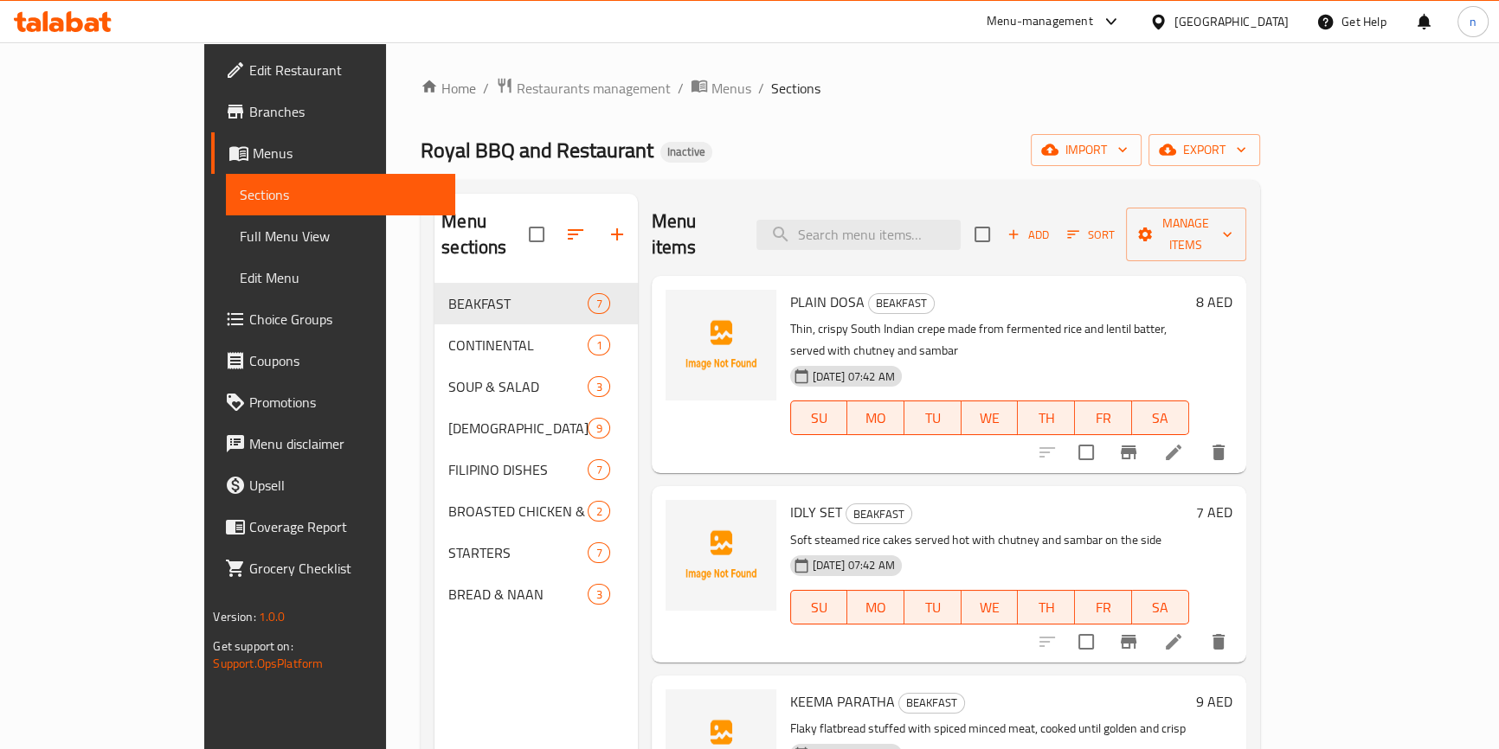
click at [1197, 437] on li at bounding box center [1173, 452] width 48 height 31
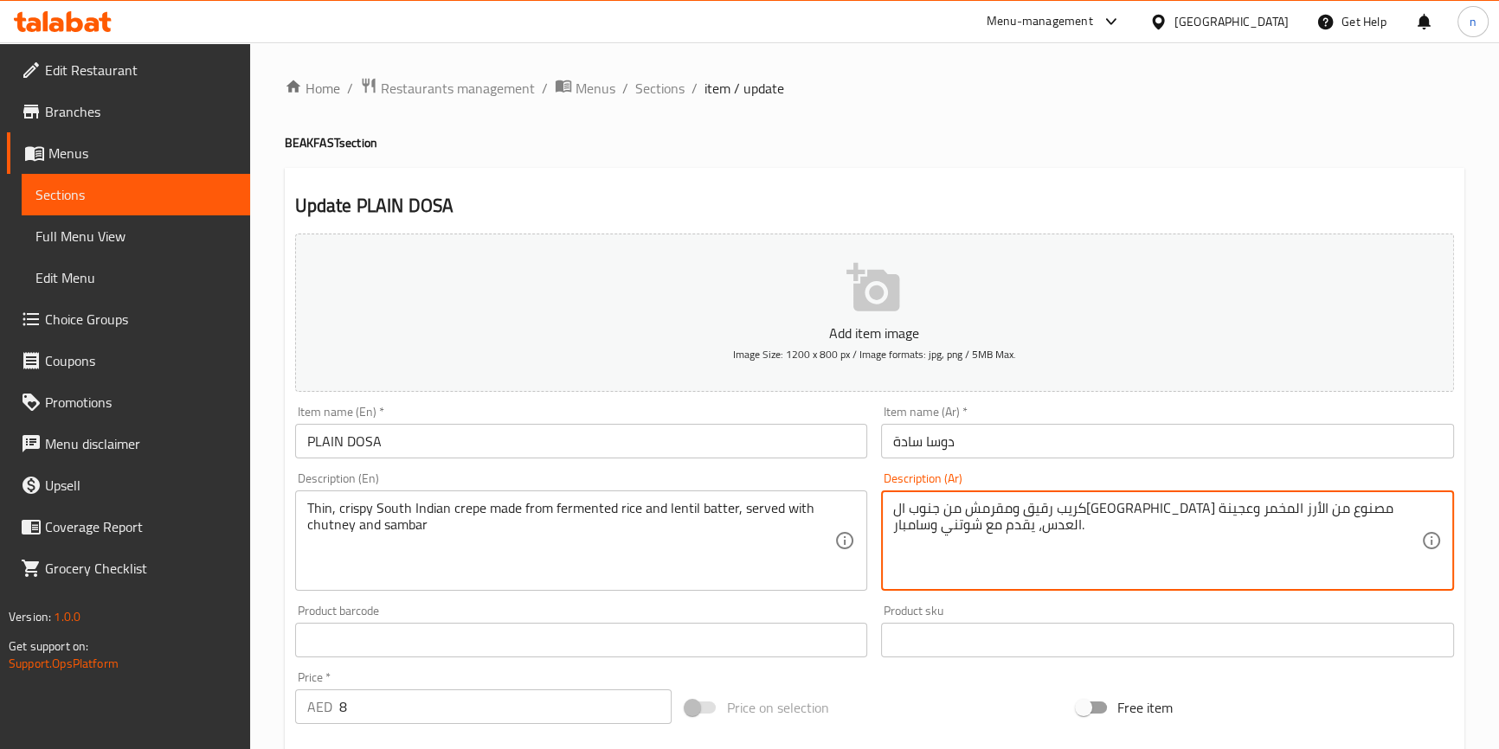
click at [1049, 562] on textarea "كريب رقيق ومقرمش من جنوب الهند مصنوع من الأرز المخمر وعجينة العدس، يقدم مع شوتن…" at bounding box center [1157, 541] width 528 height 82
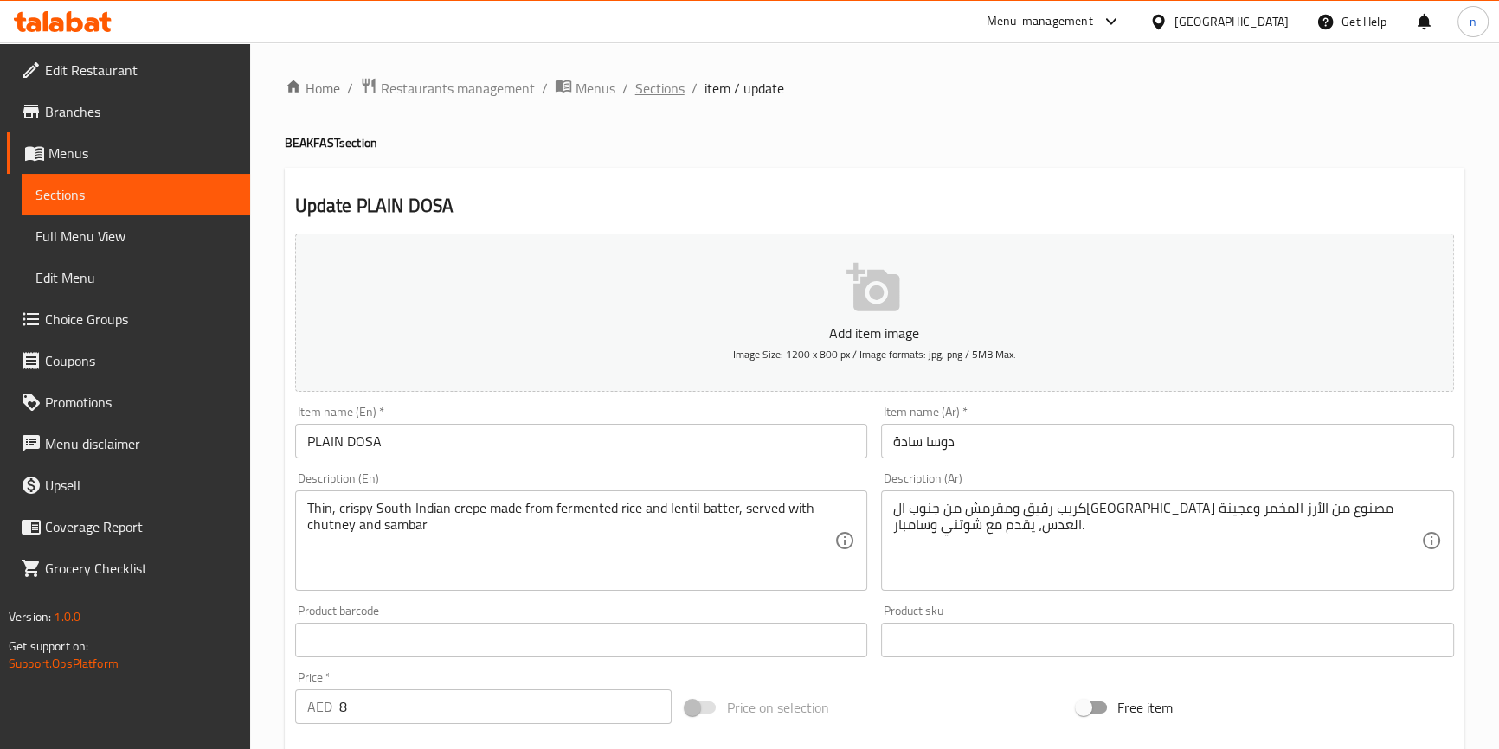
click at [667, 87] on span "Sections" at bounding box center [659, 88] width 49 height 21
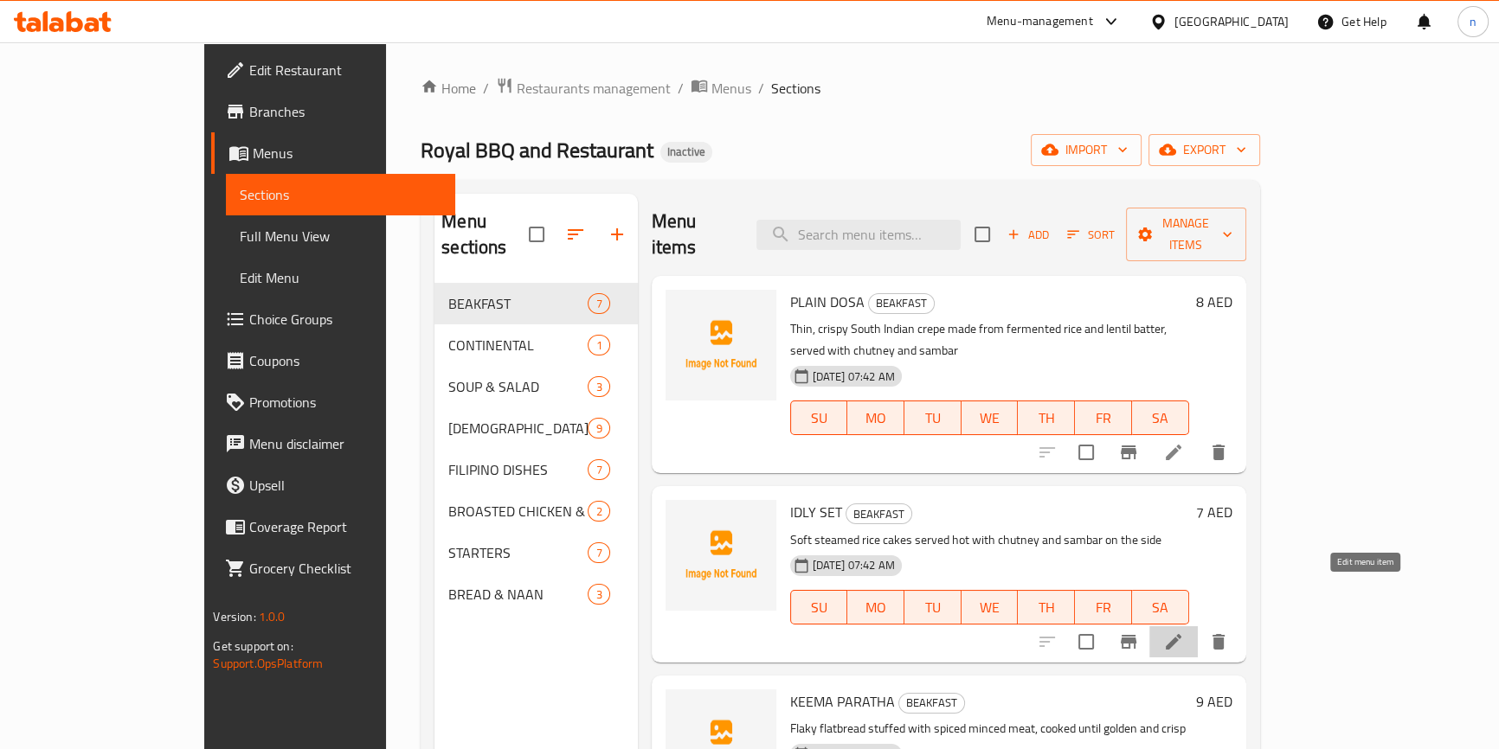
click at [1184, 632] on icon at bounding box center [1173, 642] width 21 height 21
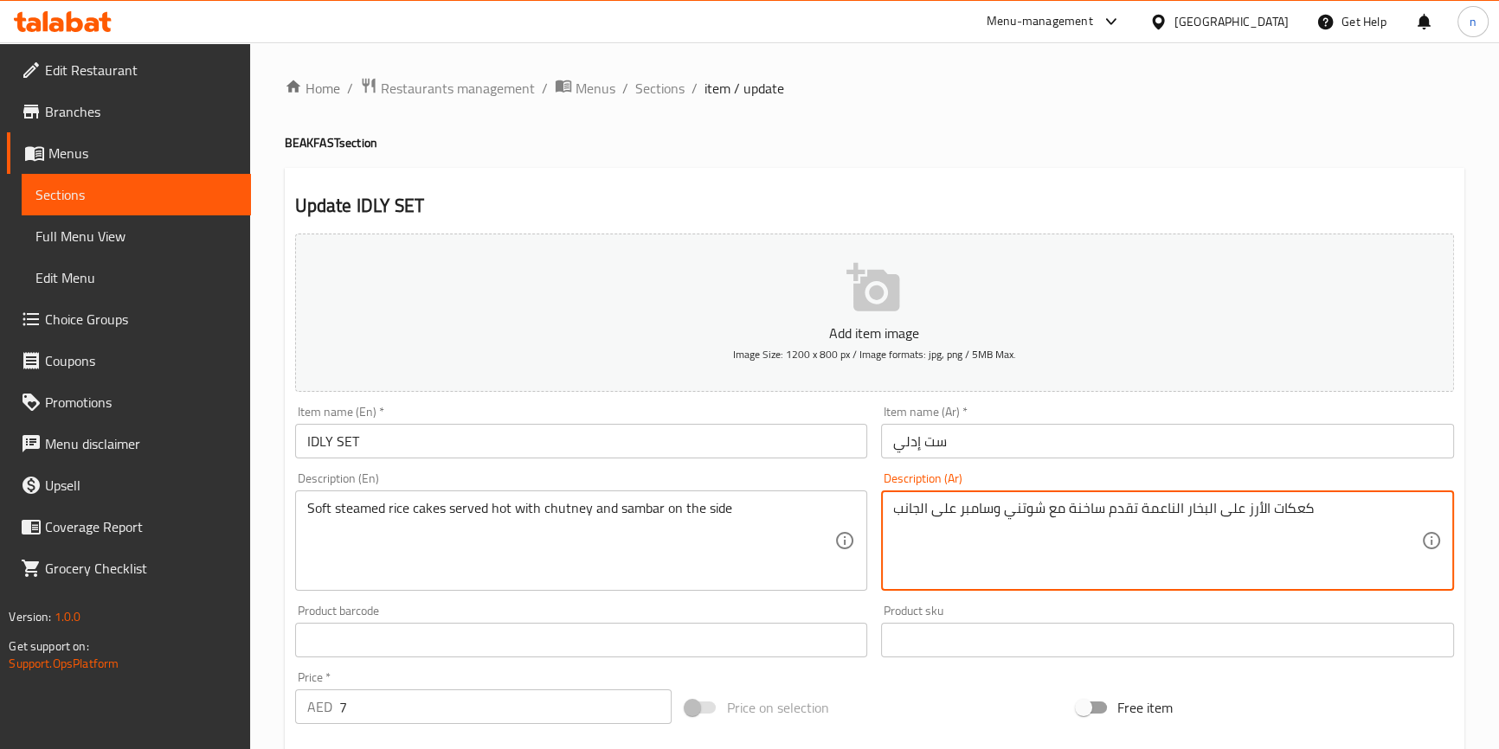
click at [1142, 570] on textarea "كعكات الأرز على البخار الناعمة تقدم ساخنة مع شوتني وسامبر على الجانب" at bounding box center [1157, 541] width 528 height 82
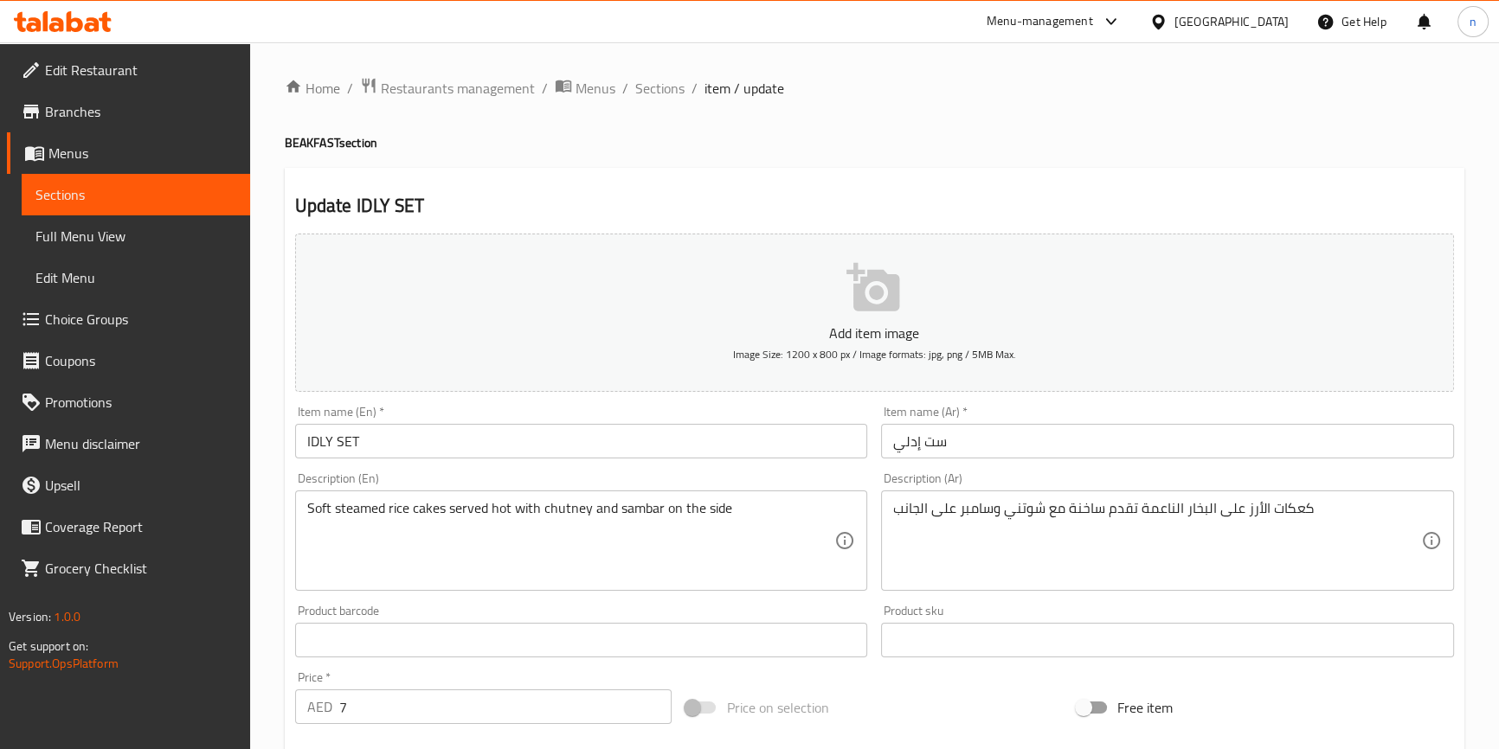
drag, startPoint x: 639, startPoint y: 90, endPoint x: 688, endPoint y: 170, distance: 94.4
click at [639, 90] on span "Sections" at bounding box center [659, 88] width 49 height 21
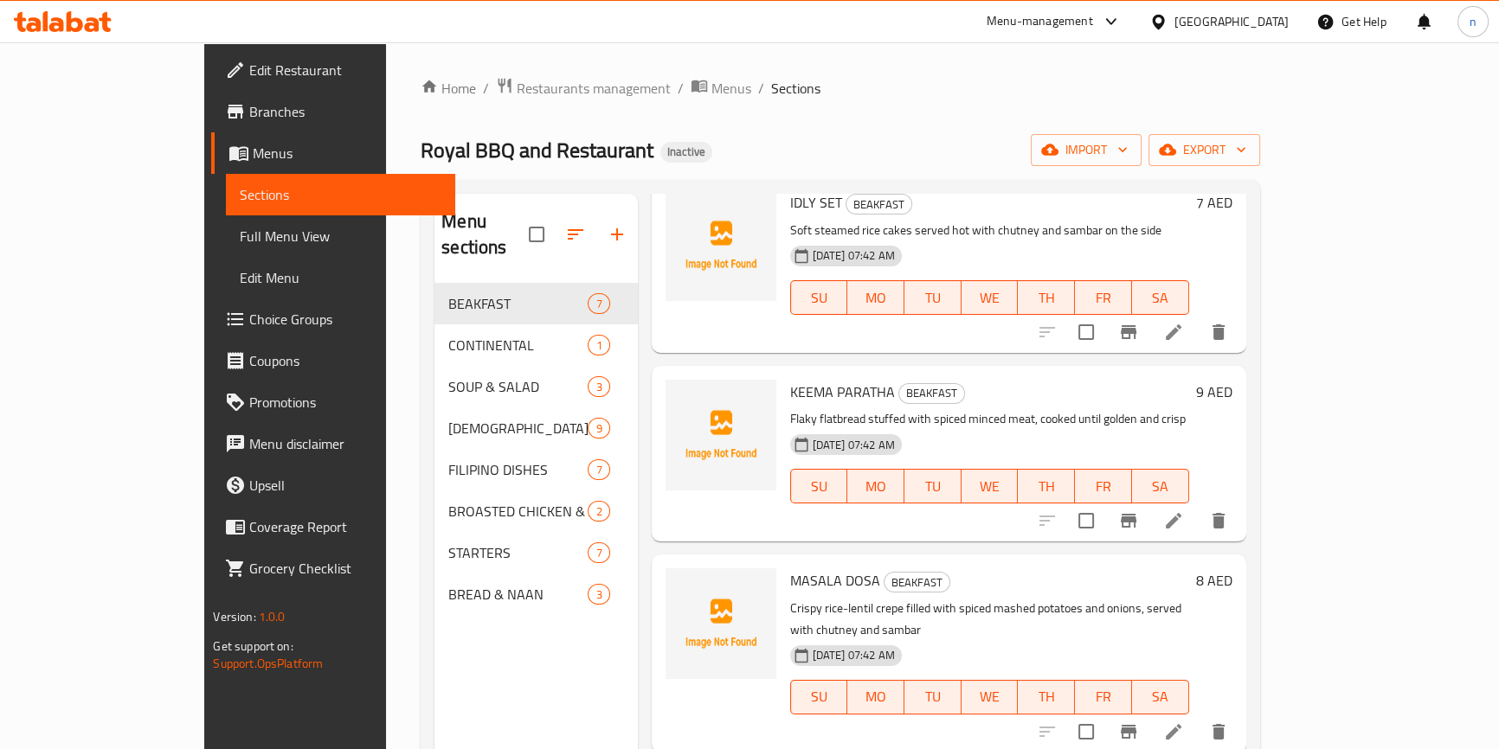
scroll to position [314, 0]
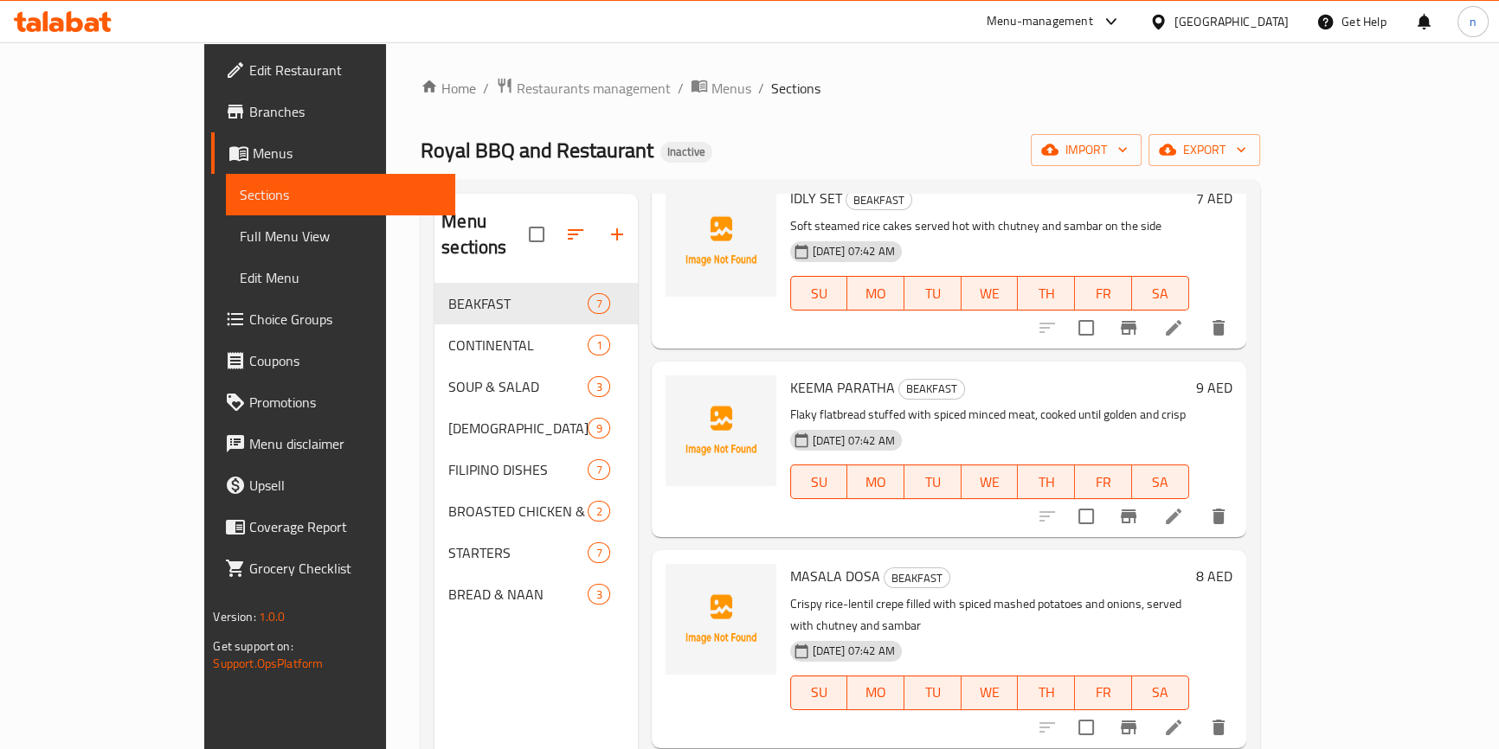
click at [1184, 506] on icon at bounding box center [1173, 516] width 21 height 21
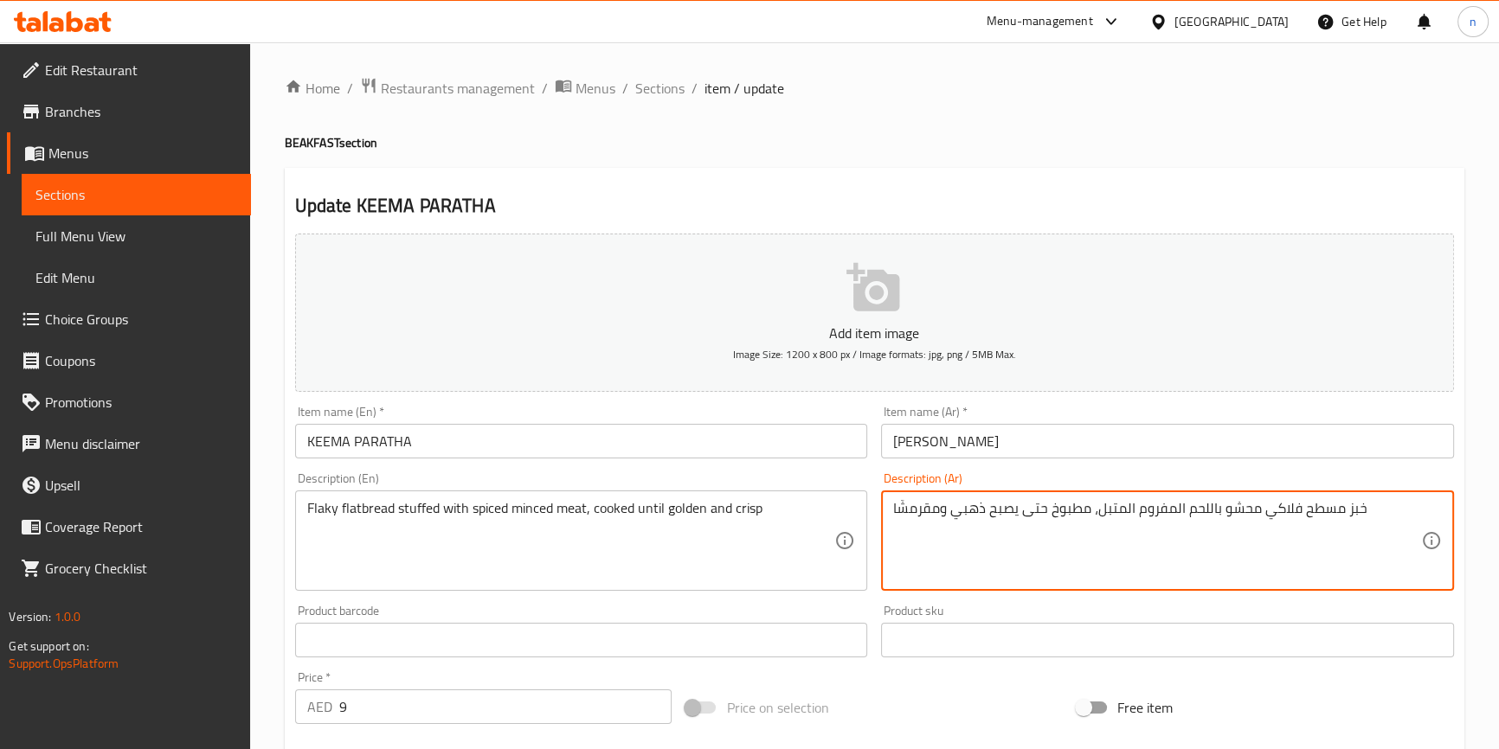
click at [985, 528] on textarea "خبز مسطح فلاكي محشو باللحم المفروم المتبل، مطبوخ حتى يصبح ذهبي ومقرمشًا" at bounding box center [1157, 541] width 528 height 82
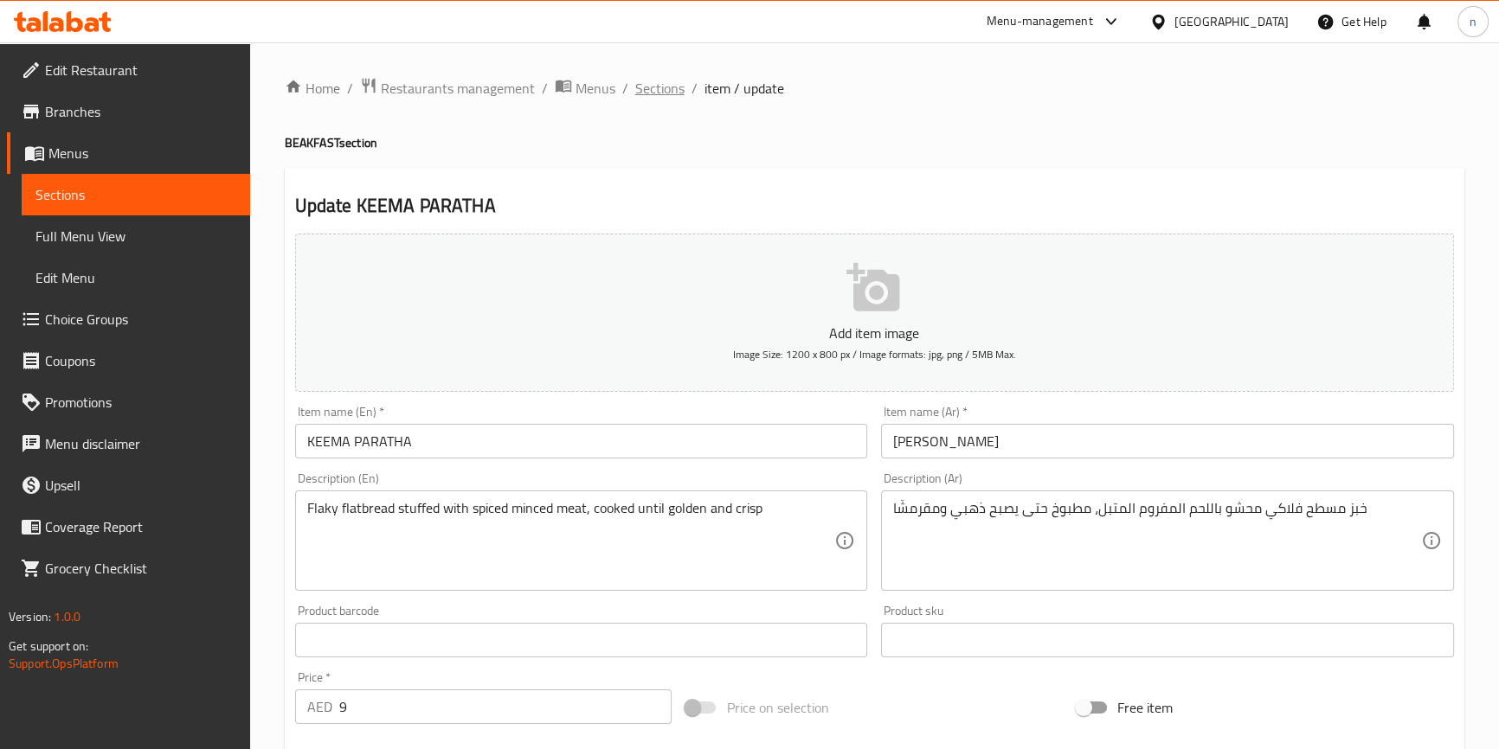
click at [659, 83] on span "Sections" at bounding box center [659, 88] width 49 height 21
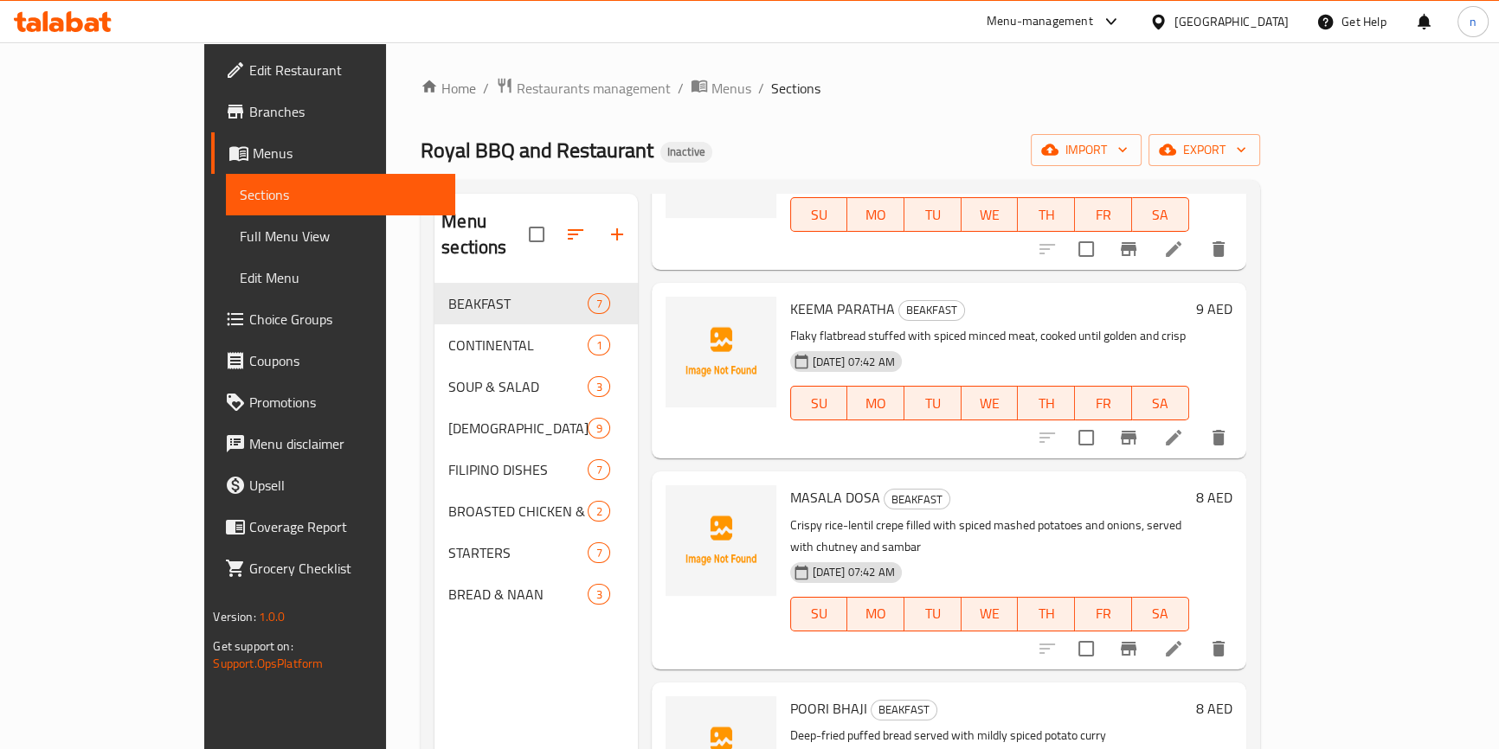
scroll to position [472, 0]
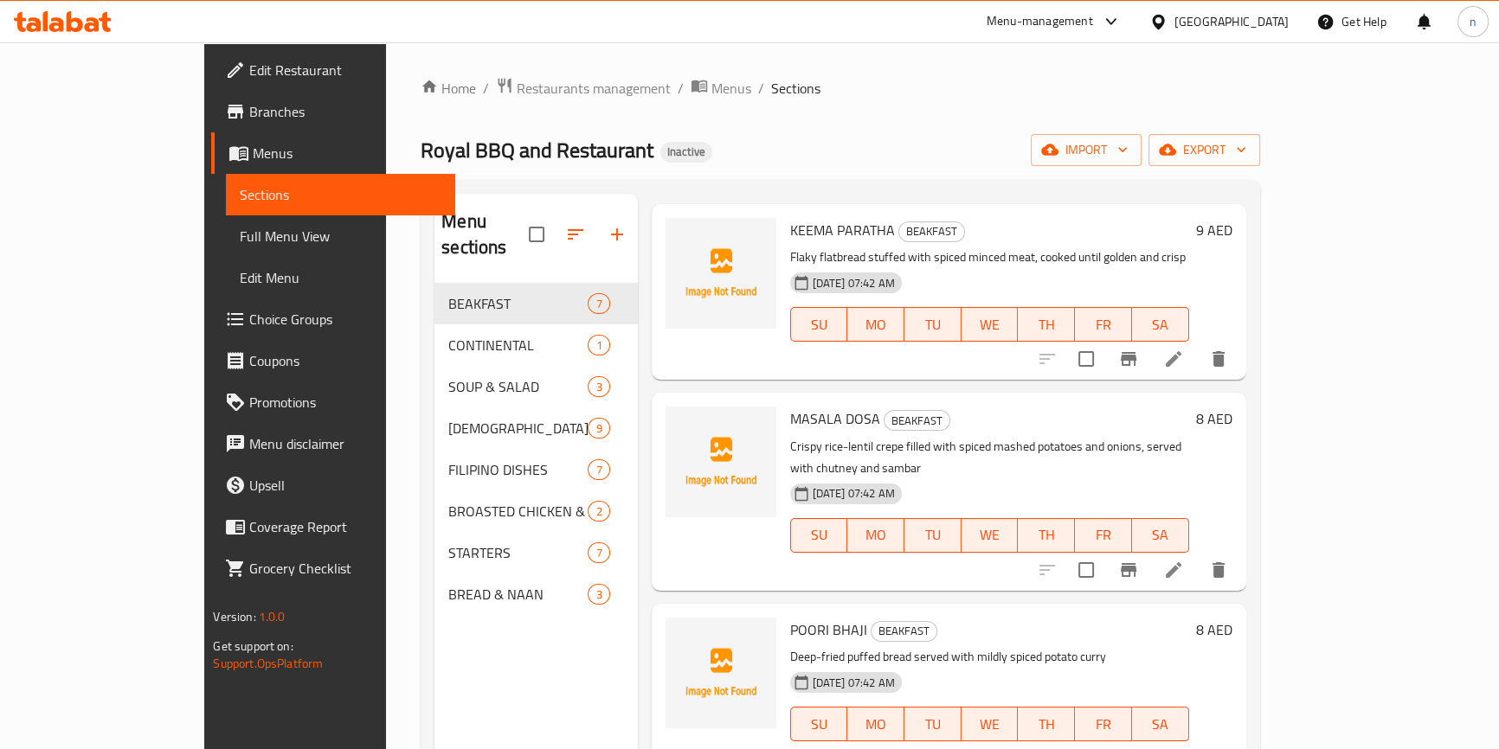
click at [1197, 555] on li at bounding box center [1173, 570] width 48 height 31
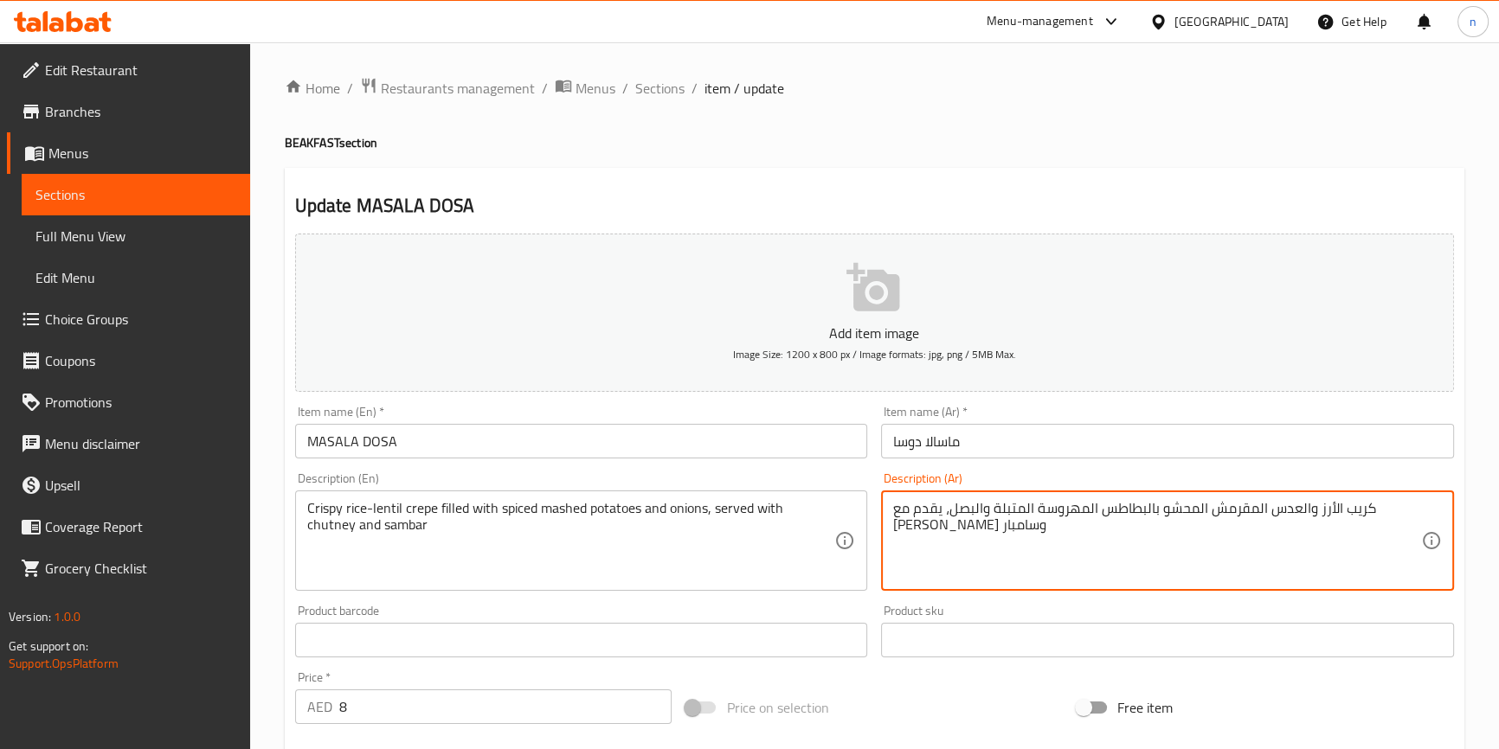
click at [994, 567] on textarea "كريب الأرز والعدس المقرمش المحشو بالبطاطس المهروسة المتبلة والبصل، يقدم مع شوتن…" at bounding box center [1157, 541] width 528 height 82
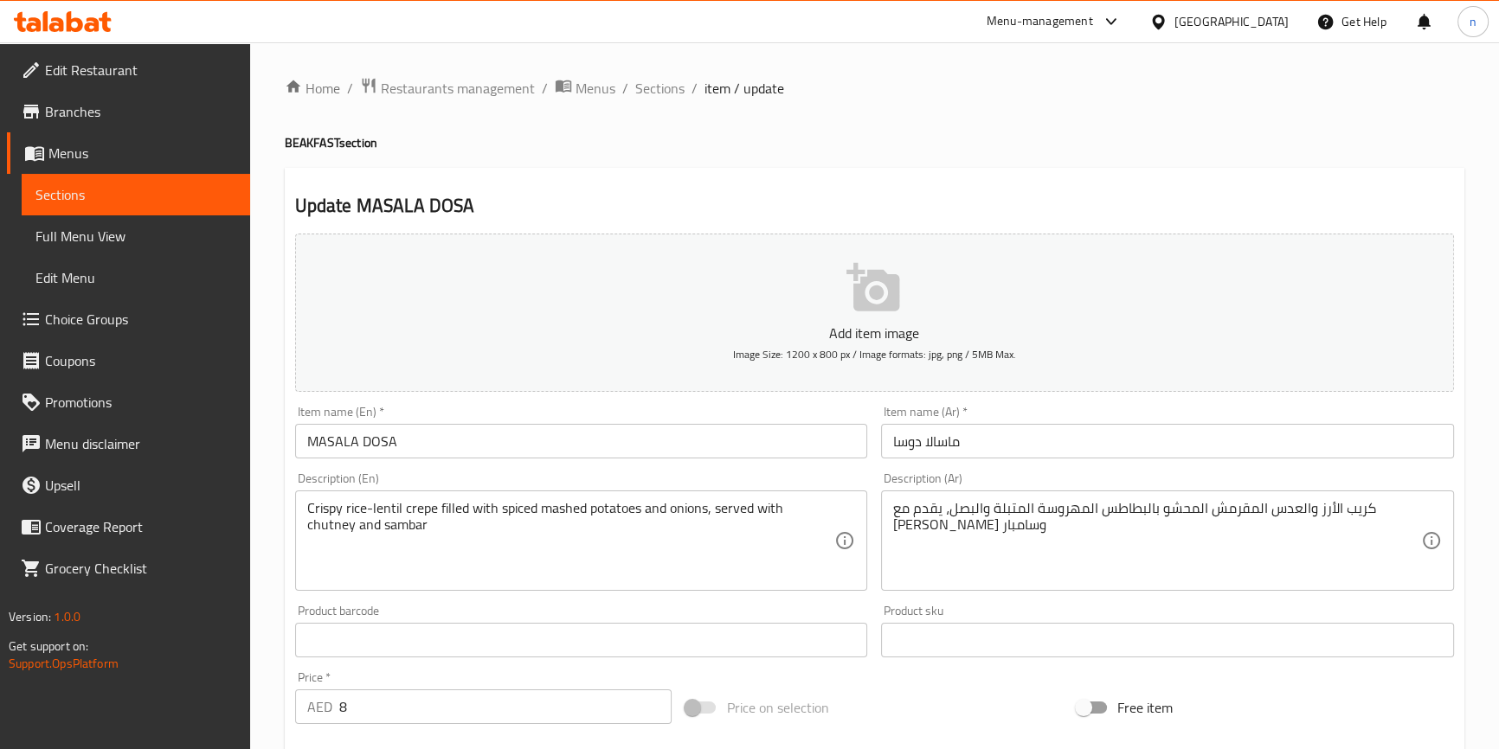
click at [906, 182] on div "Update MASALA DOSA Add item image Image Size: 1200 x 800 px / Image formats: jp…" at bounding box center [874, 671] width 1179 height 1007
click at [667, 81] on span "Sections" at bounding box center [659, 88] width 49 height 21
